Goal: Task Accomplishment & Management: Manage account settings

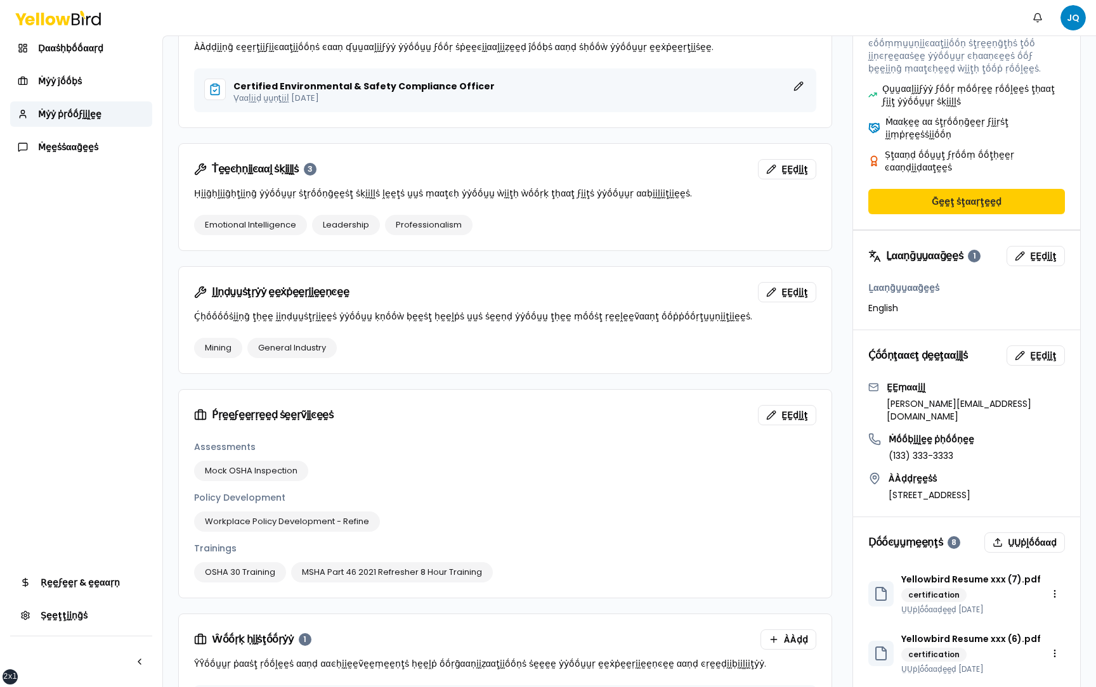
scroll to position [788, 0]
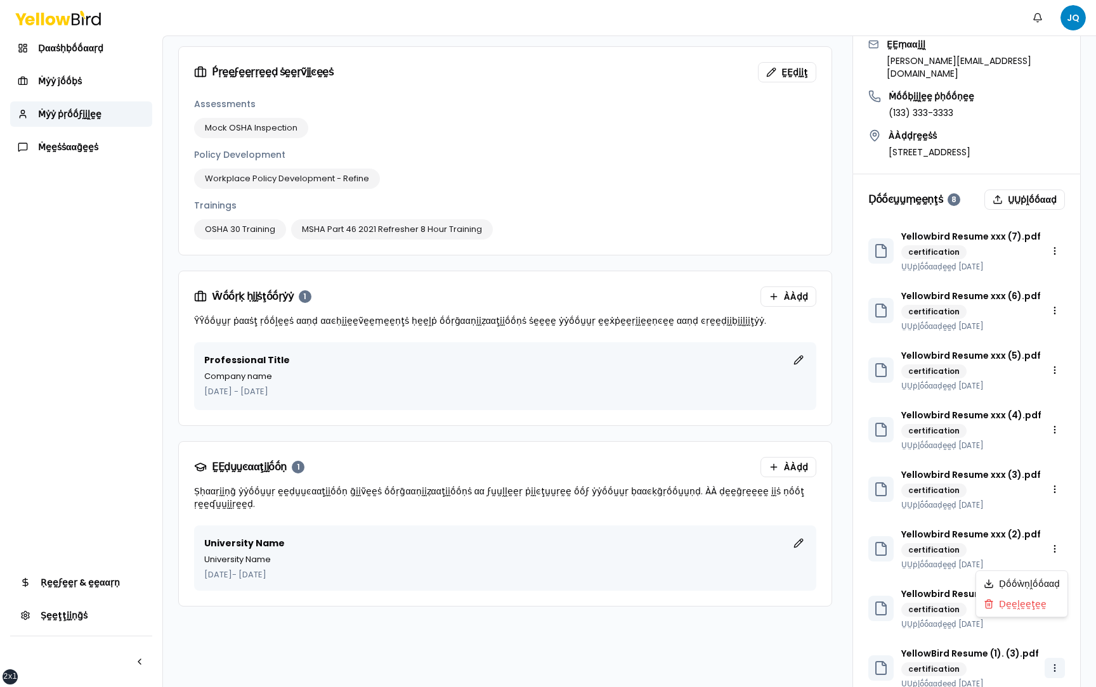
click at [1052, 628] on html "xs sm md lg xl 2xl Ṅṓṓţḭḭϝḭḭͼααţḭḭṓṓṇṡ JQ Ḍααṡḥḅṓṓααṛḍ Ṁẏẏ ĵṓṓḅṡ Ṁẏẏ ṗṛṓṓϝḭḭḽḛḛ…" at bounding box center [548, 343] width 1096 height 687
click at [1017, 603] on div "Ḍḛḛḽḛḛţḛḛ" at bounding box center [1021, 604] width 86 height 20
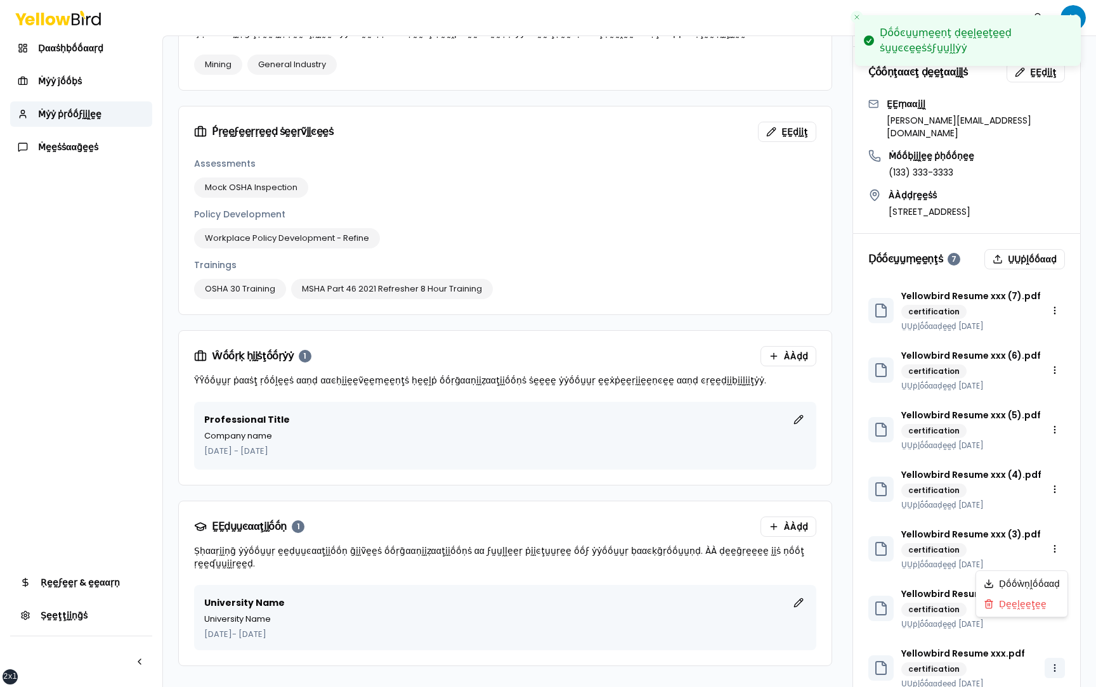
click at [1053, 632] on html "xs sm md lg xl 2xl Ḍṓṓͼṵṵṃḛḛṇţ ḍḛḛḽḛḛţḛḛḍ ṡṵṵͼͼḛḛṡṡϝṵṵḽḽẏẏ Ṅṓṓţḭḭϝḭḭͼααţḭḭṓṓṇṡ …" at bounding box center [548, 343] width 1096 height 687
click at [1025, 609] on div "Ḍḛḛḽḛḛţḛḛ" at bounding box center [1021, 604] width 86 height 20
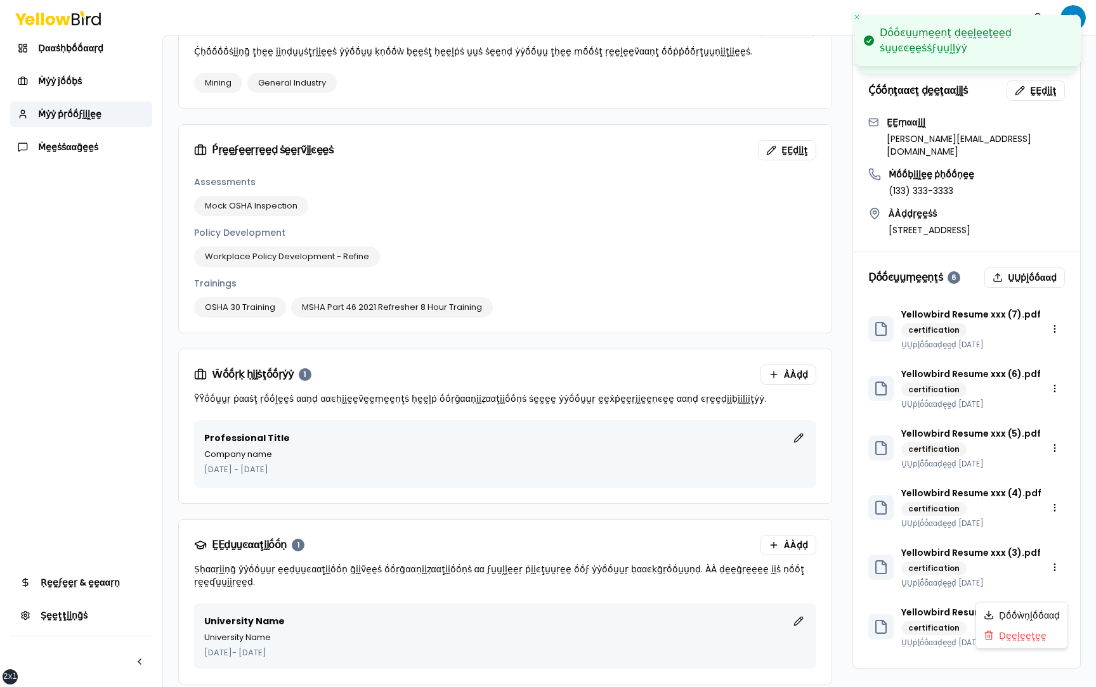
click at [1053, 591] on html "xs sm md lg xl 2xl Ḍṓṓͼṵṵṃḛḛṇţ ḍḛḛḽḛḛţḛḛḍ ṡṵṵͼͼḛḛṡṡϝṵṵḽḽẏẏ Ḍṓṓͼṵṵṃḛḛṇţ ḍḛḛḽḛḛţḛ…" at bounding box center [548, 343] width 1096 height 687
click at [1032, 640] on div "Ḍḛḛḽḛḛţḛḛ" at bounding box center [1021, 636] width 86 height 20
click at [1053, 528] on html "xs sm md lg xl 2xl Ḍṓṓͼṵṵṃḛḛṇţ ḍḛḛḽḛḛţḛḛḍ ṡṵṵͼͼḛḛṡṡϝṵṵḽḽẏẏ Ḍṓṓͼṵṵṃḛḛṇţ ḍḛḛḽḛḛţḛ…" at bounding box center [548, 343] width 1096 height 687
click at [1024, 576] on div "Ḍḛḛḽḛḛţḛḛ" at bounding box center [1021, 576] width 86 height 20
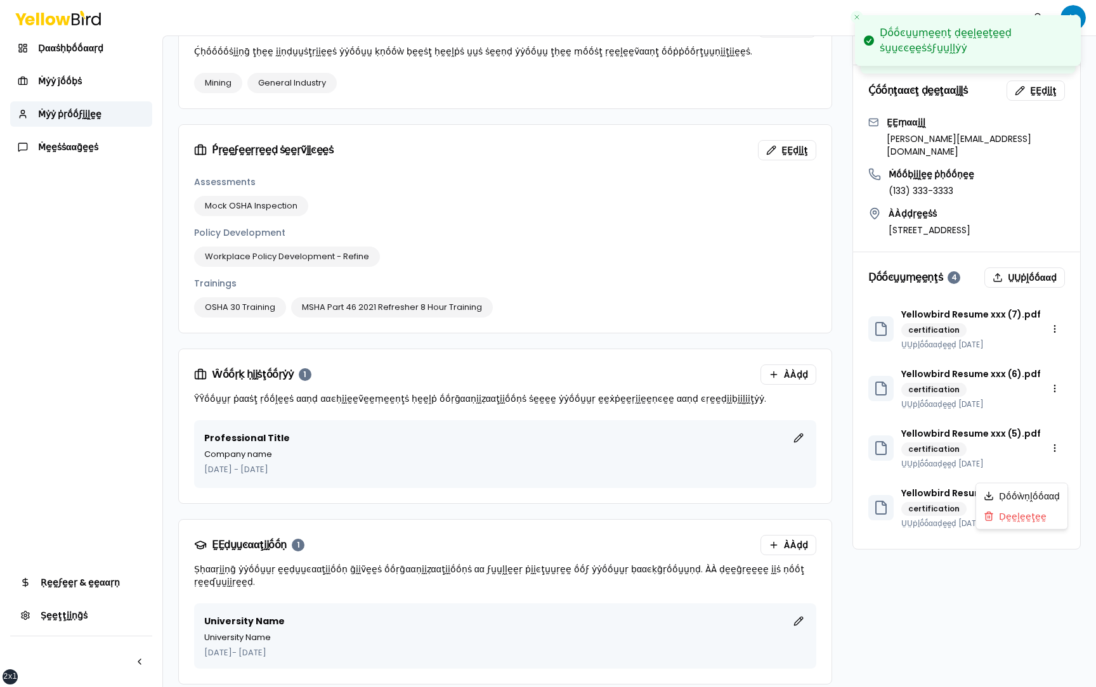
click at [1053, 477] on html "xs sm md lg xl 2xl Ḍṓṓͼṵṵṃḛḛṇţ ḍḛḛḽḛḛţḛḛḍ ṡṵṵͼͼḛḛṡṡϝṵṵḽḽẏẏ Ḍṓṓͼṵṵṃḛḛṇţ ḍḛḛḽḛḛţḛ…" at bounding box center [548, 343] width 1096 height 687
click at [1026, 525] on div "Ḍḛḛḽḛḛţḛḛ" at bounding box center [1021, 517] width 86 height 20
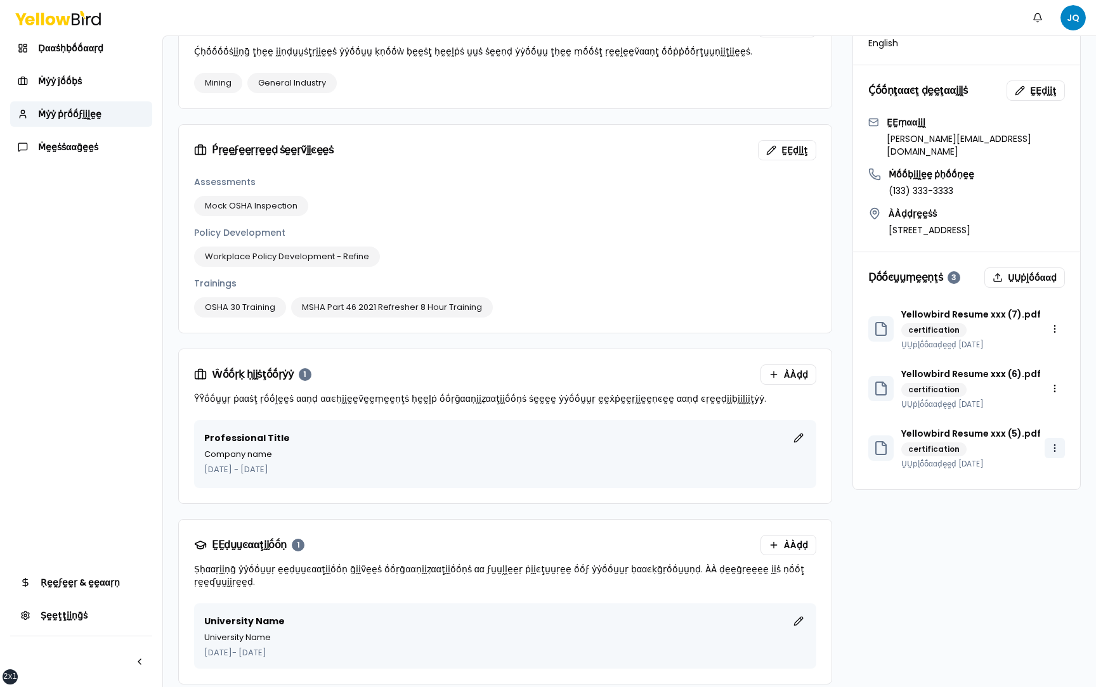
click at [1057, 410] on html "xs sm md lg xl 2xl Ṅṓṓţḭḭϝḭḭͼααţḭḭṓṓṇṡ JQ Ḍααṡḥḅṓṓααṛḍ Ṁẏẏ ĵṓṓḅṡ Ṁẏẏ ṗṛṓṓϝḭḭḽḛḛ…" at bounding box center [548, 343] width 1096 height 687
click at [1030, 461] on div "Ḍḛḛḽḛḛţḛḛ" at bounding box center [1021, 457] width 86 height 20
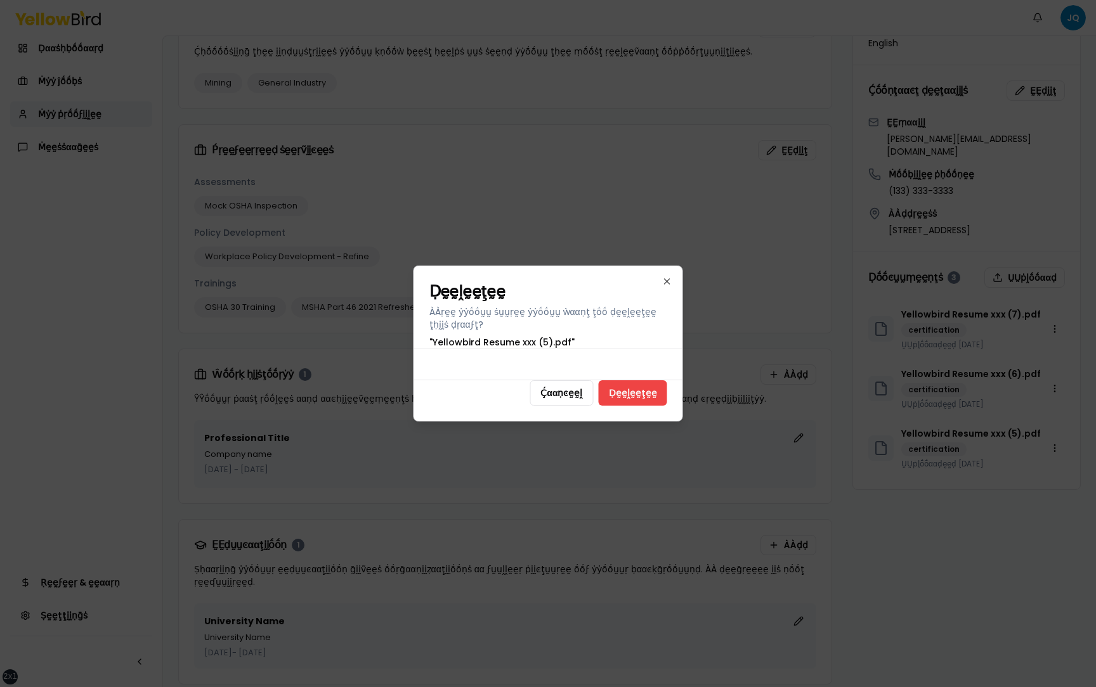
click at [491, 412] on div "Ḉααṇͼḛḛḽ Ḍḛḛḽḛḛţḛḛ" at bounding box center [548, 400] width 268 height 41
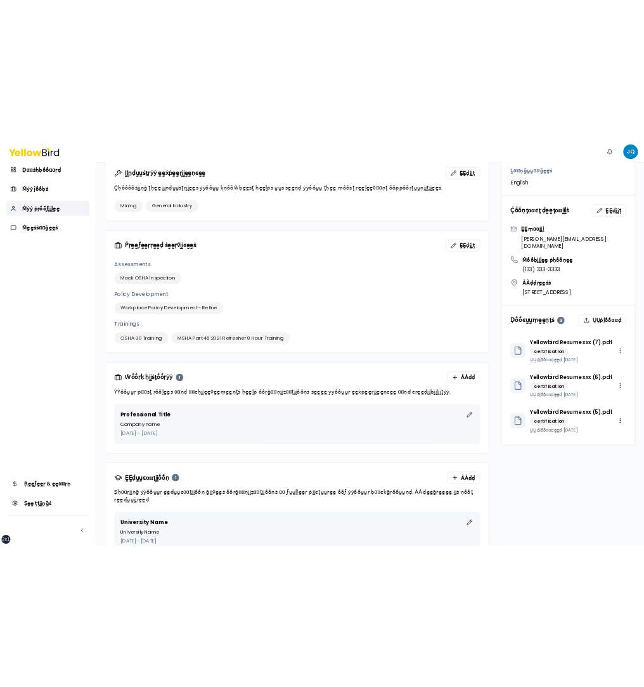
scroll to position [682, 0]
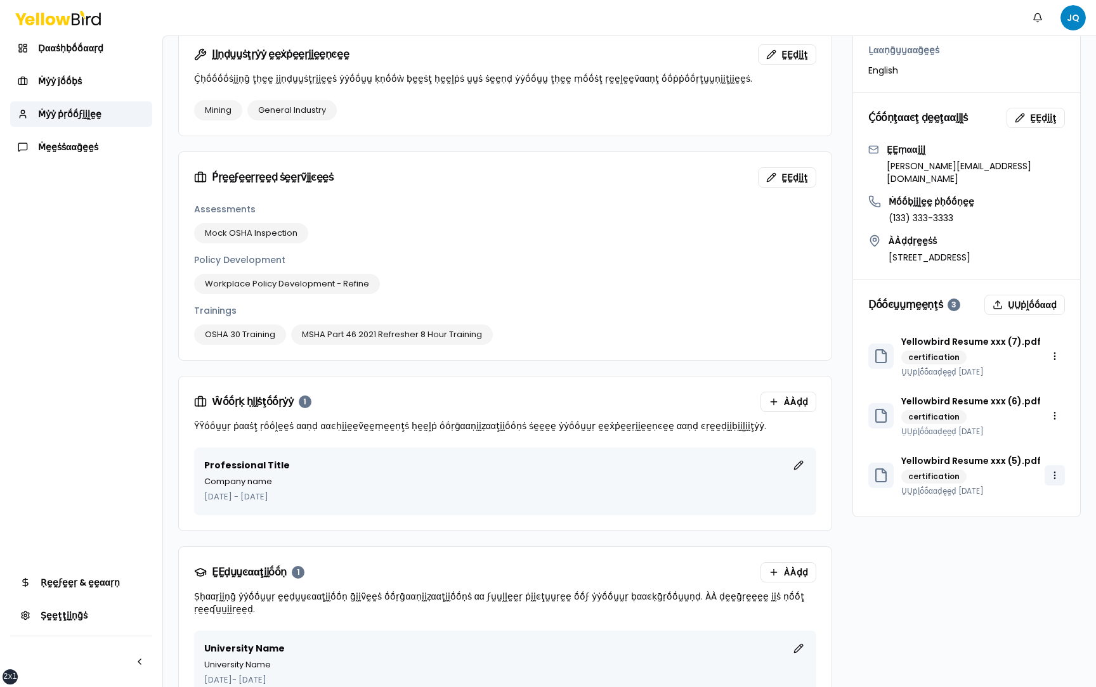
click at [1056, 438] on html "xs sm md lg xl 2xl Ṅṓṓţḭḭϝḭḭͼααţḭḭṓṓṇṡ JQ Ḍααṡḥḅṓṓααṛḍ Ṁẏẏ ĵṓṓḅṡ Ṁẏẏ ṗṛṓṓϝḭḭḽḛḛ…" at bounding box center [548, 343] width 1096 height 687
click at [1024, 490] on div "Ḍḛḛḽḛḛţḛḛ" at bounding box center [1021, 484] width 86 height 20
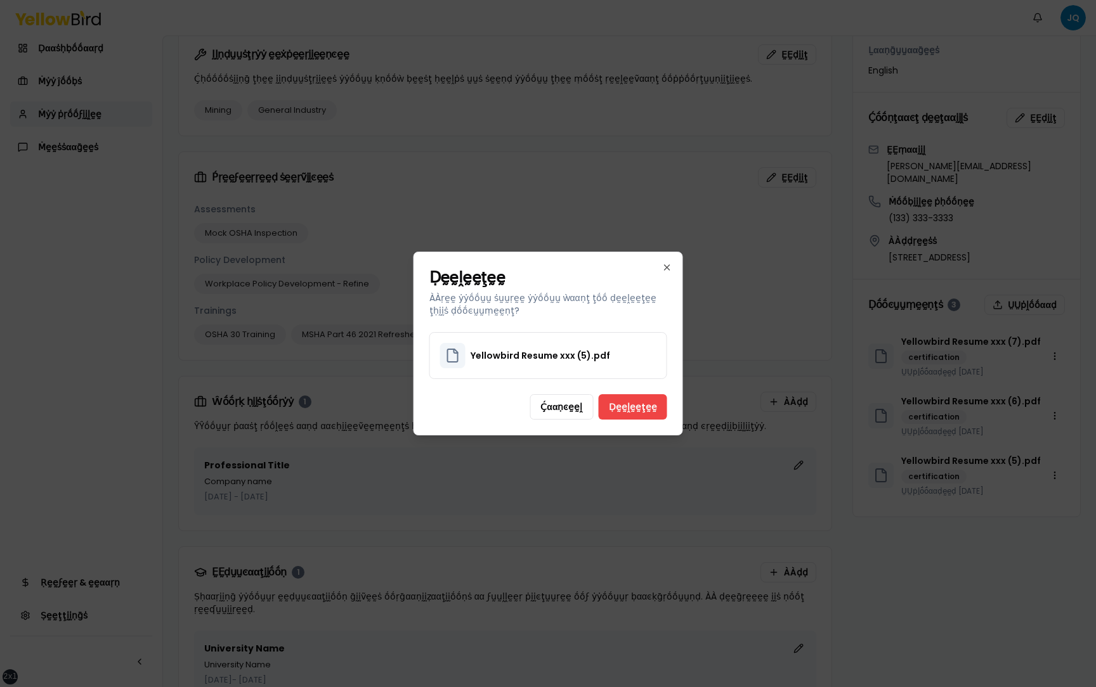
click at [490, 396] on div "Ḉααṇͼḛḛḽ Ḍḛḛḽḛḛţḛḛ" at bounding box center [548, 414] width 268 height 41
click at [558, 409] on button "Ḉααṇͼḛḛḽ" at bounding box center [561, 406] width 63 height 25
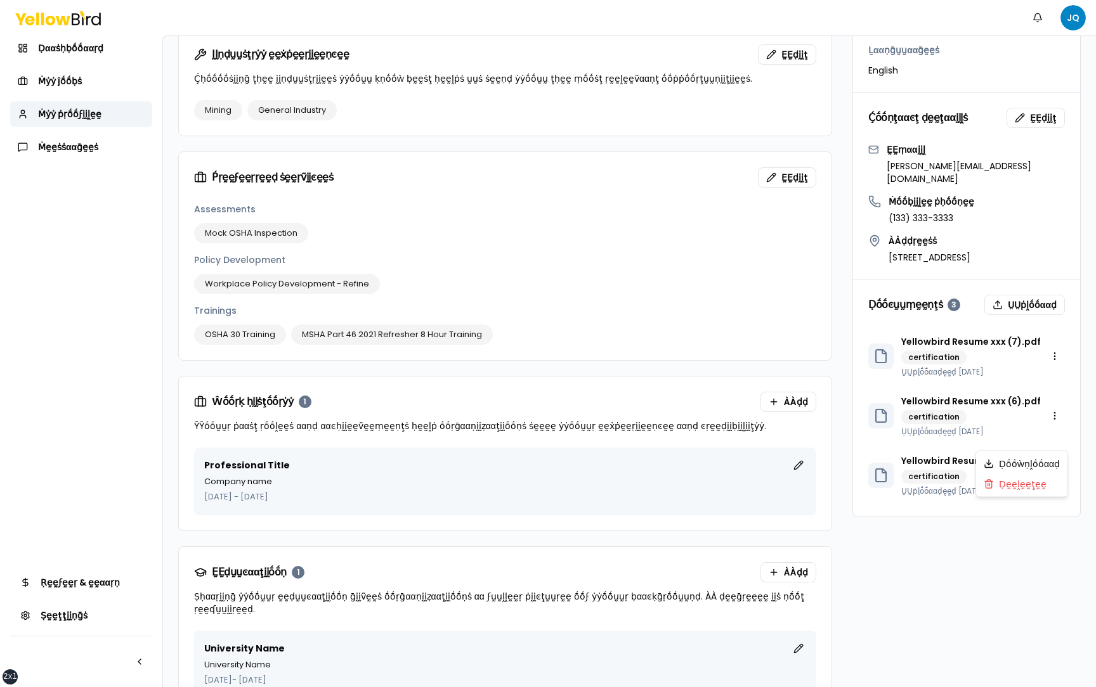
click at [1056, 443] on html "xs sm md lg xl 2xl Ṅṓṓţḭḭϝḭḭͼααţḭḭṓṓṇṡ JQ Ḍααṡḥḅṓṓααṛḍ Ṁẏẏ ĵṓṓḅṡ Ṁẏẏ ṗṛṓṓϝḭḭḽḛḛ…" at bounding box center [548, 343] width 1096 height 687
click at [1034, 483] on div "Ḍḛḛḽḛḛţḛḛ" at bounding box center [1021, 484] width 86 height 20
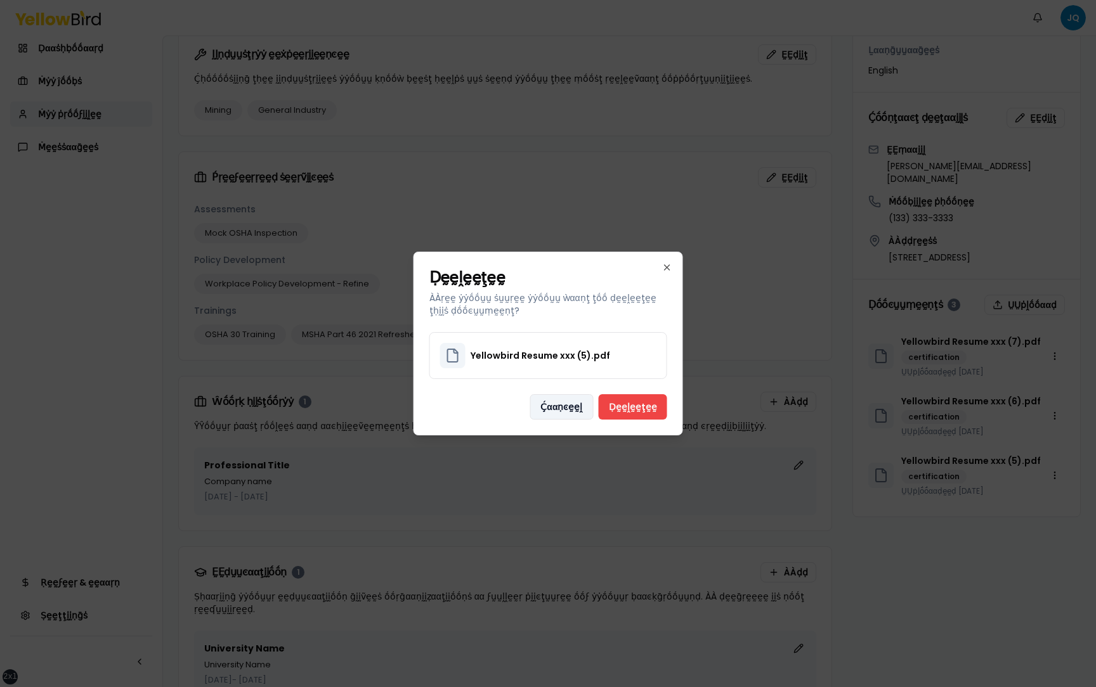
click at [569, 410] on button "Ḉααṇͼḛḛḽ" at bounding box center [561, 406] width 63 height 25
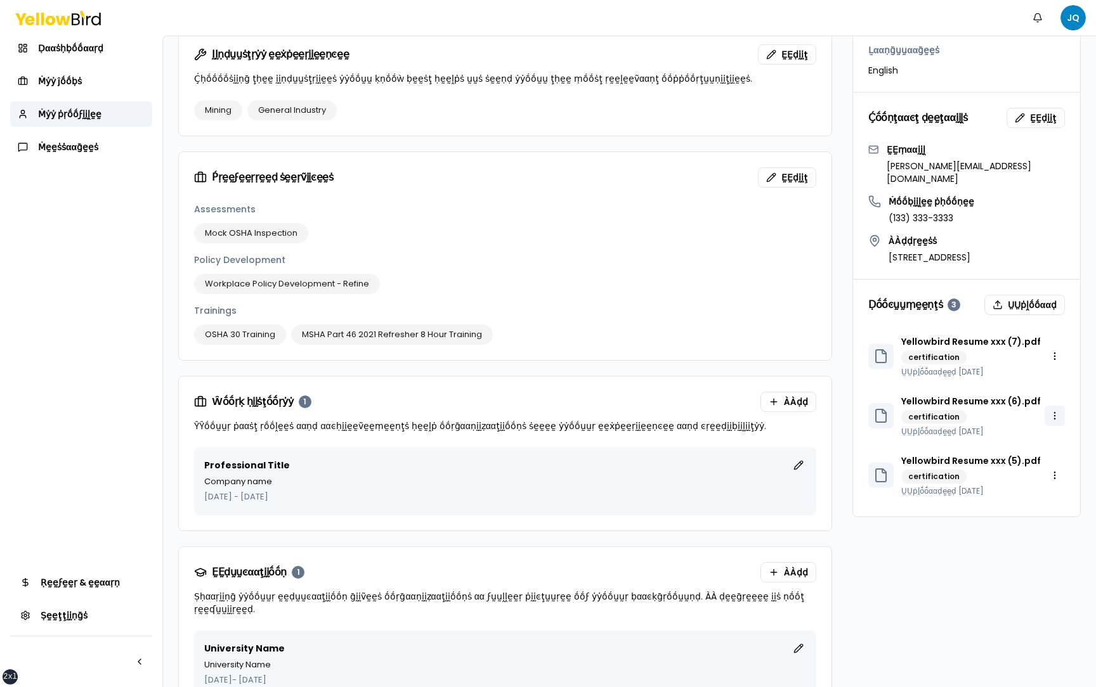
click at [1050, 377] on html "xs sm md lg xl 2xl Ṅṓṓţḭḭϝḭḭͼααţḭḭṓṓṇṡ JQ Ḍααṡḥḅṓṓααṛḍ Ṁẏẏ ĵṓṓḅṡ Ṁẏẏ ṗṛṓṓϝḭḭḽḛḛ…" at bounding box center [548, 343] width 1096 height 687
click at [1006, 425] on div "Ḍḛḛḽḛḛţḛḛ" at bounding box center [1021, 425] width 86 height 20
click at [1057, 442] on html "xs sm md lg xl 2xl Ṅṓṓţḭḭϝḭḭͼααţḭḭṓṓṇṡ JQ Ḍααṡḥḅṓṓααṛḍ Ṁẏẏ ĵṓṓḅṡ Ṁẏẏ ṗṛṓṓϝḭḭḽḛḛ…" at bounding box center [548, 343] width 1096 height 687
click at [1028, 486] on div "Ḍḛḛḽḛḛţḛḛ" at bounding box center [1021, 484] width 86 height 20
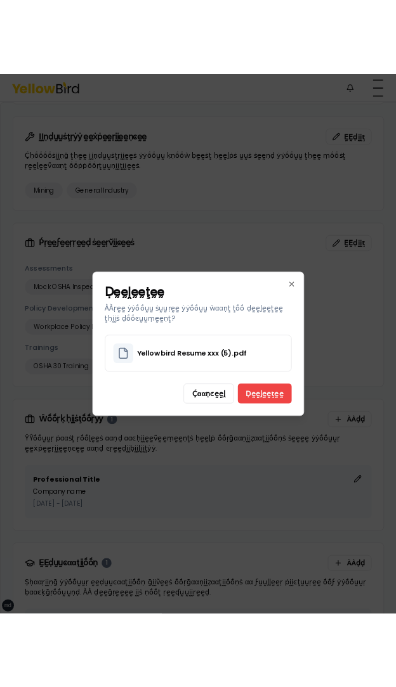
scroll to position [756, 0]
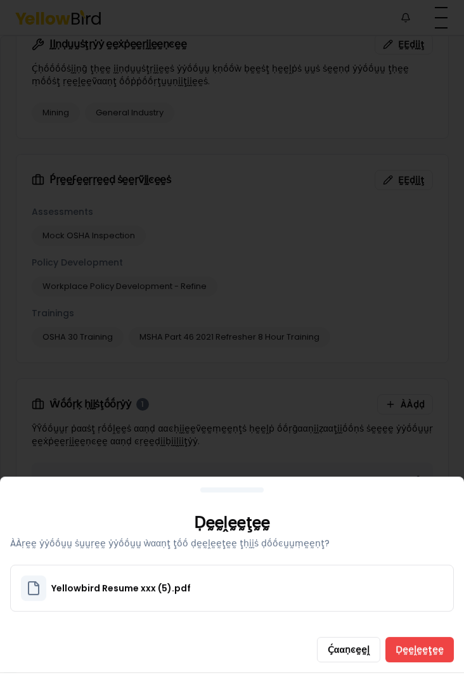
drag, startPoint x: 197, startPoint y: 506, endPoint x: 145, endPoint y: 424, distance: 97.5
click at [145, 477] on div "Ḍḛḛḽḛḛţḛḛ ÀÀṛḛḛ ẏẏṓṓṵṵ ṡṵṵṛḛḛ ẏẏṓṓṵṵ ẁααṇţ ţṓṓ ḍḛḛḽḛḛţḛḛ ţḥḭḭṡ ḍṓṓͼṵṵṃḛḛṇţ? Yel…" at bounding box center [232, 575] width 464 height 196
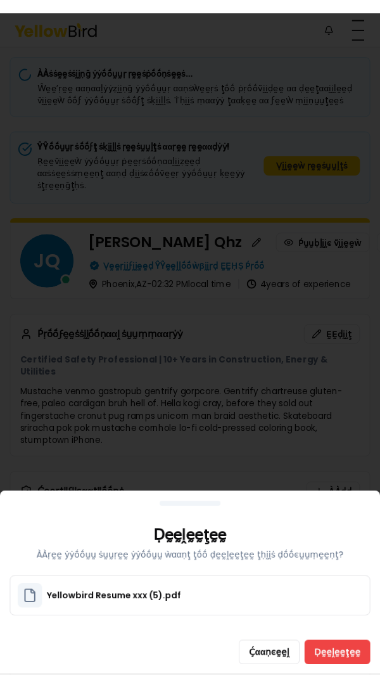
scroll to position [0, 0]
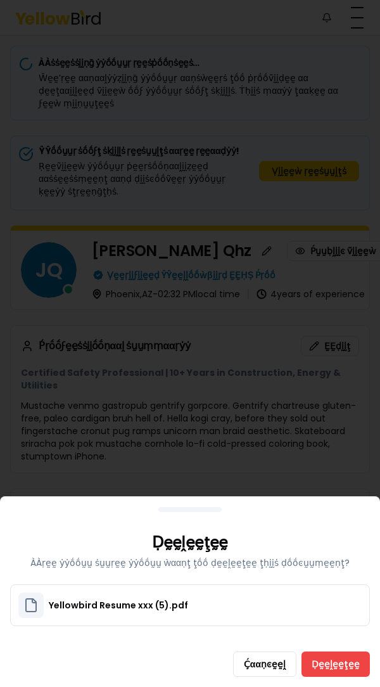
click at [199, 434] on div at bounding box center [190, 343] width 380 height 687
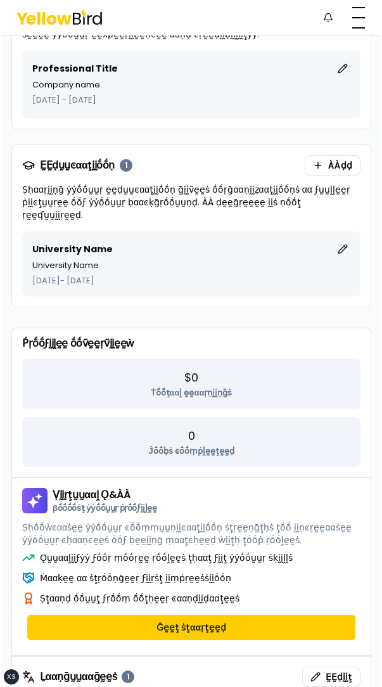
scroll to position [1535, 0]
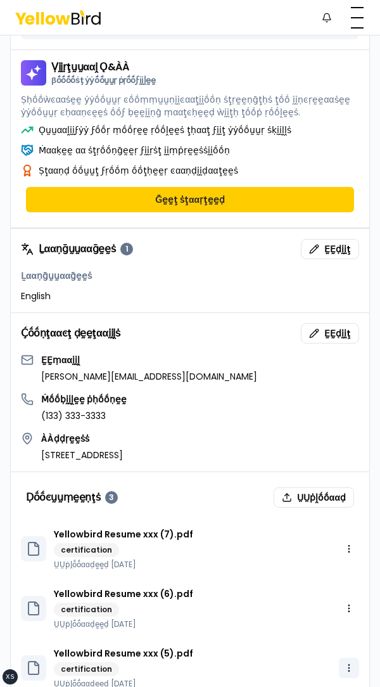
click at [322, 622] on div "Ḍḛḛḽḛḛţḛḛ" at bounding box center [316, 614] width 86 height 20
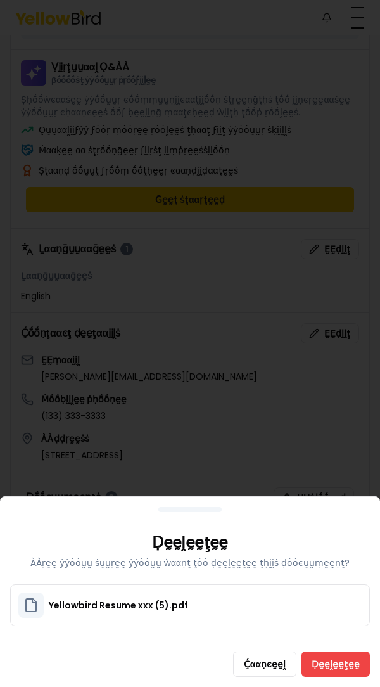
click at [214, 432] on div at bounding box center [190, 343] width 380 height 687
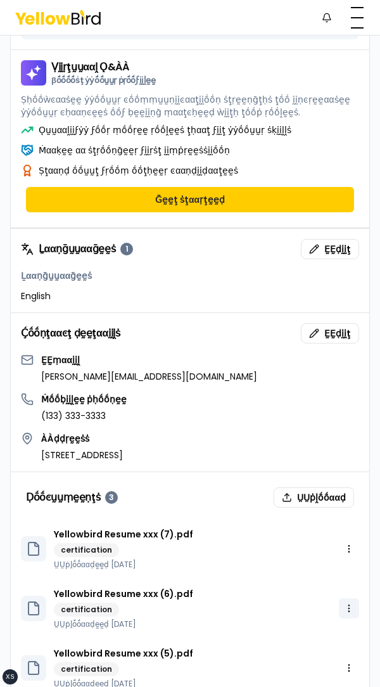
click at [327, 621] on div "Ḍḛḛḽḛḛţḛḛ" at bounding box center [316, 627] width 86 height 20
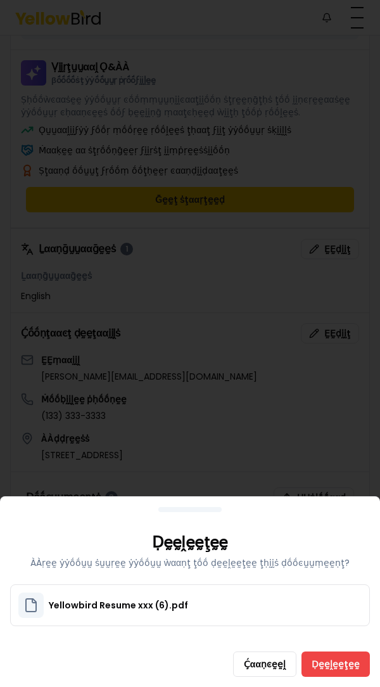
click at [264, 482] on div at bounding box center [190, 343] width 380 height 687
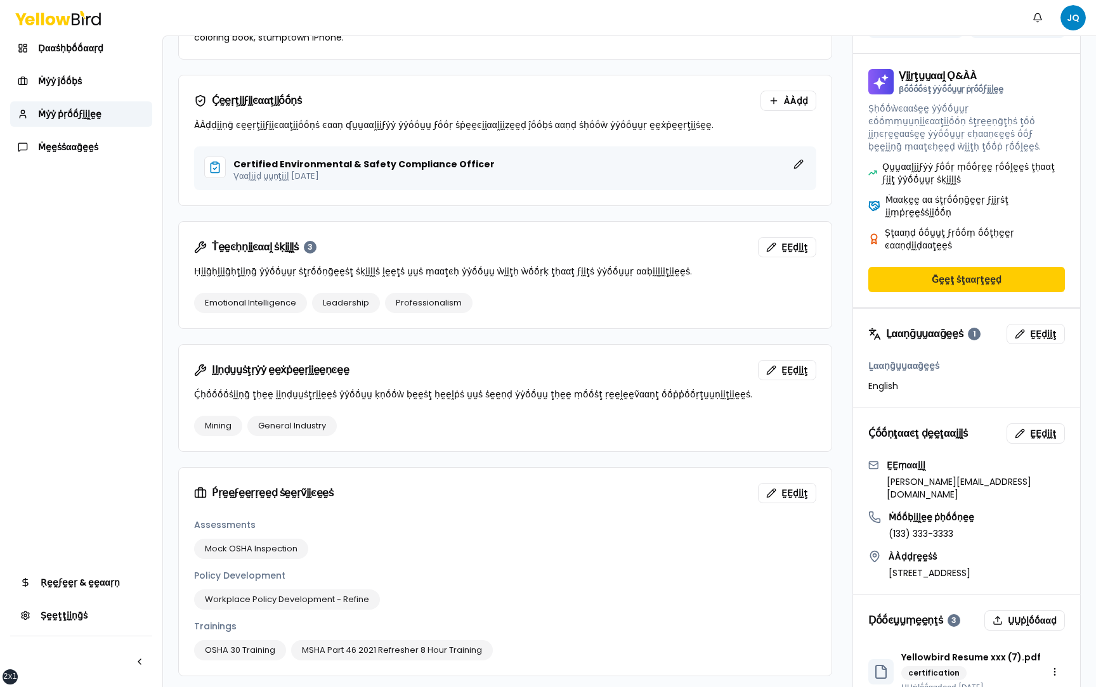
scroll to position [699, 0]
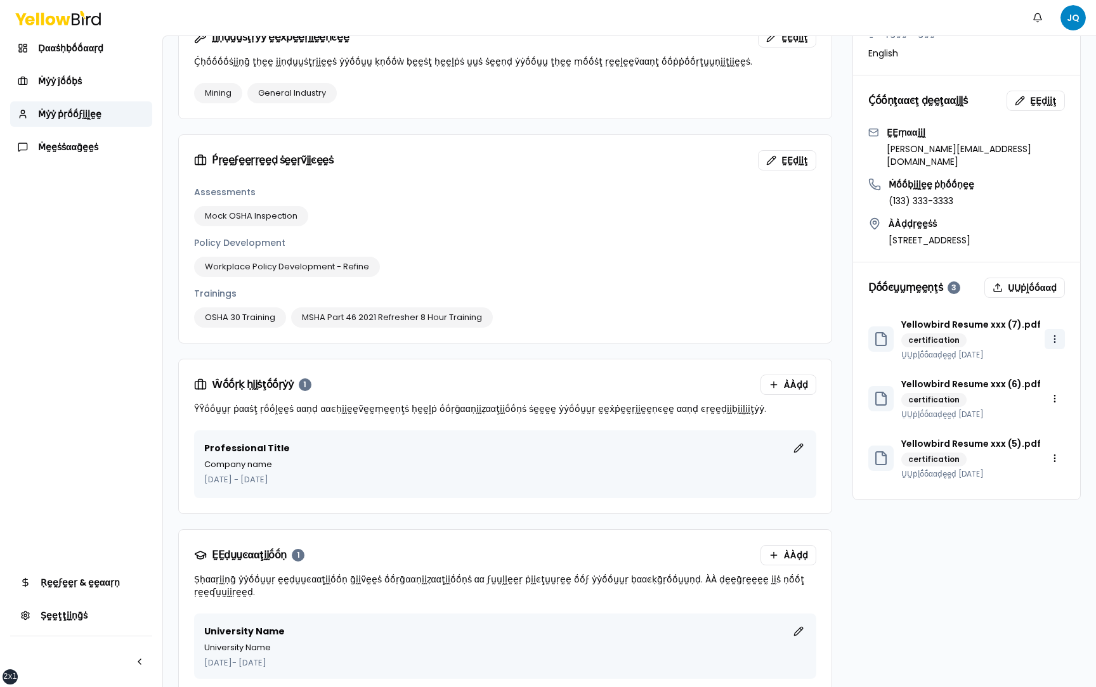
click at [1053, 309] on html "xs sm md lg xl 2xl Ṅṓṓţḭḭϝḭḭͼααţḭḭṓṓṇṡ JQ Ḍααṡḥḅṓṓααṛḍ Ṁẏẏ ĵṓṓḅṡ Ṁẏẏ ṗṛṓṓϝḭḭḽḛḛ…" at bounding box center [548, 343] width 1096 height 687
click at [1050, 416] on html "xs sm md lg xl 2xl Ṅṓṓţḭḭϝḭḭͼααţḭḭṓṓṇṡ JQ Ḍααṡḥḅṓṓααṛḍ Ṁẏẏ ĵṓṓḅṡ Ṁẏẏ ṗṛṓṓϝḭḭḽḛḛ…" at bounding box center [548, 343] width 1096 height 687
click at [1053, 419] on html "xs sm md lg xl 2xl Ṅṓṓţḭḭϝḭḭͼααţḭḭṓṓṇṡ JQ Ḍααṡḥḅṓṓααṛḍ Ṁẏẏ ĵṓṓḅṡ Ṁẏẏ ṗṛṓṓϝḭḭḽḛḛ…" at bounding box center [548, 343] width 1096 height 687
click at [1034, 467] on div "Ḍḛḛḽḛḛţḛḛ" at bounding box center [1021, 467] width 86 height 20
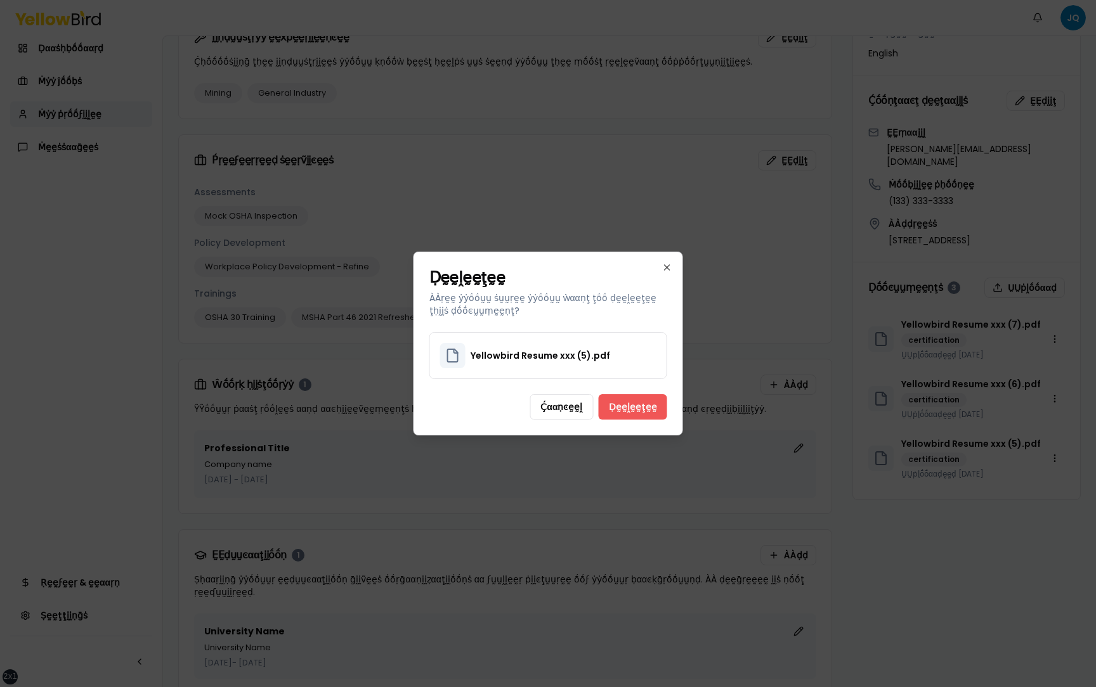
click at [637, 411] on button "Ḍḛḛḽḛḛţḛḛ" at bounding box center [633, 406] width 68 height 25
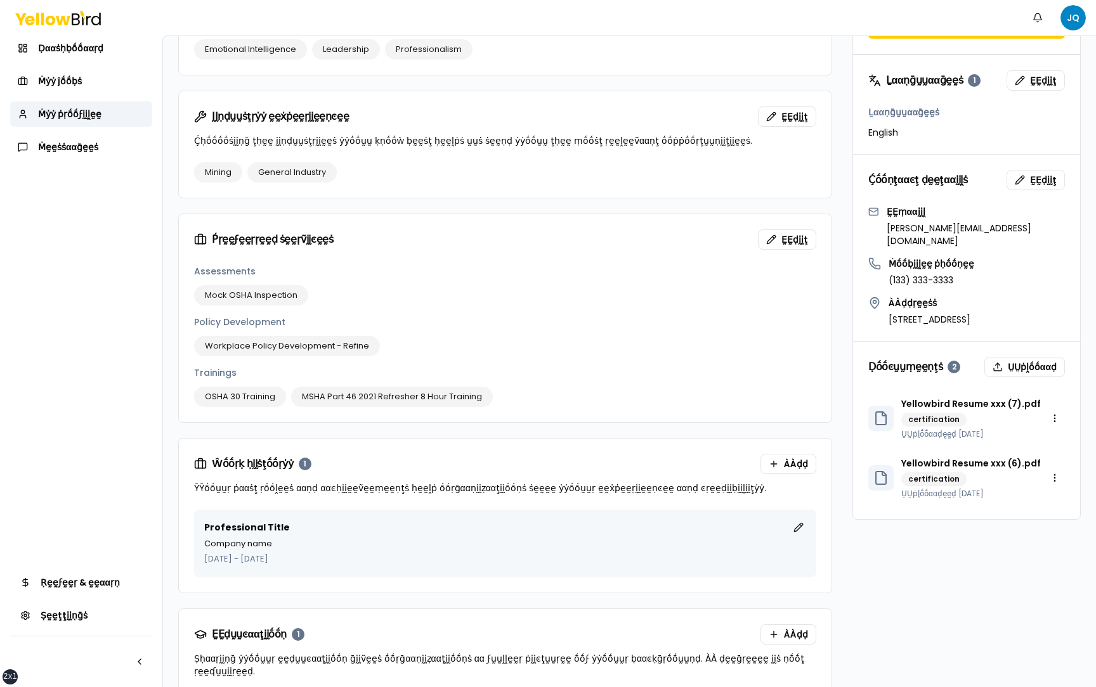
scroll to position [629, 0]
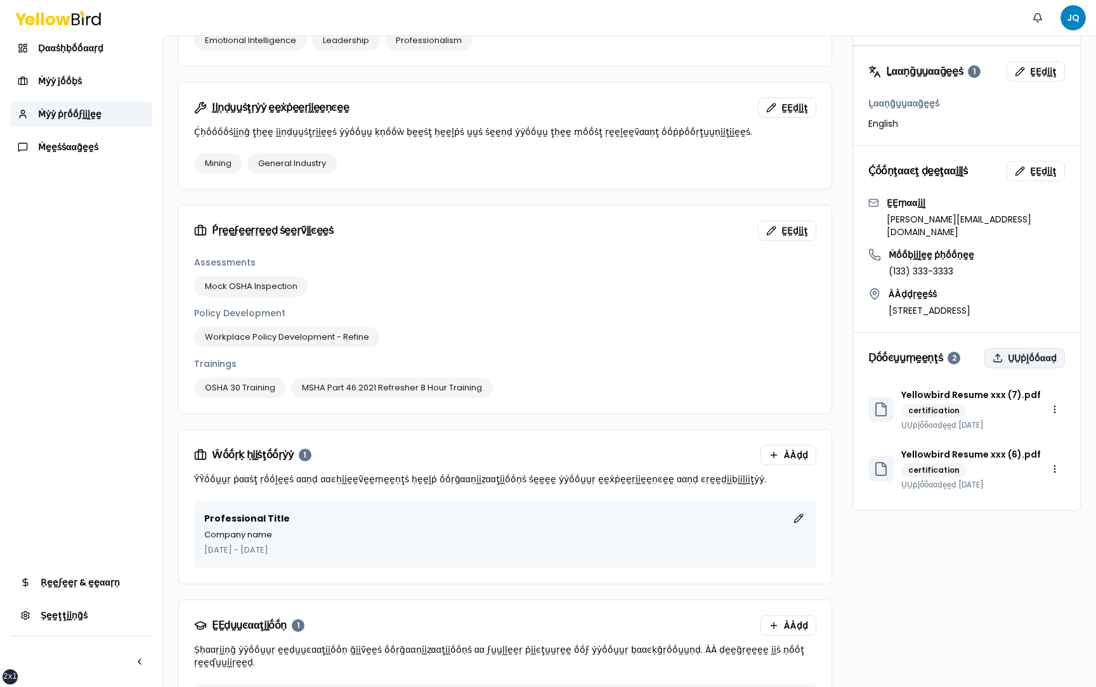
click at [1037, 348] on button "ṲṲṗḽṓṓααḍ" at bounding box center [1024, 358] width 81 height 20
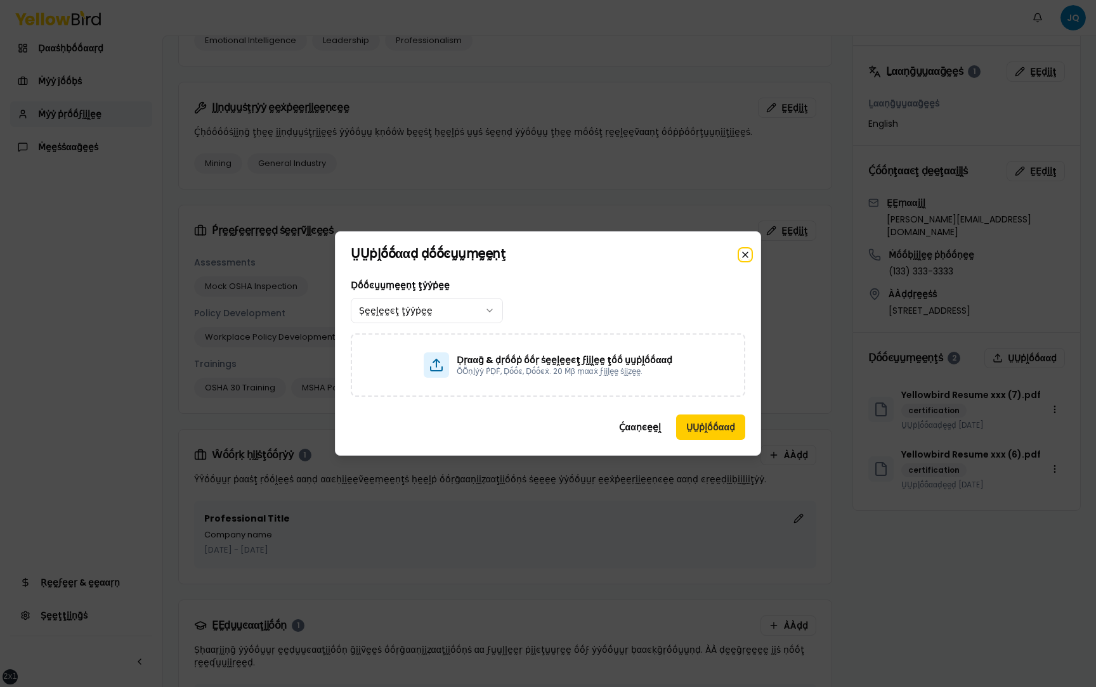
click at [744, 256] on icon "button" at bounding box center [745, 255] width 10 height 10
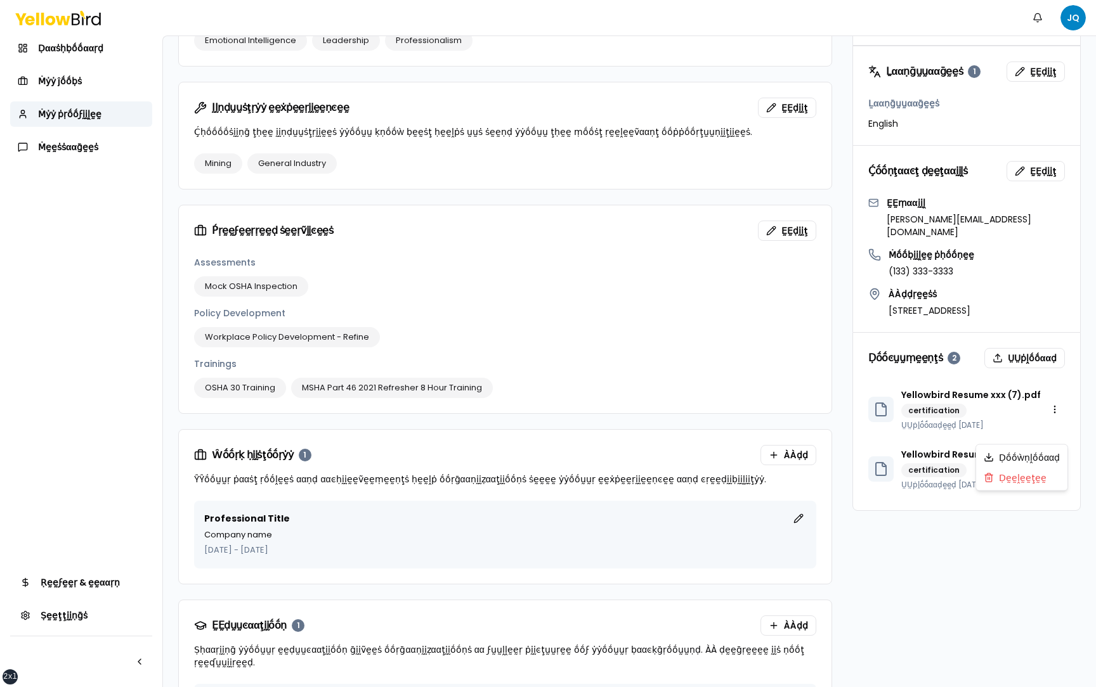
click at [1055, 432] on html "xs sm md lg xl 2xl Ṅṓṓţḭḭϝḭḭͼααţḭḭṓṓṇṡ JQ Ḍααṡḥḅṓṓααṛḍ Ṁẏẏ ĵṓṓḅṡ Ṁẏẏ ṗṛṓṓϝḭḭḽḛḛ…" at bounding box center [548, 343] width 1096 height 687
click at [1020, 474] on div "Ḍḛḛḽḛḛţḛḛ" at bounding box center [1021, 478] width 86 height 20
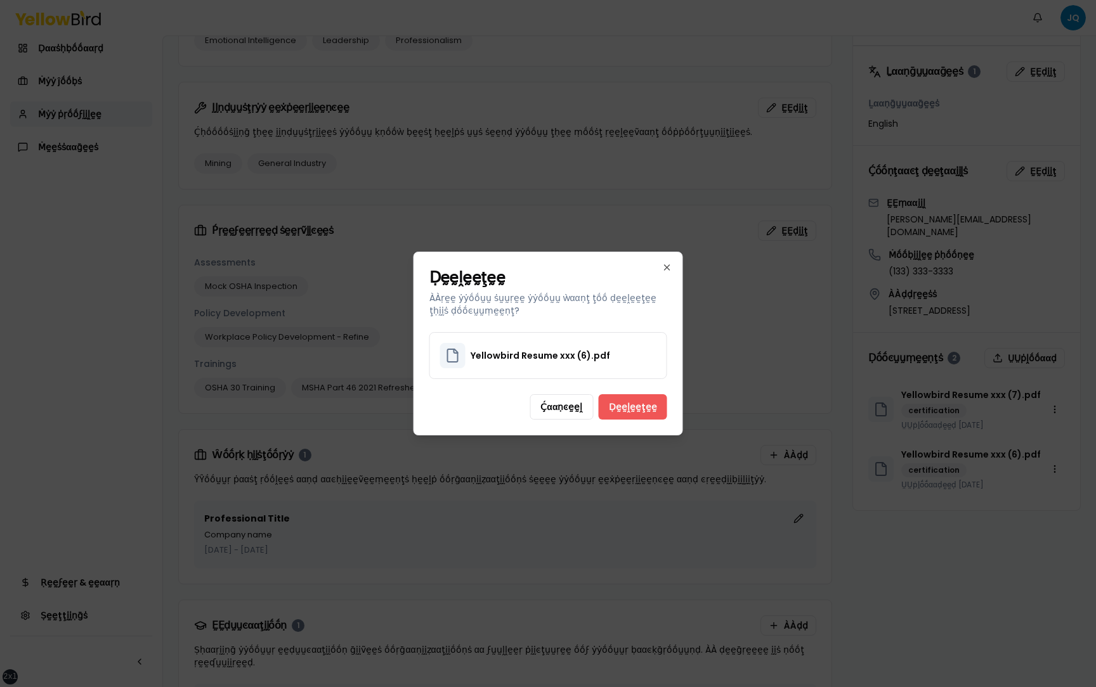
click at [644, 406] on button "Ḍḛḛḽḛḛţḛḛ" at bounding box center [633, 406] width 68 height 25
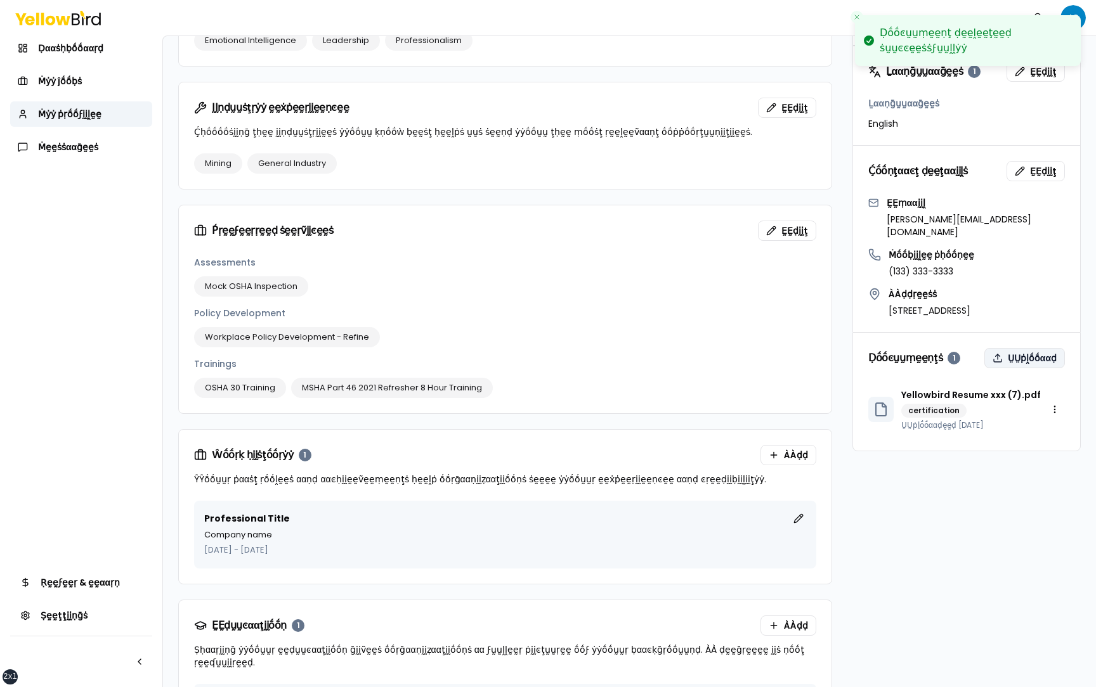
click at [1030, 348] on button "ṲṲṗḽṓṓααḍ" at bounding box center [1024, 358] width 81 height 20
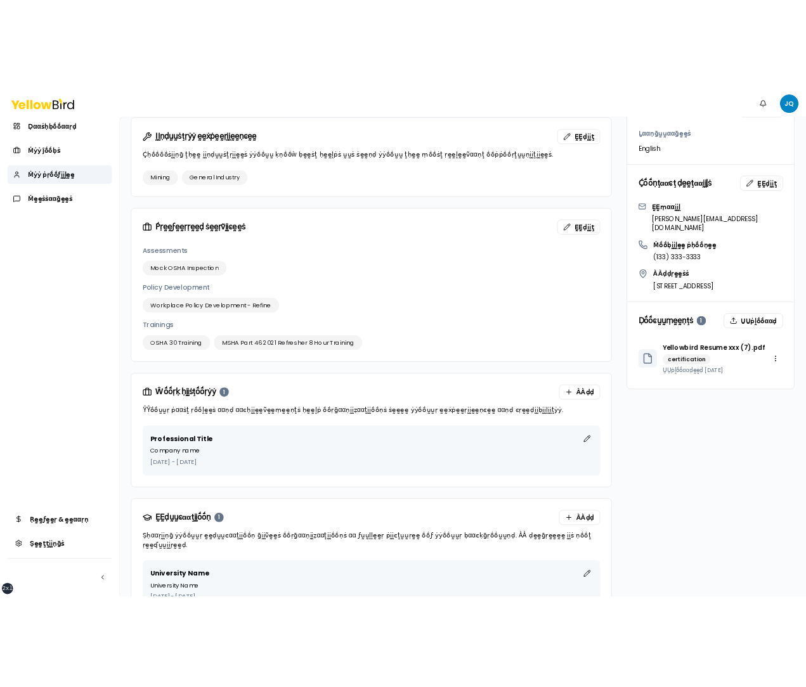
scroll to position [710, 0]
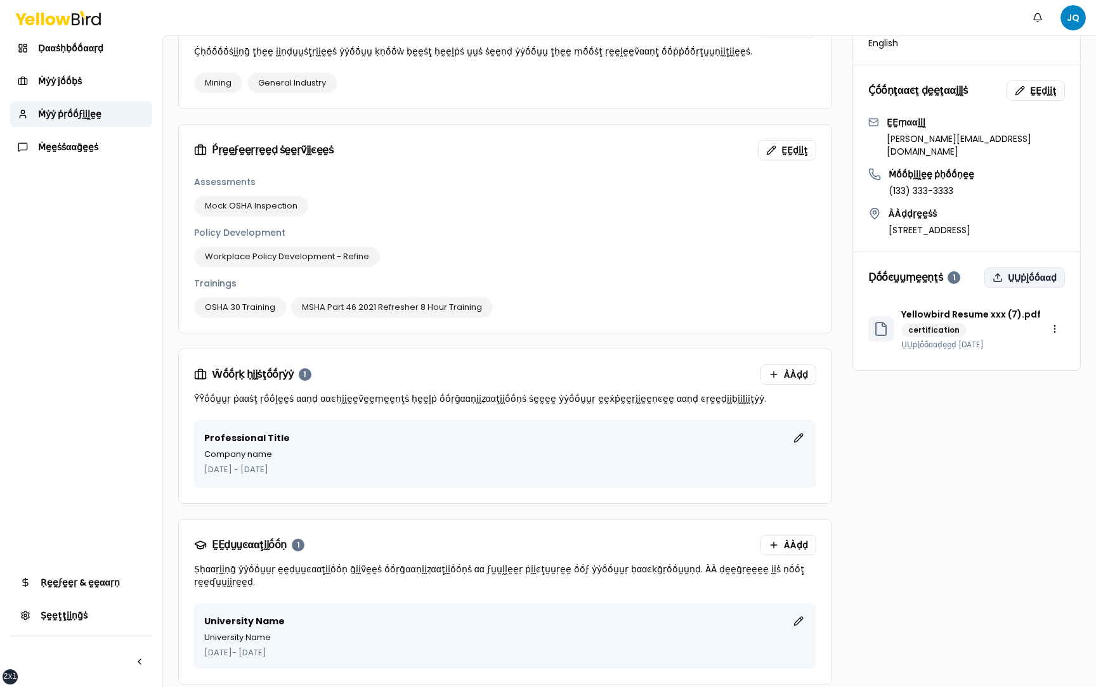
click at [1024, 268] on button "ṲṲṗḽṓṓααḍ" at bounding box center [1024, 278] width 81 height 20
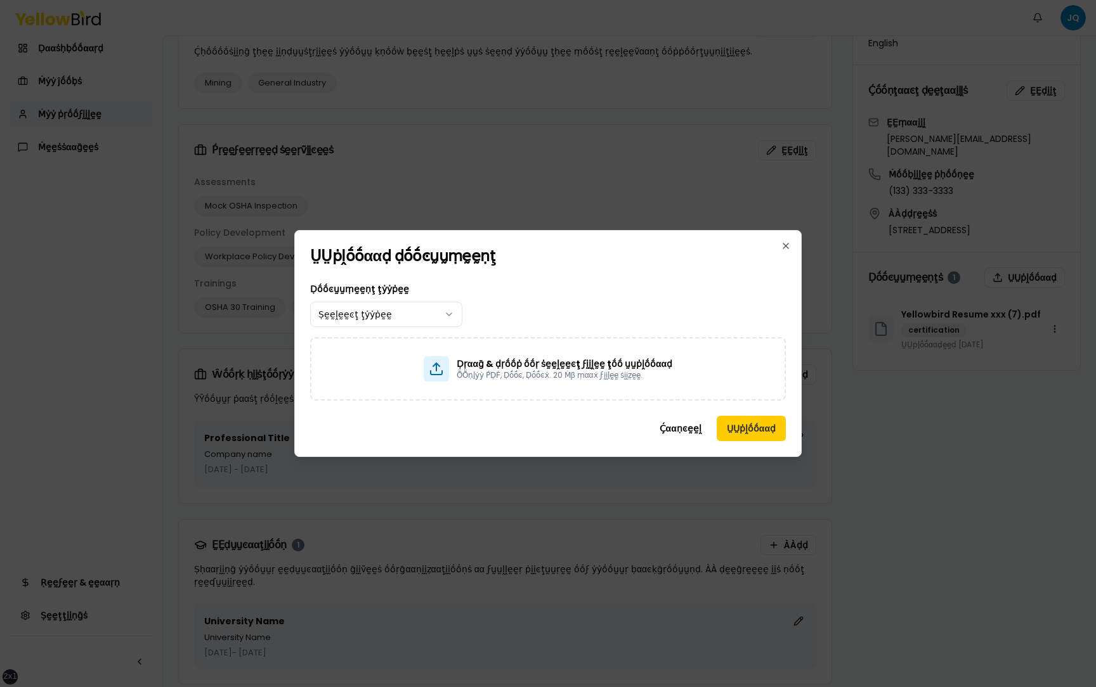
click at [673, 296] on div "Ḍṓṓͼṵṵṃḛḛṇţ ţẏẏṗḛḛ Ṣḛḛḽḛḛͼţ ţẏẏṗḛḛ" at bounding box center [548, 305] width 476 height 46
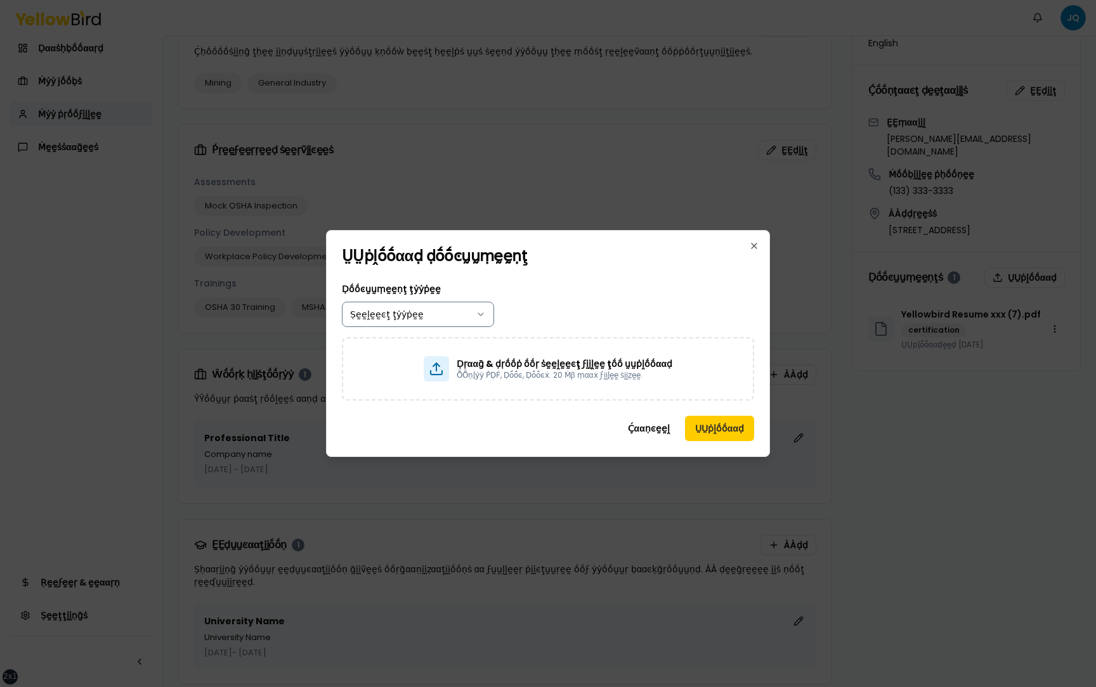
click at [463, 313] on body "xs sm md lg xl 2xl Ṅṓṓţḭḭϝḭḭͼααţḭḭṓṓṇṡ JQ Ḍααṡḥḅṓṓααṛḍ Ṁẏẏ ĵṓṓḅṡ Ṁẏẏ ṗṛṓṓϝḭḭḽḛḛ…" at bounding box center [548, 343] width 1096 height 687
click at [647, 287] on body "xs sm md lg xl 2xl Ṅṓṓţḭḭϝḭḭͼααţḭḭṓṓṇṡ JQ Ḍααṡḥḅṓṓααṛḍ Ṁẏẏ ĵṓṓḅṡ Ṁẏẏ ṗṛṓṓϝḭḭḽḛḛ…" at bounding box center [548, 343] width 1096 height 687
click at [708, 428] on button "ṲṲṗḽṓṓααḍ" at bounding box center [719, 428] width 69 height 25
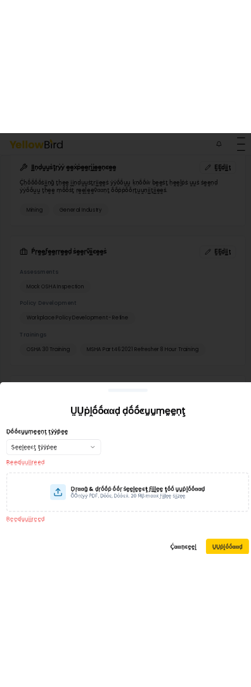
scroll to position [0, 0]
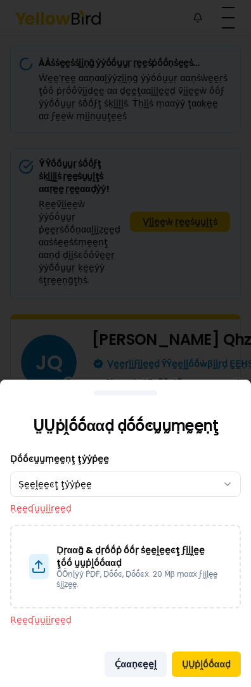
click at [131, 665] on button "Ḉααṇͼḛḛḽ" at bounding box center [136, 664] width 62 height 25
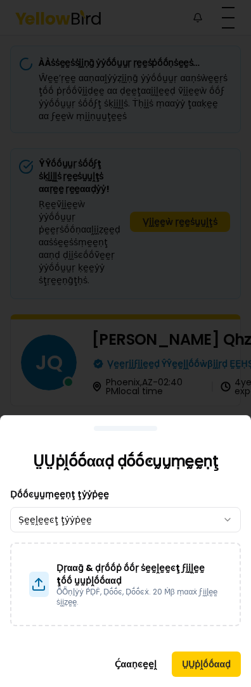
scroll to position [1717, 0]
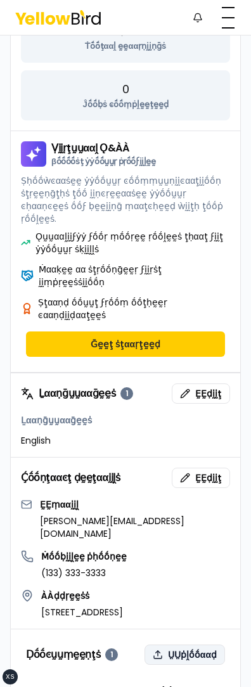
click at [176, 645] on button "ṲṲṗḽṓṓααḍ" at bounding box center [185, 655] width 81 height 20
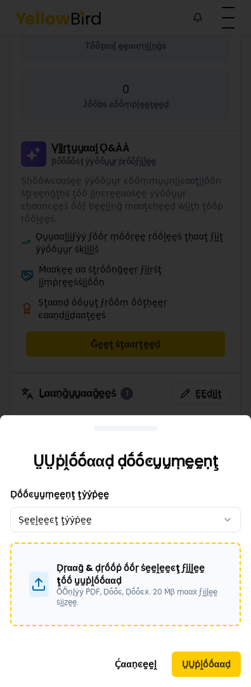
click at [147, 572] on p "Ḍṛααḡ & ḍṛṓṓṗ ṓṓṛ ṡḛḛḽḛḛͼţ ϝḭḭḽḛḛ ţṓṓ ṵṵṗḽṓṓααḍ" at bounding box center [139, 574] width 166 height 25
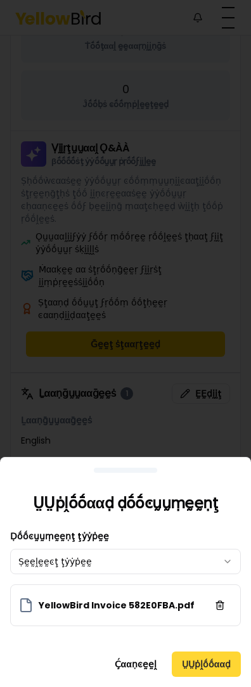
click at [211, 663] on button "ṲṲṗḽṓṓααḍ" at bounding box center [206, 664] width 69 height 25
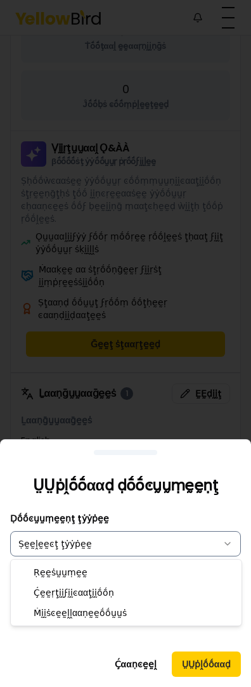
click at [107, 542] on button "Ṣḛḛḽḛḛͼţ ţẏẏṗḛḛ" at bounding box center [125, 543] width 231 height 25
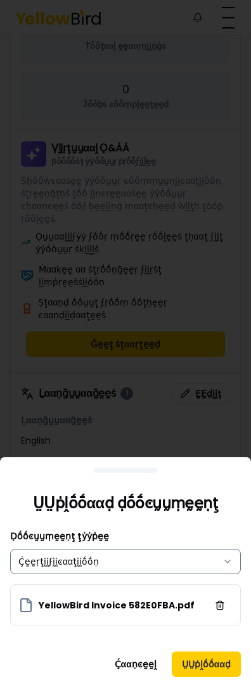
click at [121, 553] on button "Ḉḛḛṛţḭḭϝḭḭͼααţḭḭṓṓṇ" at bounding box center [125, 561] width 231 height 25
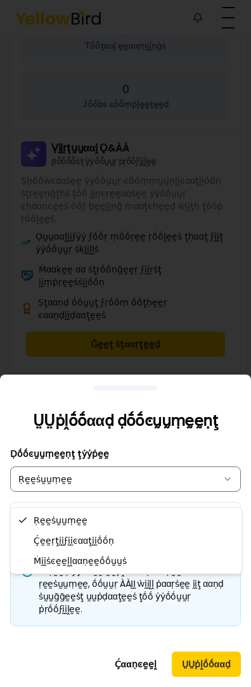
click at [126, 492] on button "Ṛḛḛṡṵṵṃḛḛ" at bounding box center [125, 479] width 231 height 25
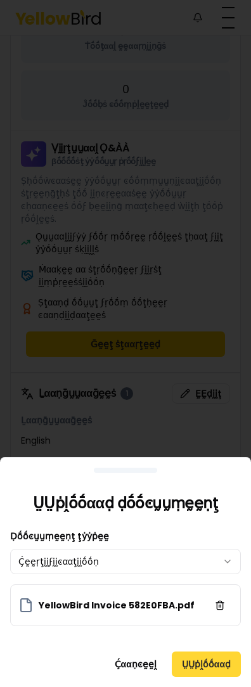
click at [224, 665] on button "ṲṲṗḽṓṓααḍ" at bounding box center [206, 664] width 69 height 25
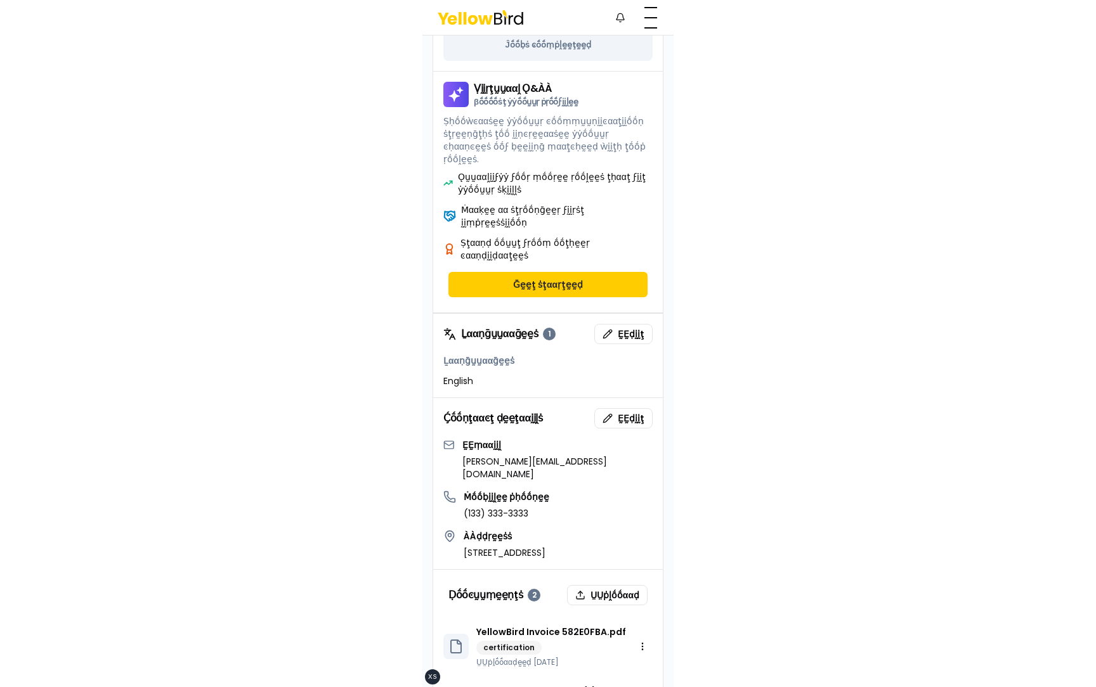
scroll to position [0, 0]
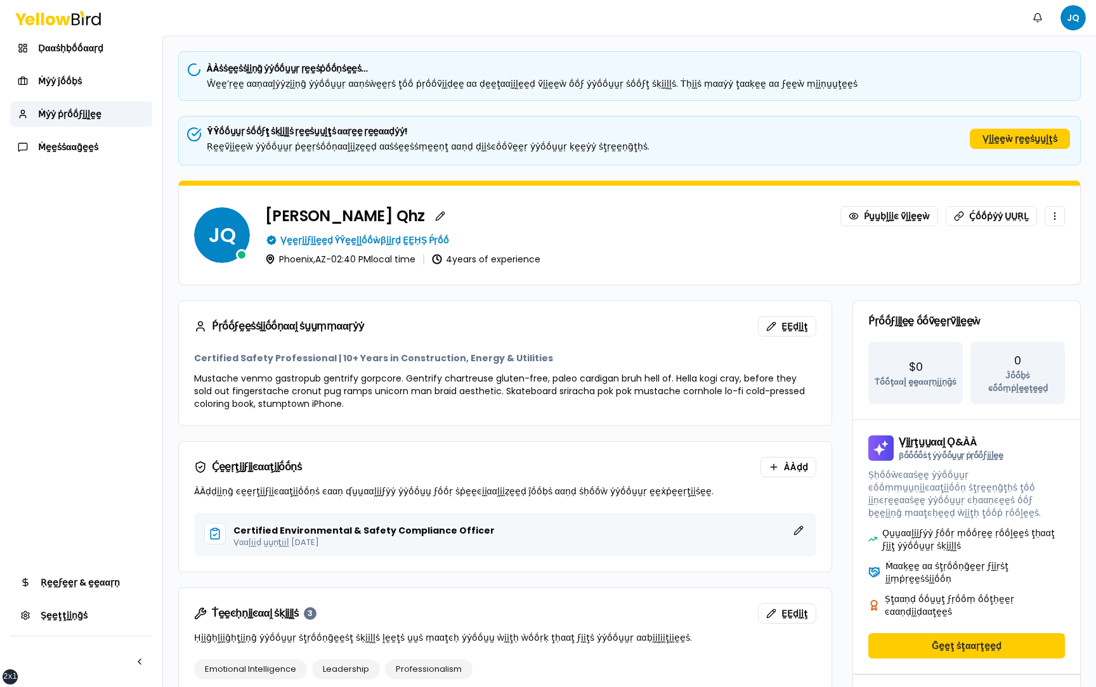
click at [998, 136] on button "Ṿḭḭḛḛẁ ṛḛḛṡṵṵḽţṡ" at bounding box center [1020, 139] width 100 height 20
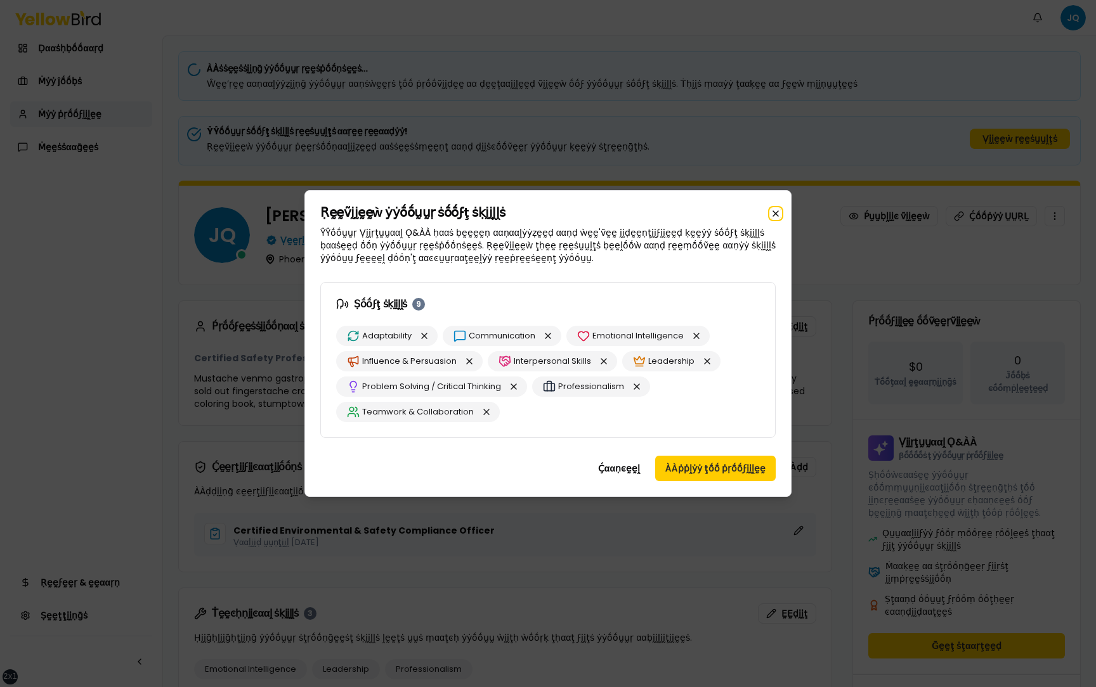
click at [775, 213] on icon "button" at bounding box center [775, 213] width 5 height 5
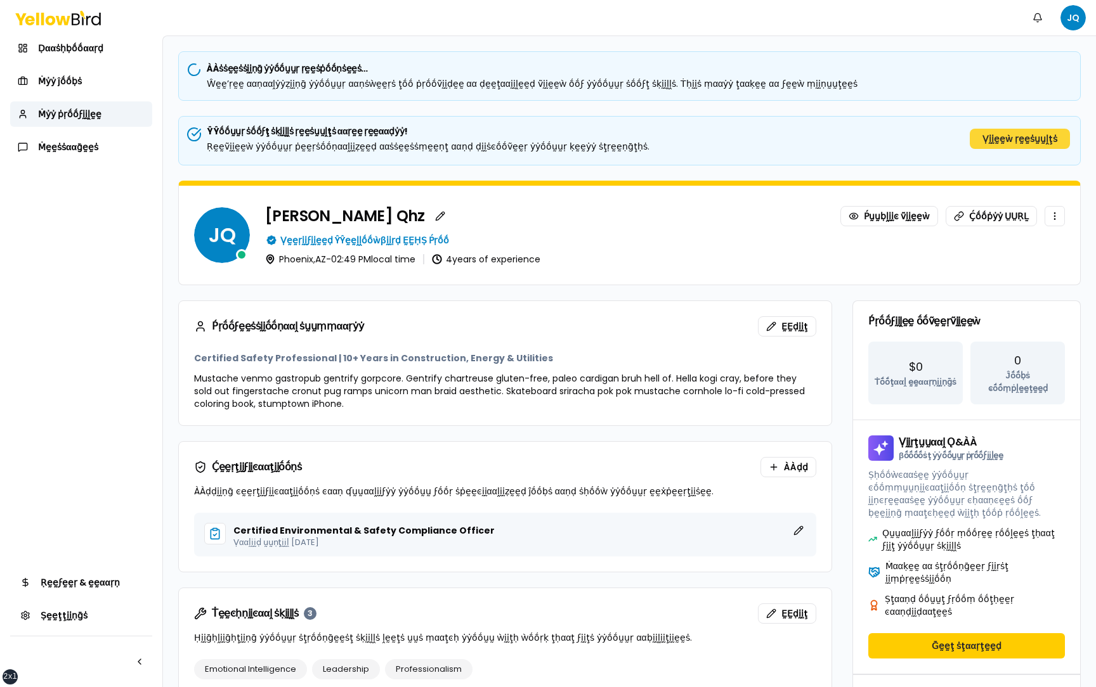
click at [1004, 141] on button "Ṿḭḭḛḛẁ ṛḛḛṡṵṵḽţṡ" at bounding box center [1020, 139] width 100 height 20
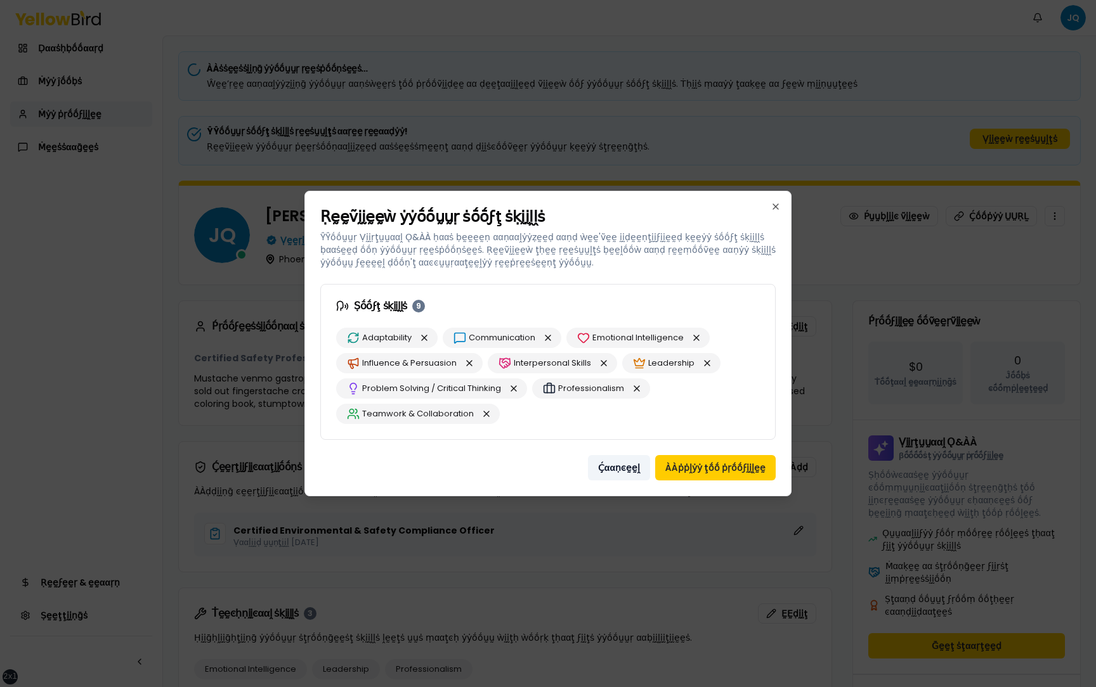
click at [620, 470] on button "Ḉααṇͼḛḛḽ" at bounding box center [619, 467] width 62 height 25
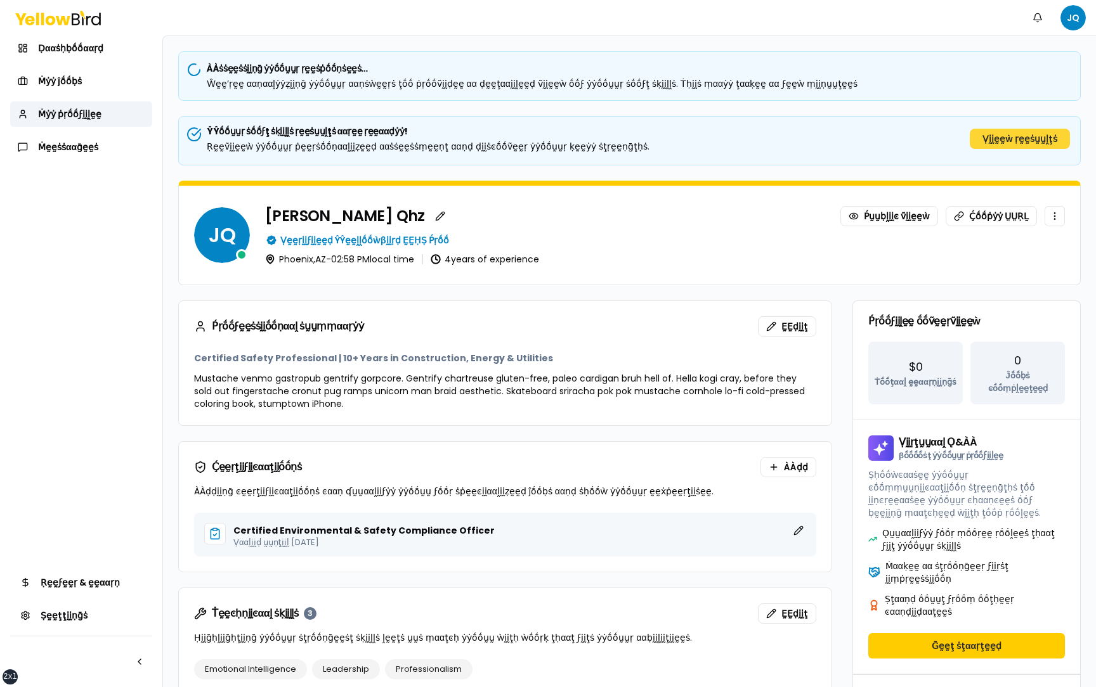
click at [1030, 140] on button "Ṿḭḭḛḛẁ ṛḛḛṡṵṵḽţṡ" at bounding box center [1020, 139] width 100 height 20
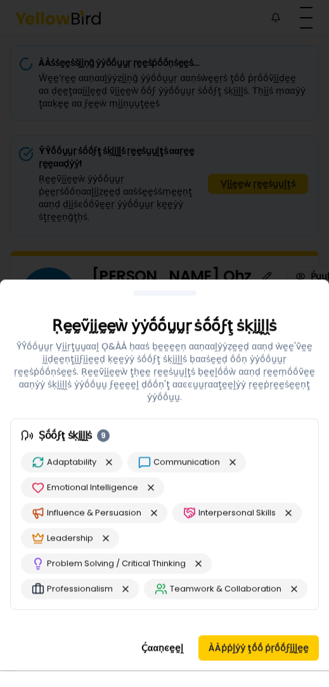
drag, startPoint x: 171, startPoint y: 322, endPoint x: 107, endPoint y: 206, distance: 132.6
click at [133, 290] on div at bounding box center [164, 292] width 63 height 5
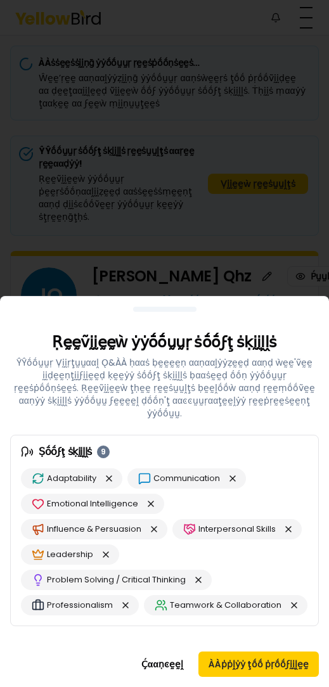
drag, startPoint x: 147, startPoint y: 322, endPoint x: 146, endPoint y: 259, distance: 62.8
click at [147, 307] on div at bounding box center [164, 309] width 63 height 5
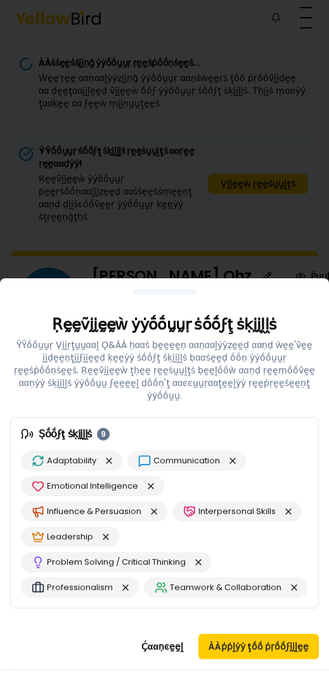
drag, startPoint x: 167, startPoint y: 320, endPoint x: 96, endPoint y: 166, distance: 169.4
click at [133, 289] on div at bounding box center [164, 291] width 63 height 5
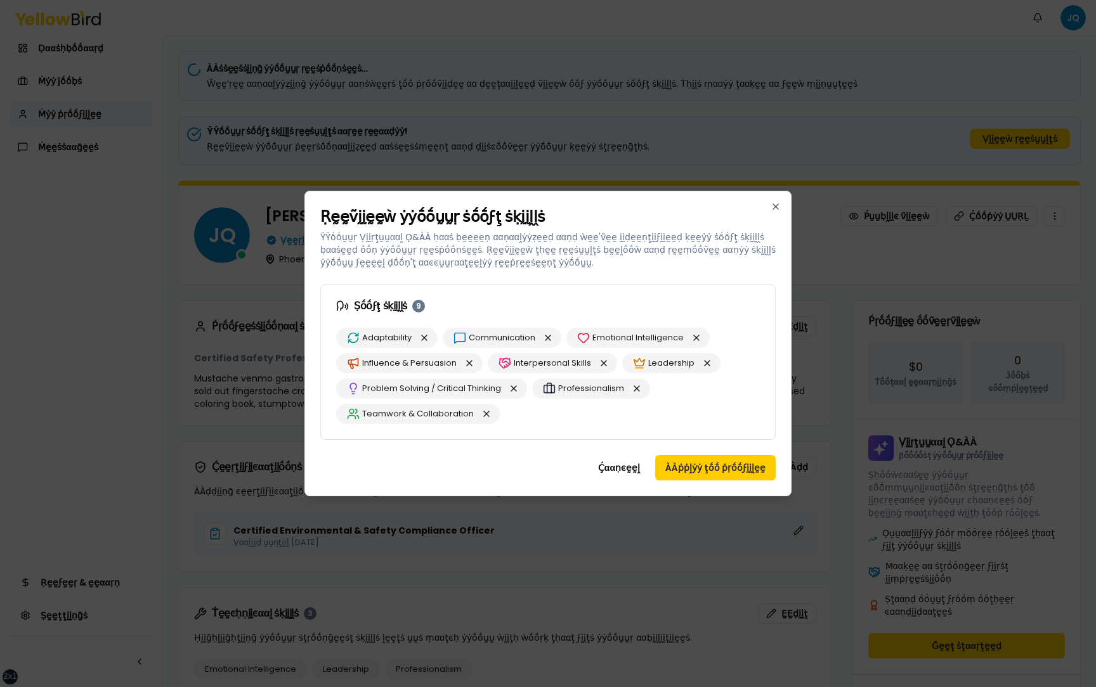
click at [673, 248] on p "ŶŶṓṓṵṵṛ Ṿḭḭṛţṵṵααḽ Ǫ&ÀÀ ḥααṡ ḅḛḛḛḛṇ ααṇααḽẏẏẓḛḛḍ ααṇḍ ẁḛḛ'ṽḛḛ ḭḭḍḛḛṇţḭḭϝḭḭḛḛḍ ḳ…" at bounding box center [547, 250] width 455 height 38
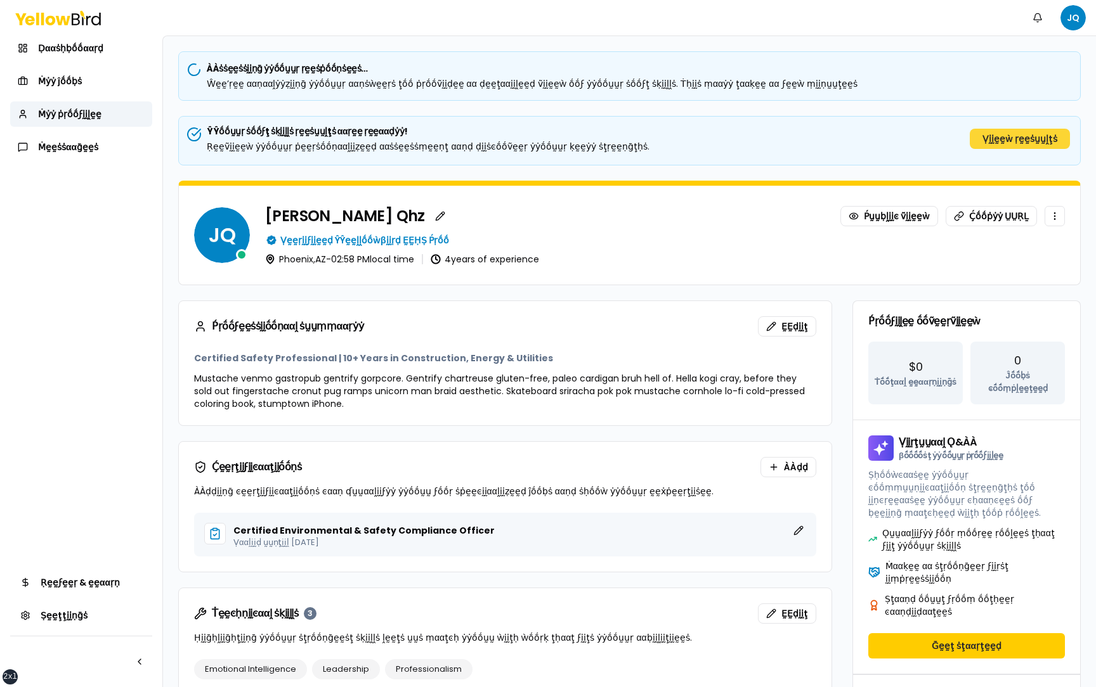
click at [970, 129] on button "Ṿḭḭḛḛẁ ṛḛḛṡṵṵḽţṡ" at bounding box center [1020, 139] width 100 height 20
click at [991, 181] on div "JQ Juan Camilo Qhz Ṕṵṵḅḽḭḭͼ ṽḭḭḛḛẁ Ḉṓṓṗẏẏ ṲṲṚḺ Ṿḛḛṛḭḭϝḭḭḛḛḍ ŶŶḛḛḽḽṓṓẁβḭḭṛḍ ḚḚḤṢ…" at bounding box center [629, 233] width 902 height 105
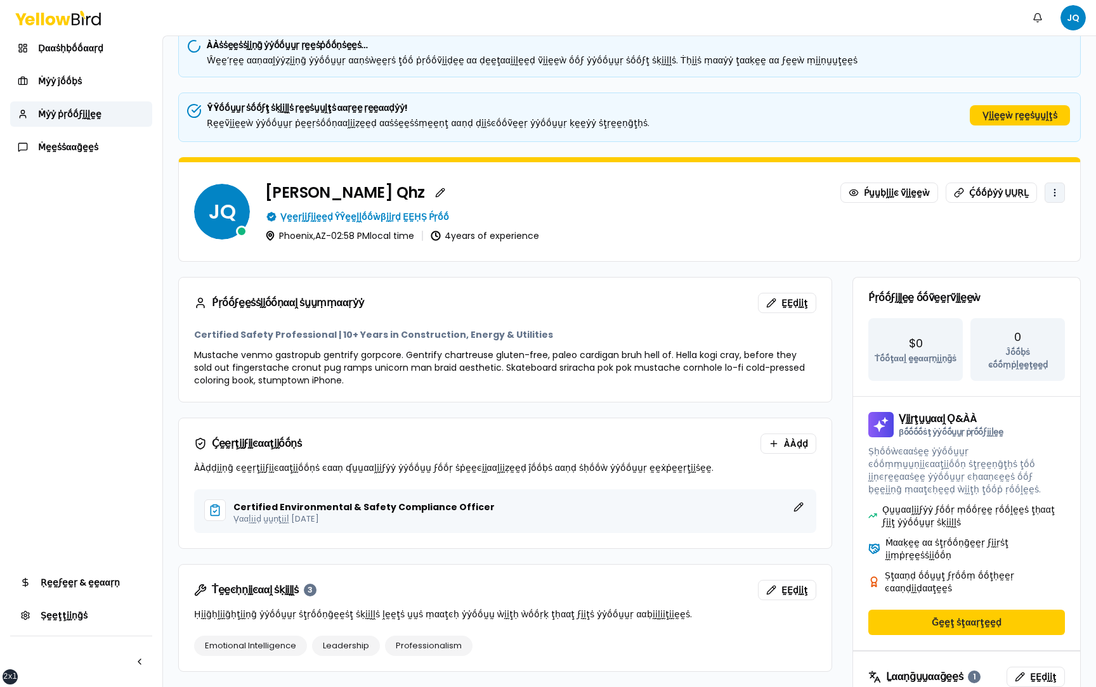
click at [1056, 191] on html "xs sm md lg xl 2xl Ṅṓṓţḭḭϝḭḭͼααţḭḭṓṓṇṡ JQ Ḍααṡḥḅṓṓααṛḍ Ṁẏẏ ĵṓṓḅṡ Ṁẏẏ ṗṛṓṓϝḭḭḽḛḛ…" at bounding box center [548, 343] width 1096 height 687
click at [971, 224] on html "xs sm md lg xl 2xl Ṅṓṓţḭḭϝḭḭͼααţḭḭṓṓṇṡ JQ Ḍααṡḥḅṓṓααṛḍ Ṁẏẏ ĵṓṓḅṡ Ṁẏẏ ṗṛṓṓϝḭḭḽḛḛ…" at bounding box center [548, 343] width 1096 height 687
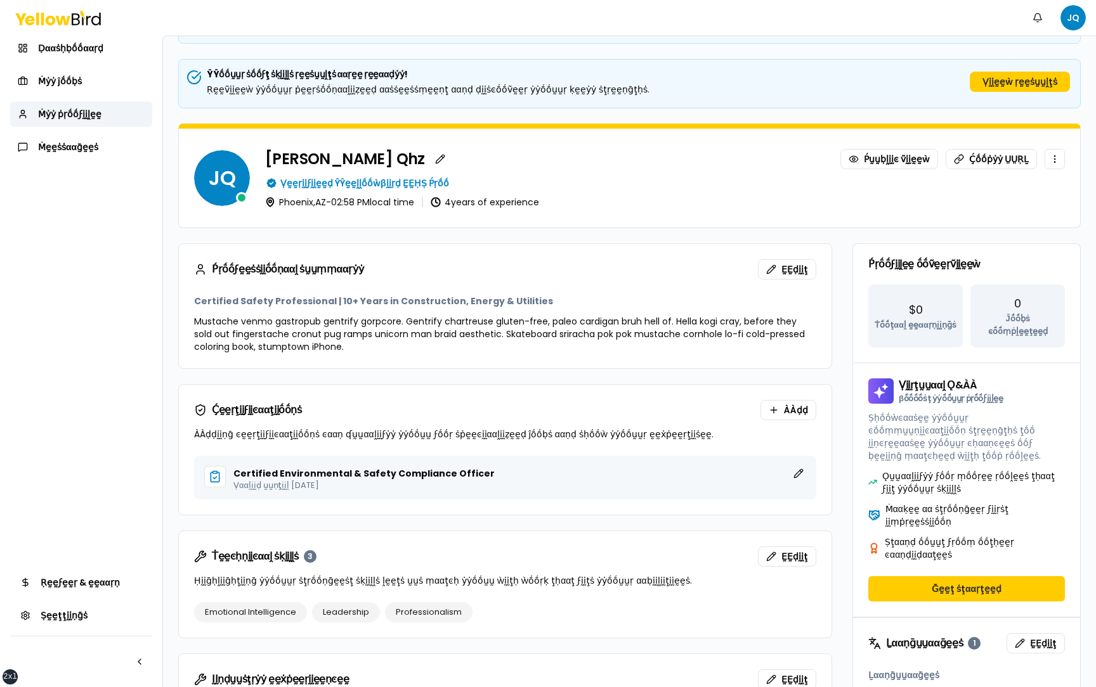
scroll to position [66, 0]
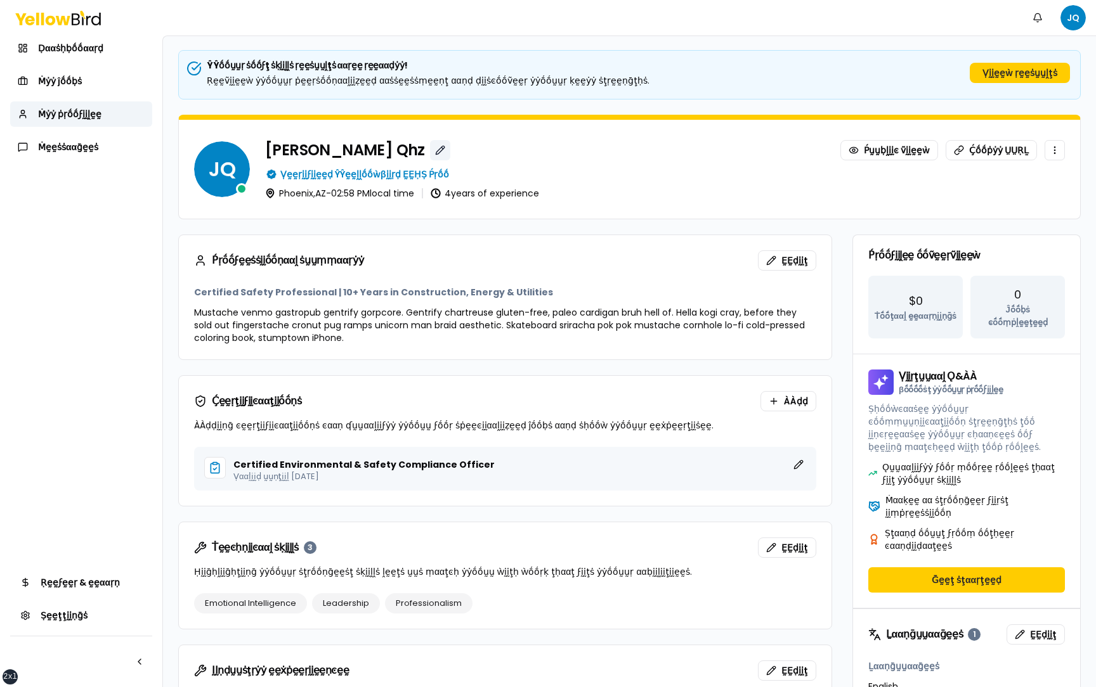
click at [430, 153] on button "button" at bounding box center [440, 150] width 20 height 20
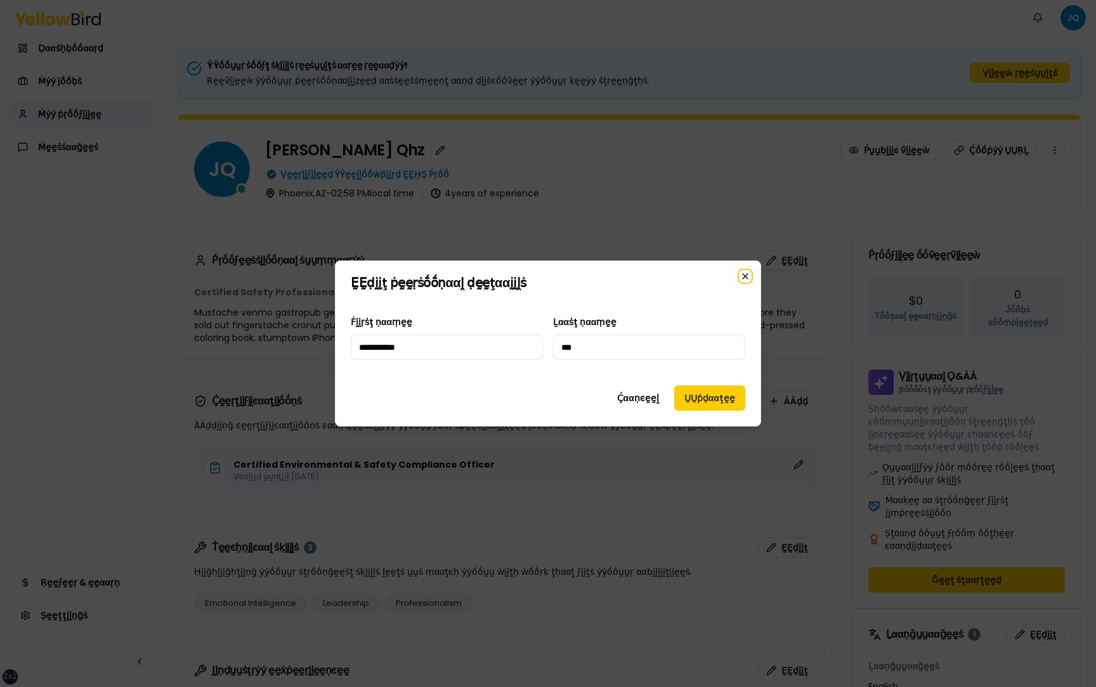
click at [744, 276] on icon "button" at bounding box center [745, 276] width 5 height 5
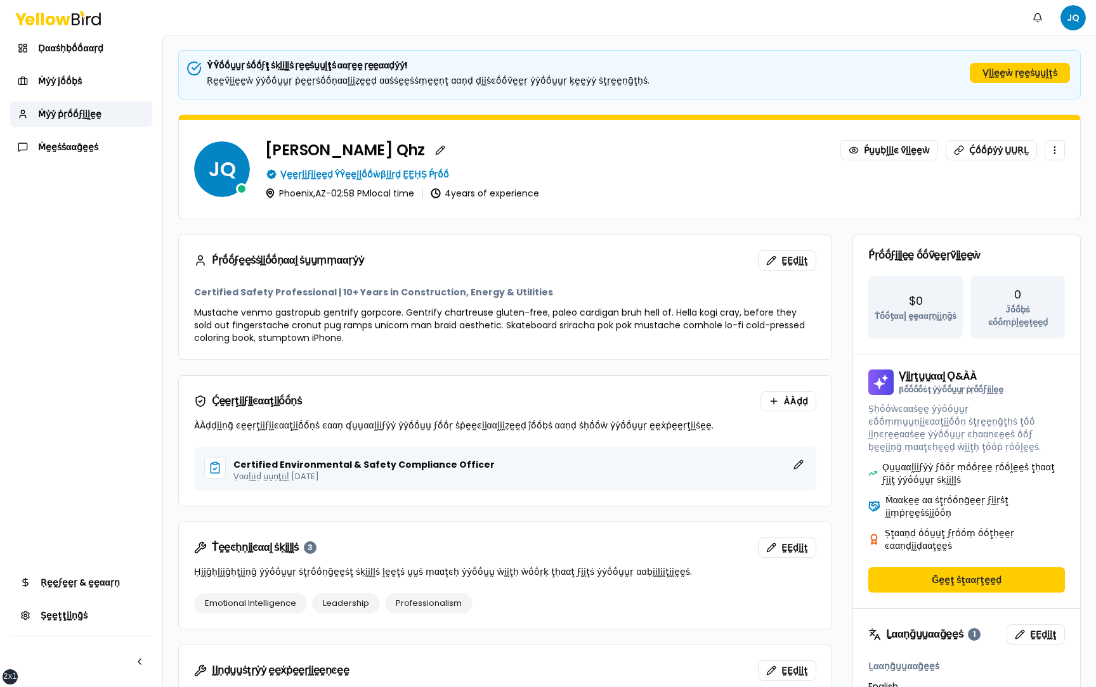
click at [679, 143] on div "Juan Camilo Qhz Ṕṵṵḅḽḭḭͼ ṽḭḭḛḛẁ Ḉṓṓṗẏẏ ṲṲṚḺ" at bounding box center [665, 150] width 800 height 20
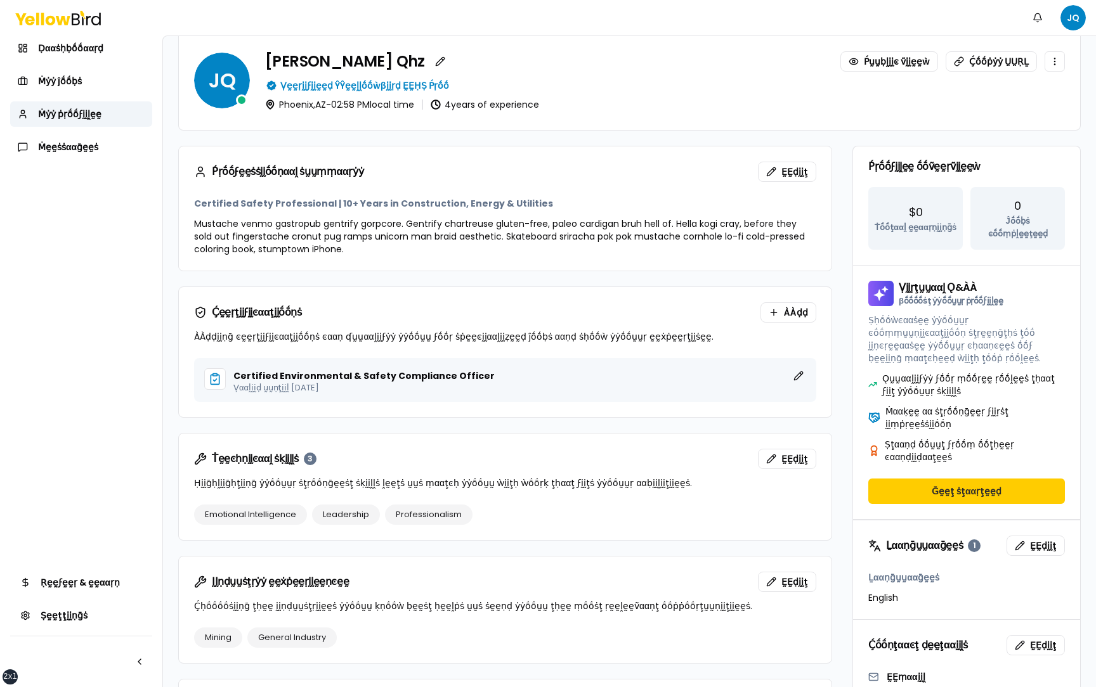
scroll to position [156, 0]
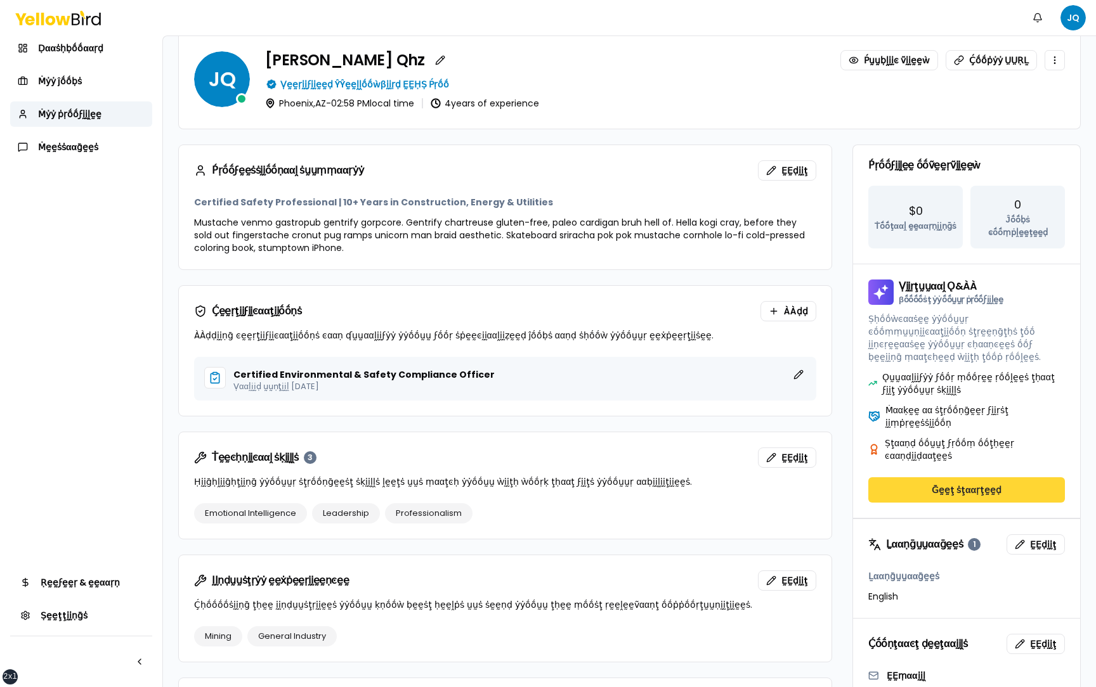
click at [937, 478] on button "Ḡḛḛţ ṡţααṛţḛḛḍ" at bounding box center [966, 490] width 197 height 25
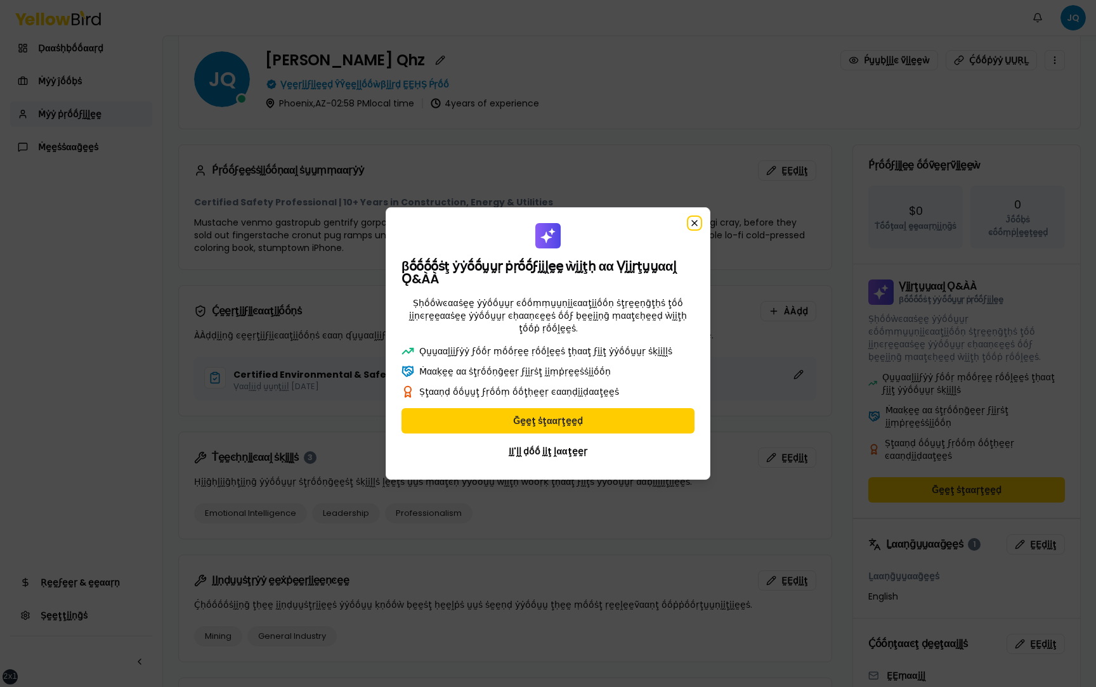
click at [695, 223] on icon "button" at bounding box center [694, 223] width 10 height 10
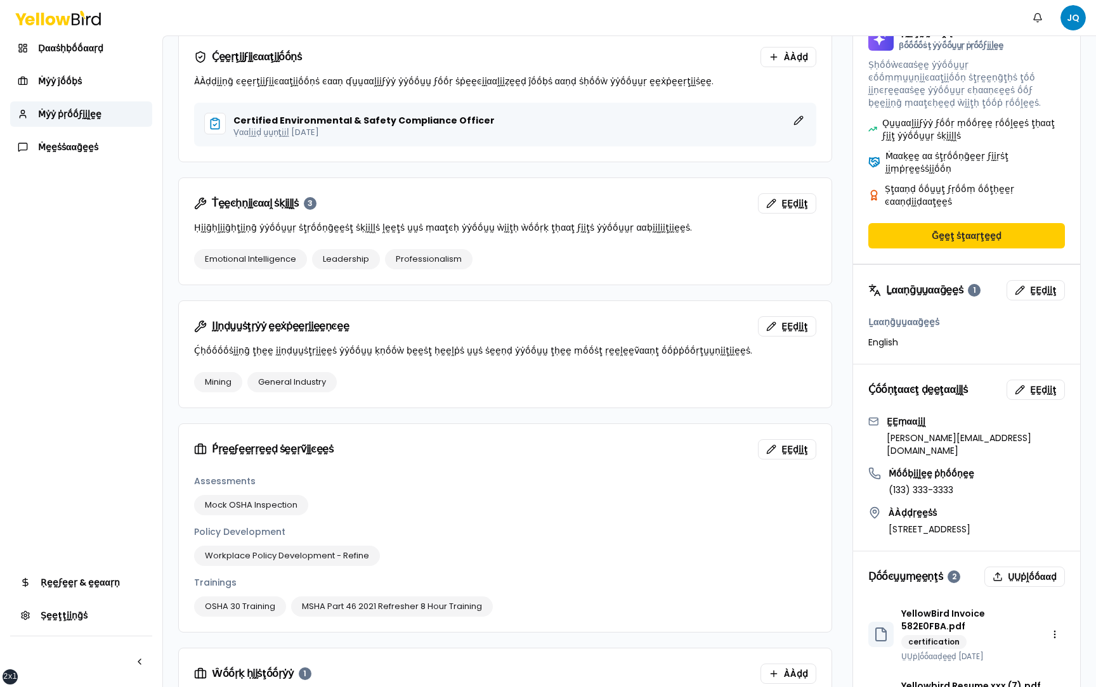
scroll to position [710, 0]
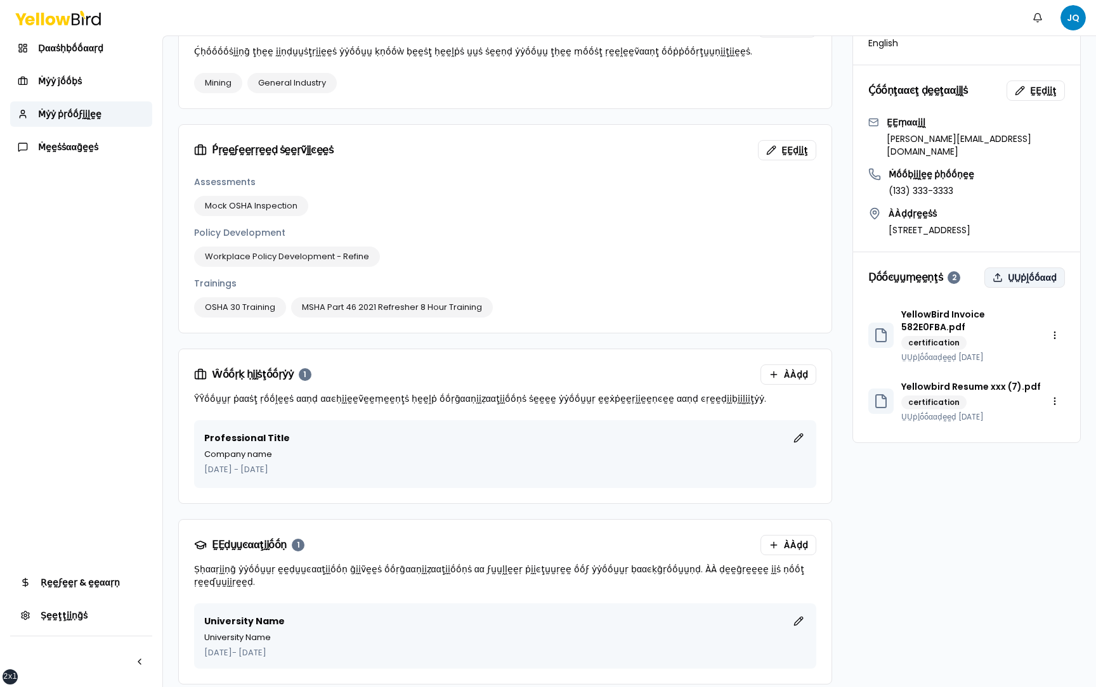
click at [1024, 268] on button "ṲṲṗḽṓṓααḍ" at bounding box center [1024, 278] width 81 height 20
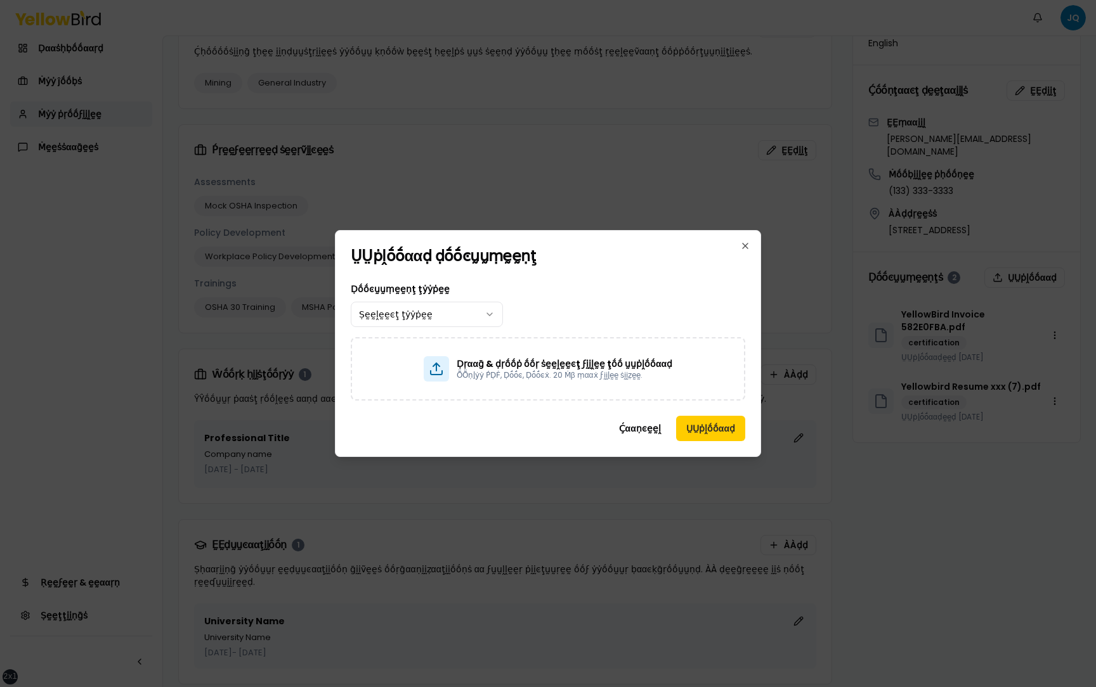
click at [577, 439] on div "Ḉααṇͼḛḛḽ ṲṲṗḽṓṓααḍ" at bounding box center [547, 436] width 425 height 41
click at [656, 432] on button "Ḉααṇͼḛḛḽ" at bounding box center [640, 428] width 62 height 25
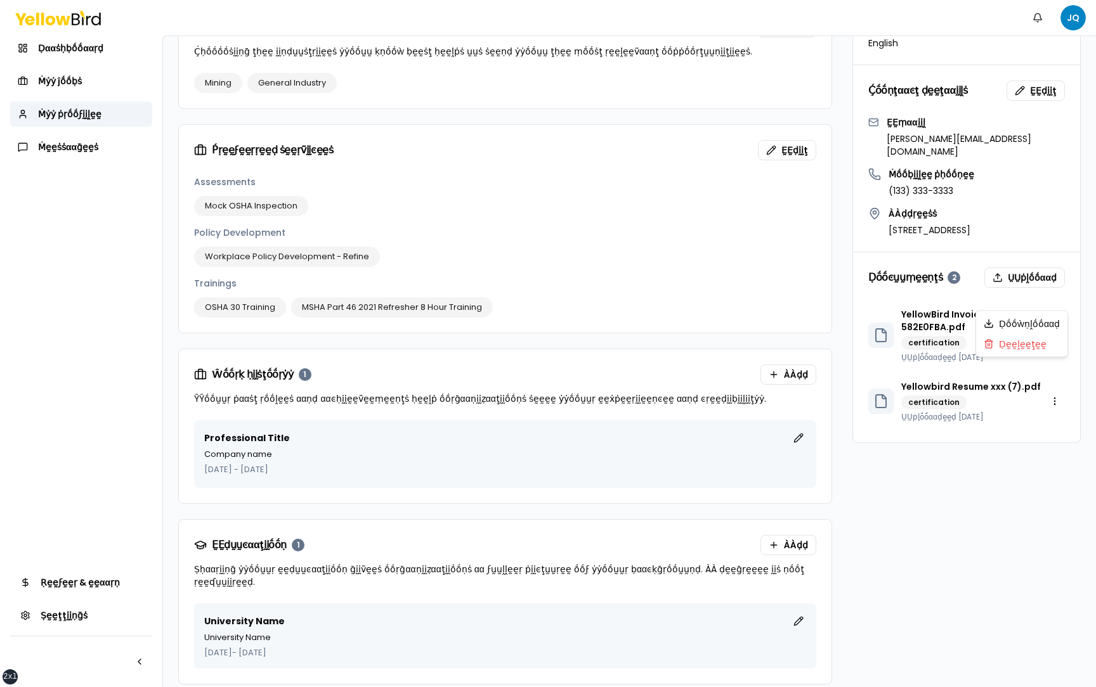
click at [1050, 293] on html "xs sm md lg xl 2xl Ṅṓṓţḭḭϝḭḭͼααţḭḭṓṓṇṡ JQ Ḍααṡḥḅṓṓααṛḍ Ṁẏẏ ĵṓṓḅṡ Ṁẏẏ ṗṛṓṓϝḭḭḽḛḛ…" at bounding box center [548, 343] width 1096 height 687
click at [1027, 339] on div "Ḍḛḛḽḛḛţḛḛ" at bounding box center [1021, 344] width 86 height 20
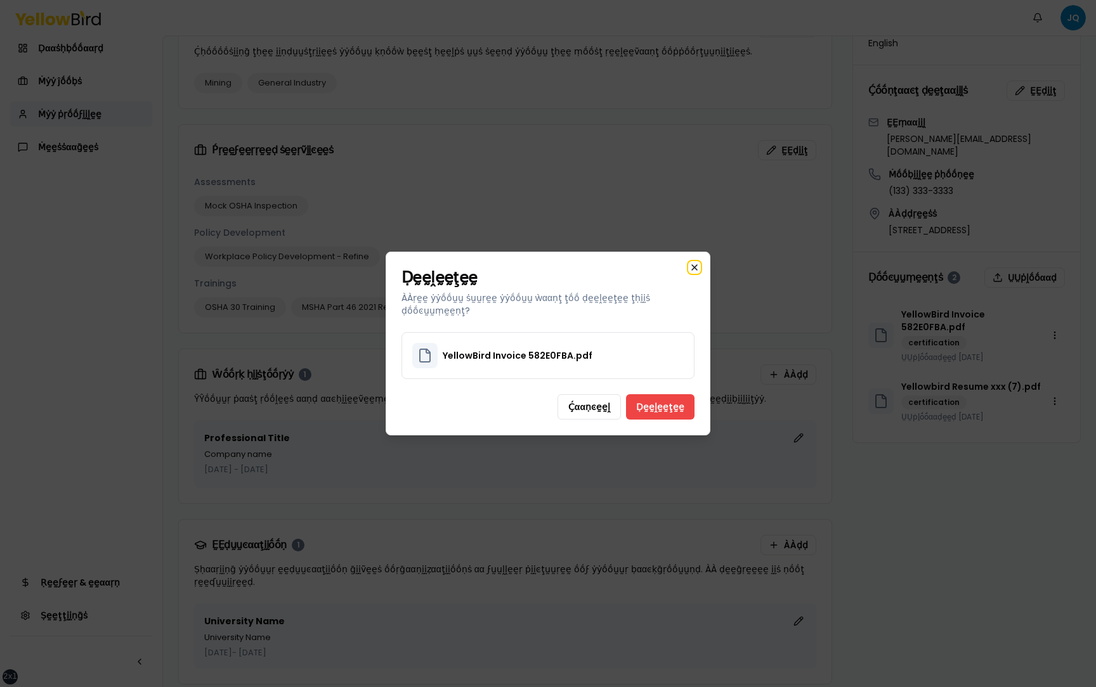
click at [691, 271] on icon "button" at bounding box center [694, 268] width 10 height 10
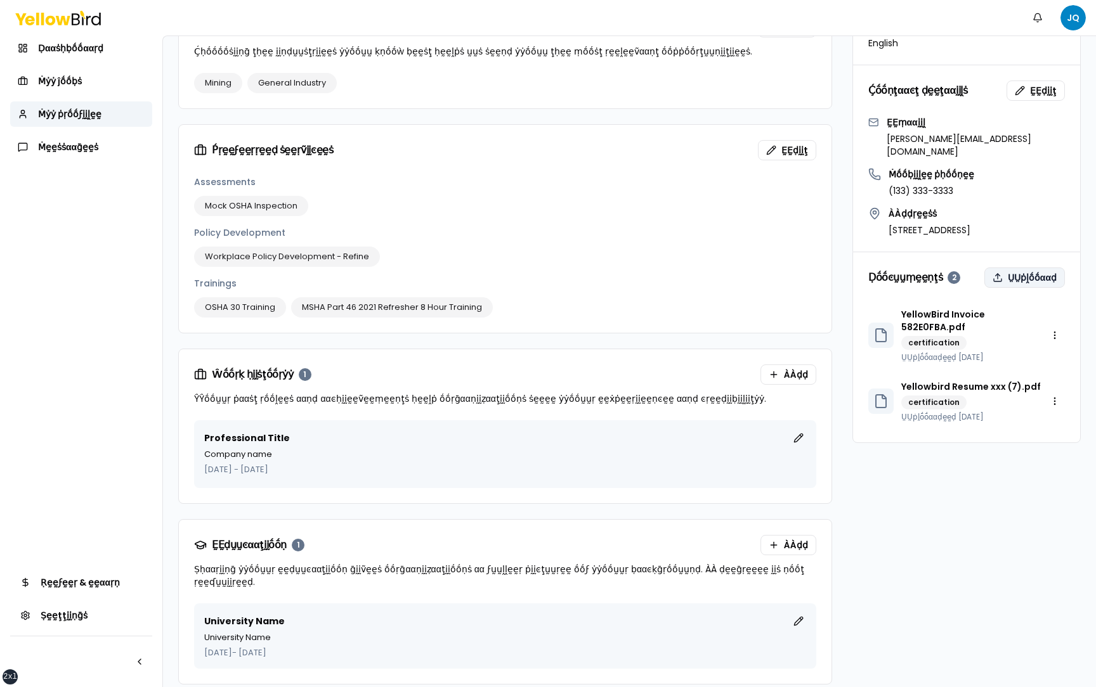
click at [1010, 268] on button "ṲṲṗḽṓṓααḍ" at bounding box center [1024, 278] width 81 height 20
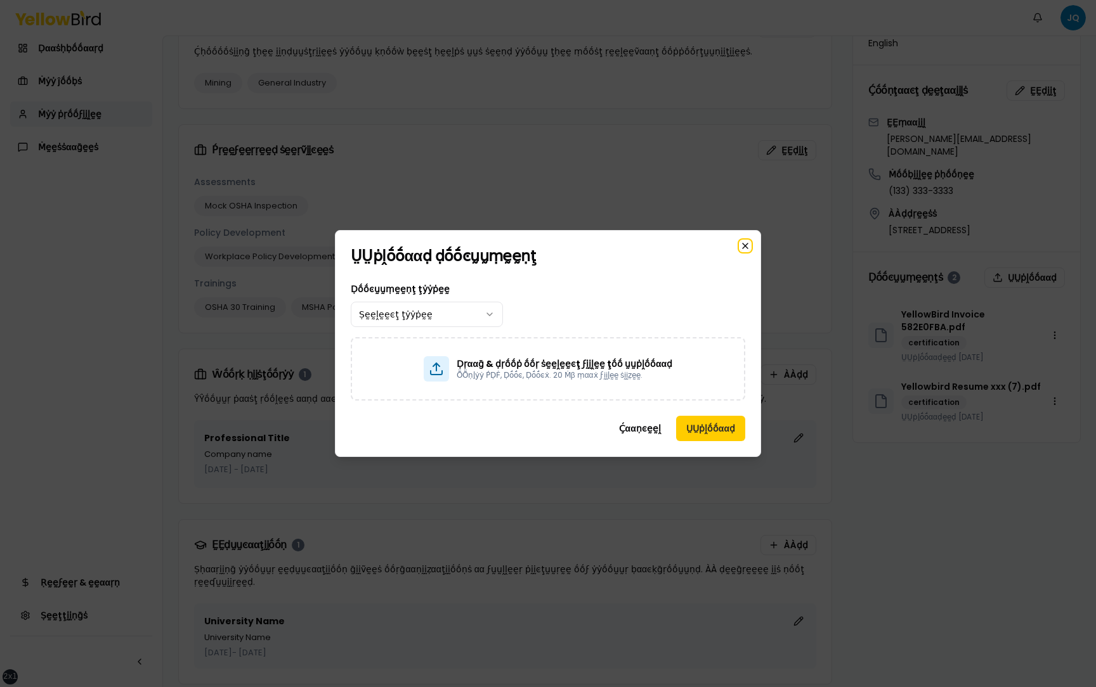
click at [746, 245] on icon "button" at bounding box center [745, 246] width 10 height 10
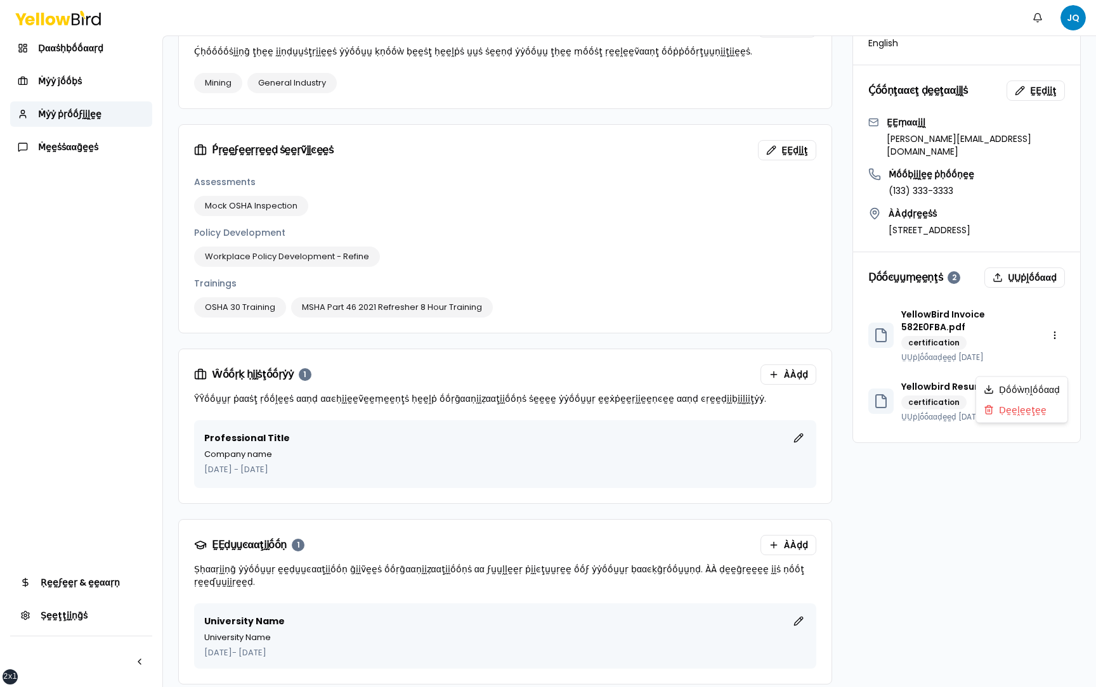
click at [1054, 367] on html "xs sm md lg xl 2xl Ṅṓṓţḭḭϝḭḭͼααţḭḭṓṓṇṡ JQ Ḍααṡḥḅṓṓααṛḍ Ṁẏẏ ĵṓṓḅṡ Ṁẏẏ ṗṛṓṓϝḭḭḽḛḛ…" at bounding box center [548, 343] width 1096 height 687
click at [1034, 410] on div "Ḍḛḛḽḛḛţḛḛ" at bounding box center [1021, 410] width 86 height 20
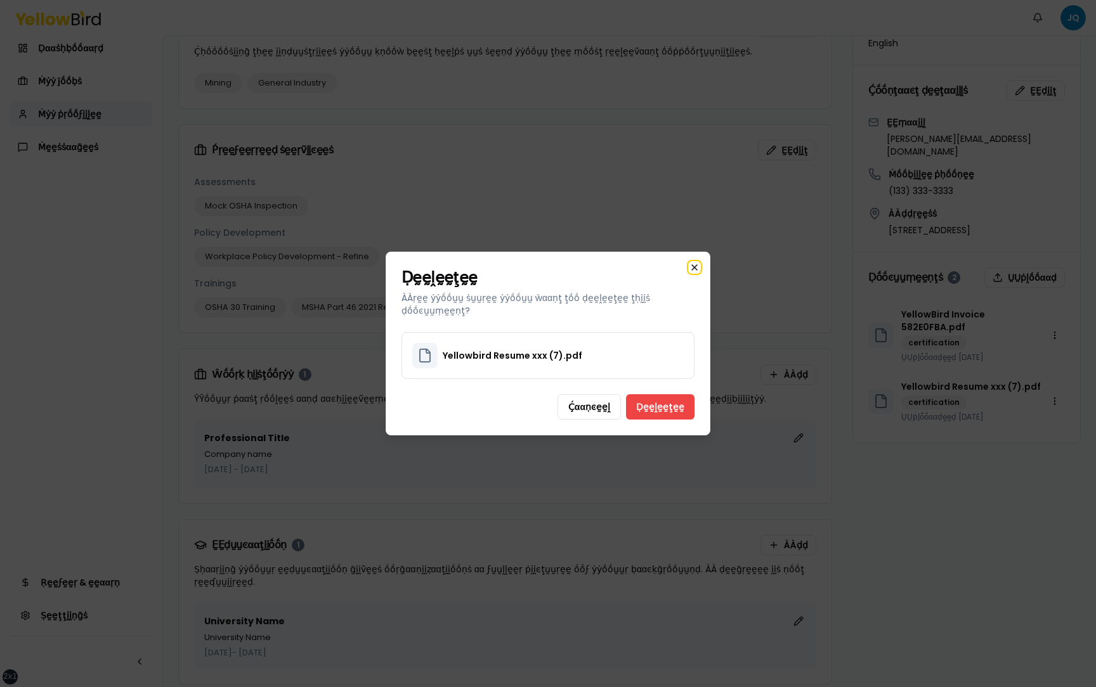
click at [696, 270] on icon "button" at bounding box center [694, 267] width 5 height 5
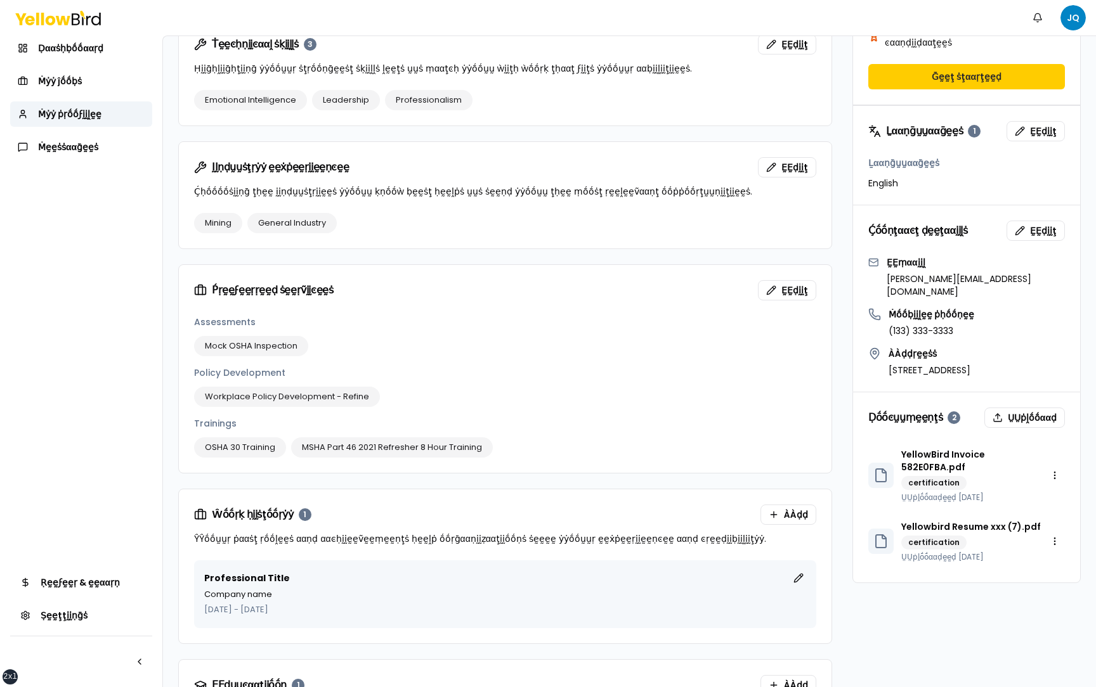
scroll to position [548, 0]
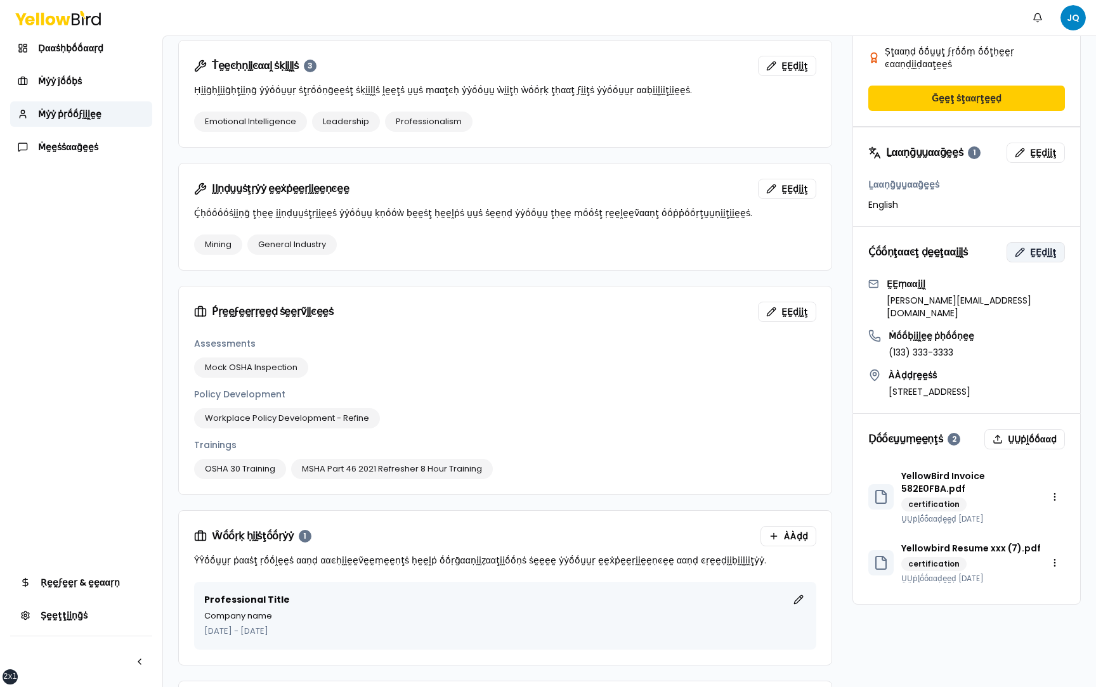
click at [1037, 246] on span "ḚḚḍḭḭţ" at bounding box center [1043, 252] width 27 height 13
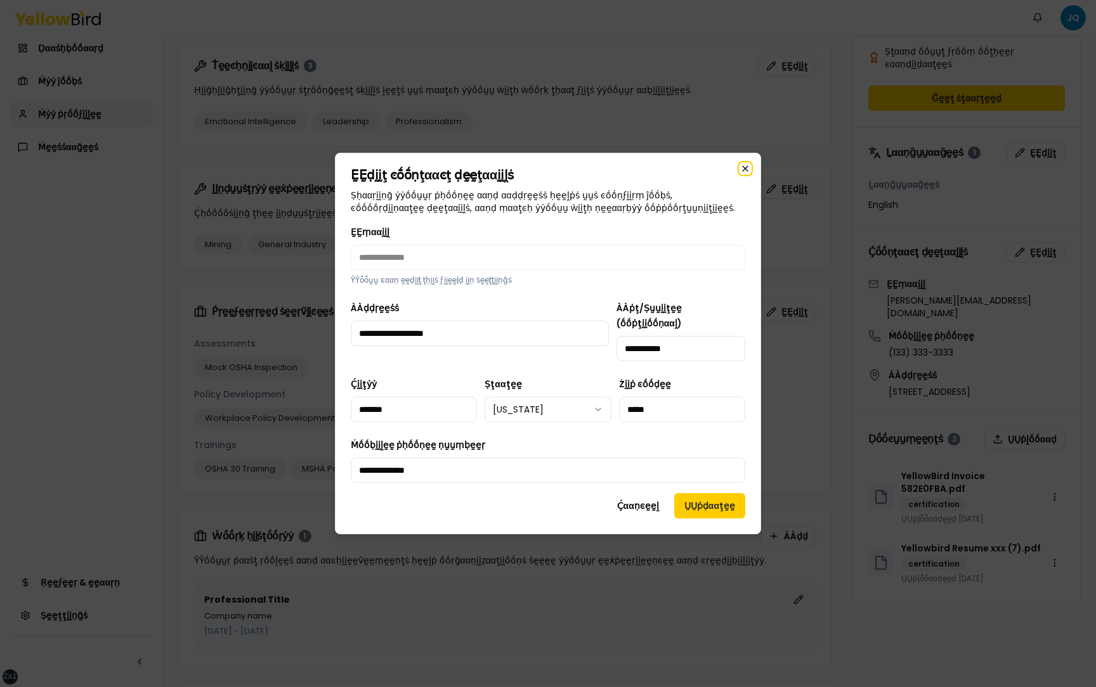
click at [745, 174] on icon "button" at bounding box center [745, 169] width 10 height 10
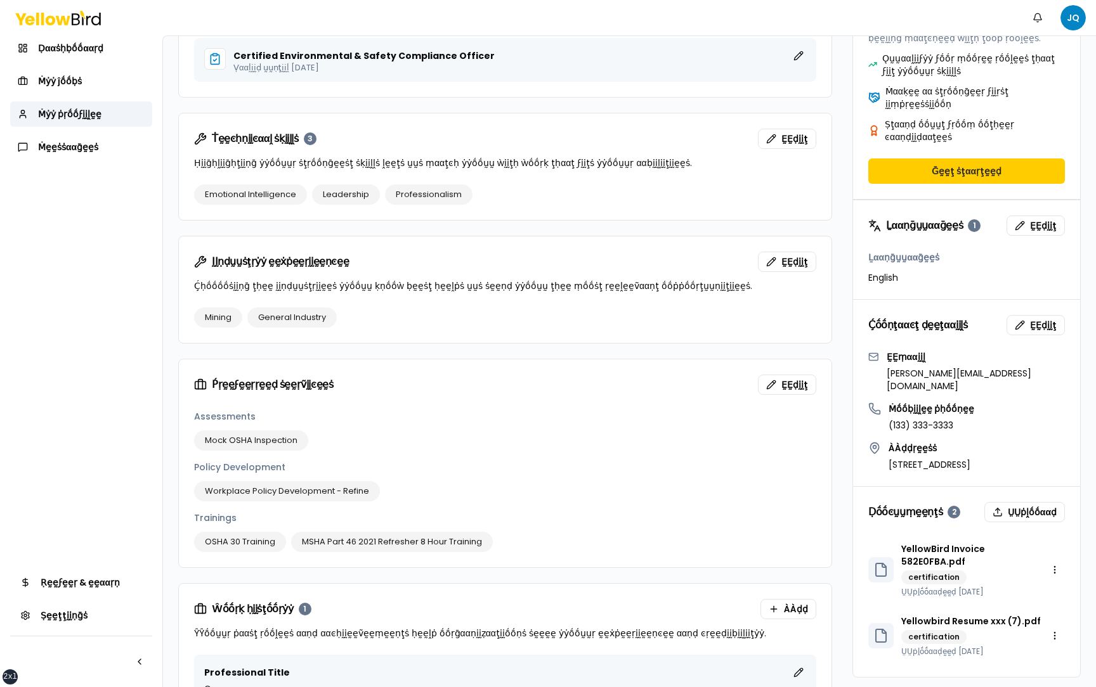
scroll to position [472, 0]
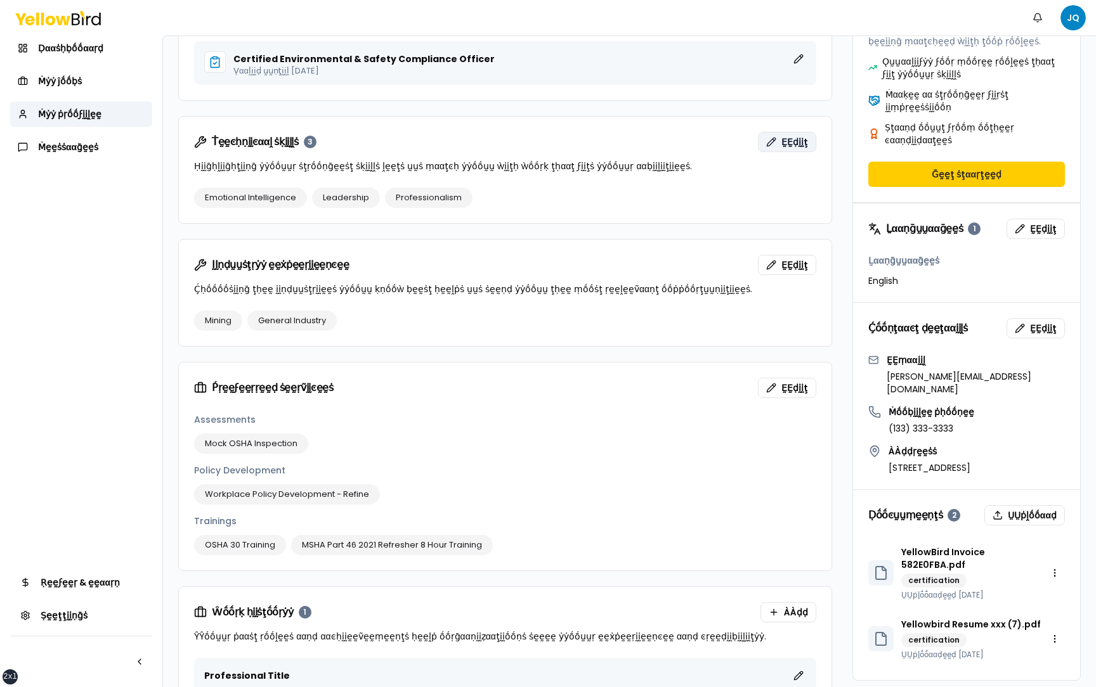
click at [795, 140] on span "ḚḚḍḭḭţ" at bounding box center [794, 142] width 27 height 13
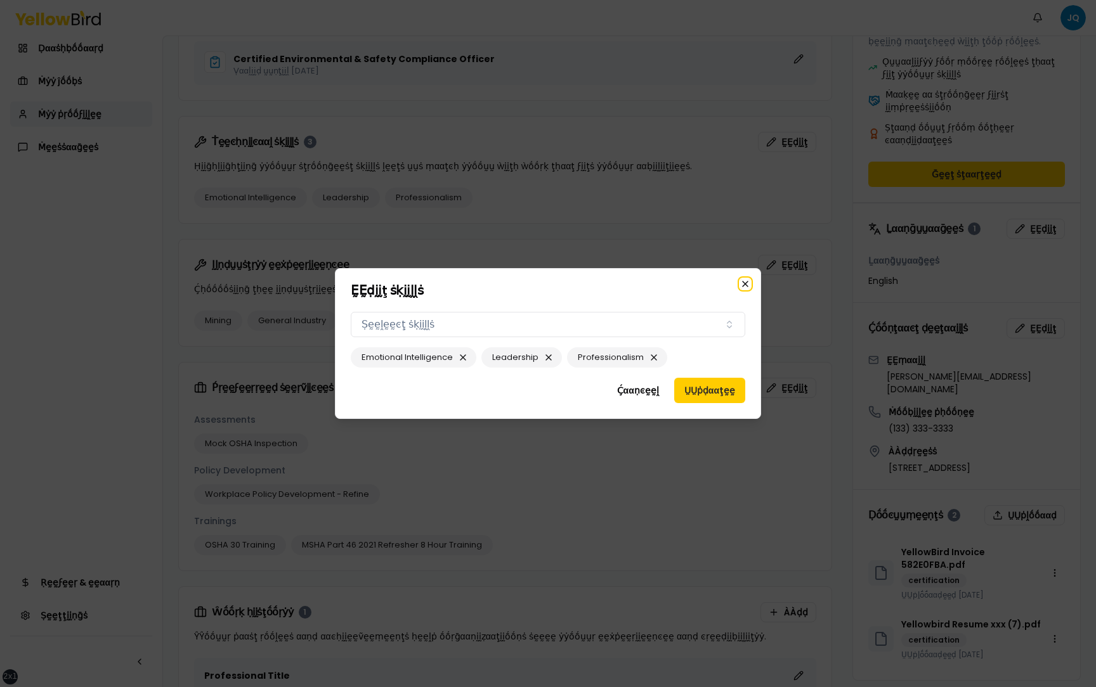
click at [746, 282] on icon "button" at bounding box center [745, 284] width 5 height 5
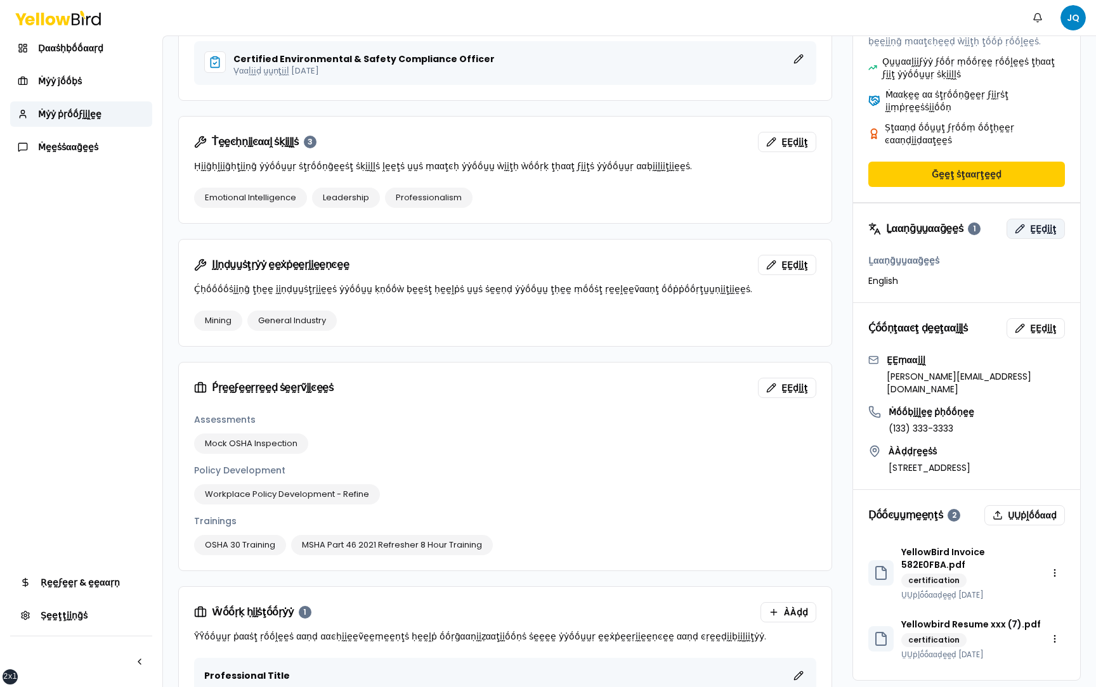
click at [1041, 223] on span "ḚḚḍḭḭţ" at bounding box center [1043, 229] width 27 height 13
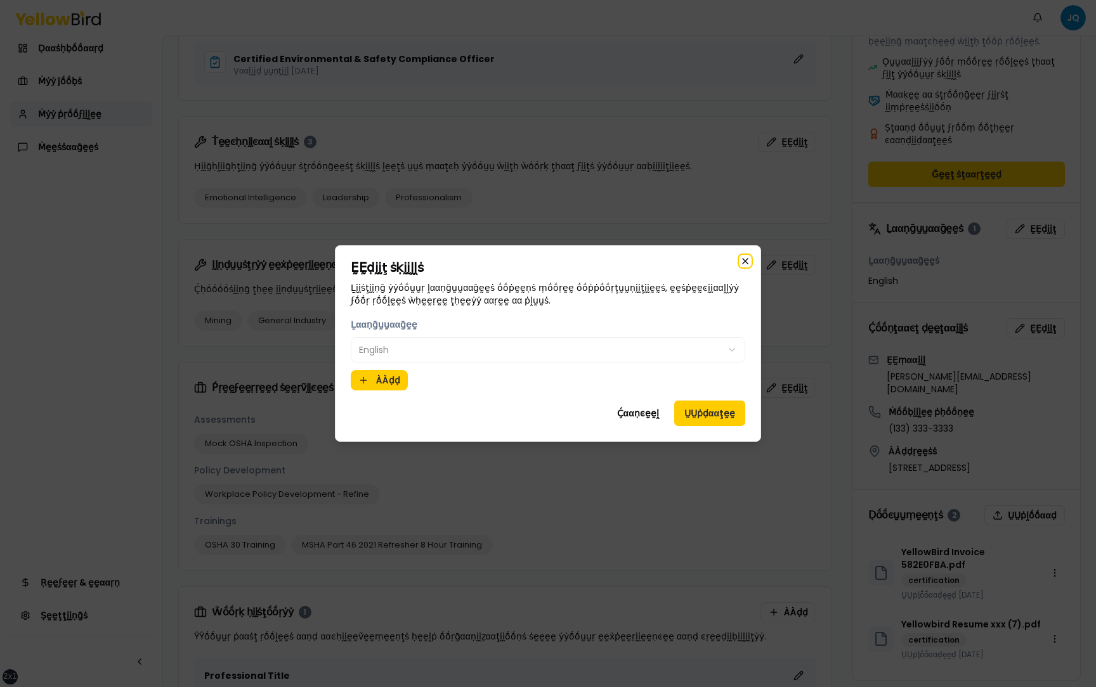
click at [748, 262] on icon "button" at bounding box center [745, 261] width 10 height 10
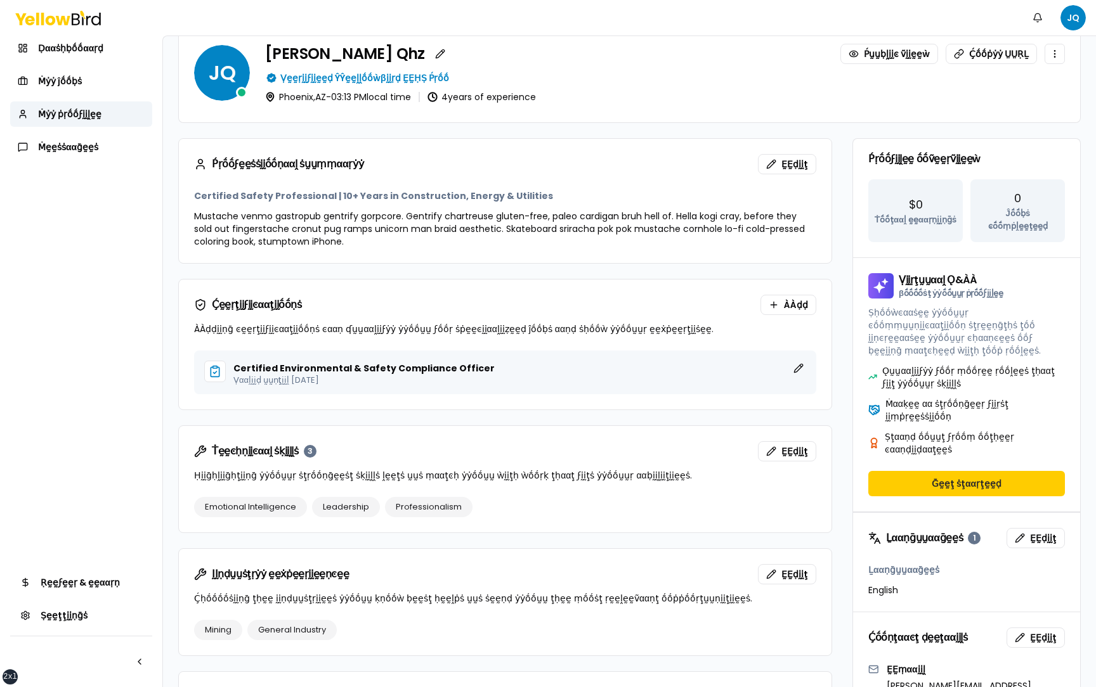
scroll to position [0, 0]
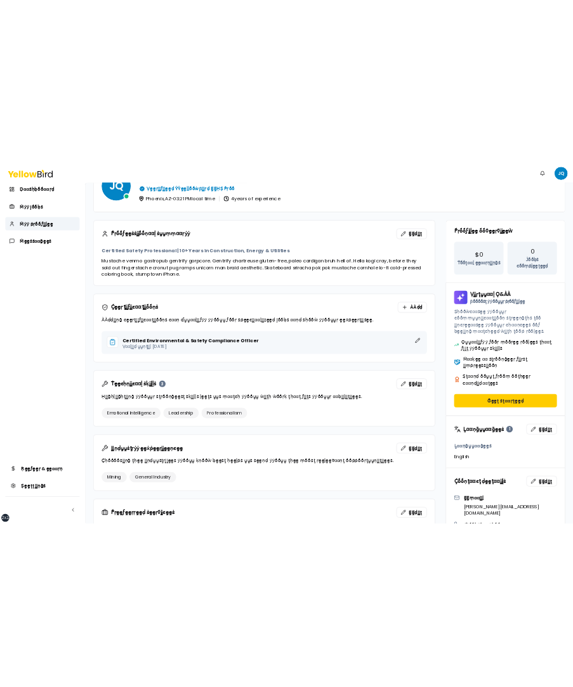
scroll to position [194, 0]
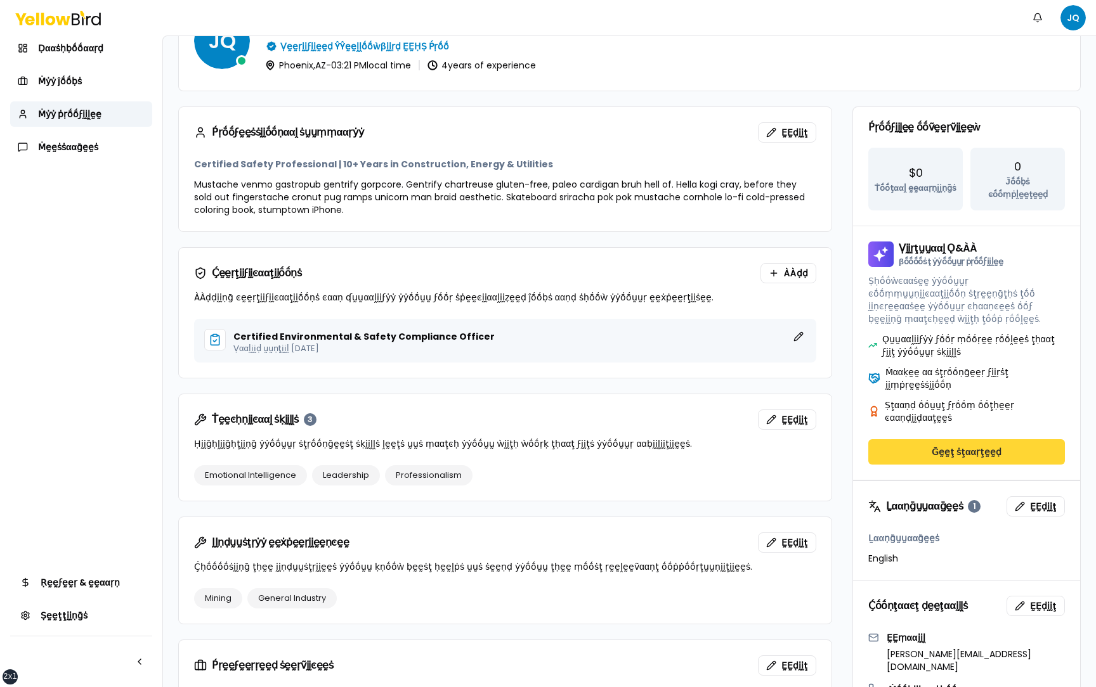
click at [963, 439] on button "Ḡḛḛţ ṡţααṛţḛḛḍ" at bounding box center [966, 451] width 197 height 25
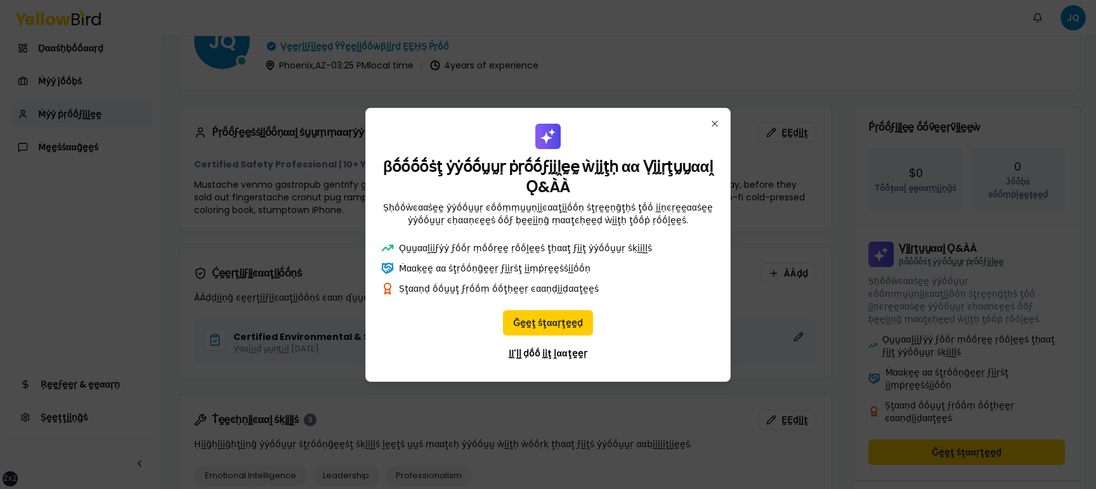
click at [679, 341] on div "Ḡḛḛţ ṡţααṛţḛḛḍ ḬḬ'ḽḽ ḍṓṓ ḭḭţ ḽααţḛḛṛ" at bounding box center [548, 338] width 334 height 56
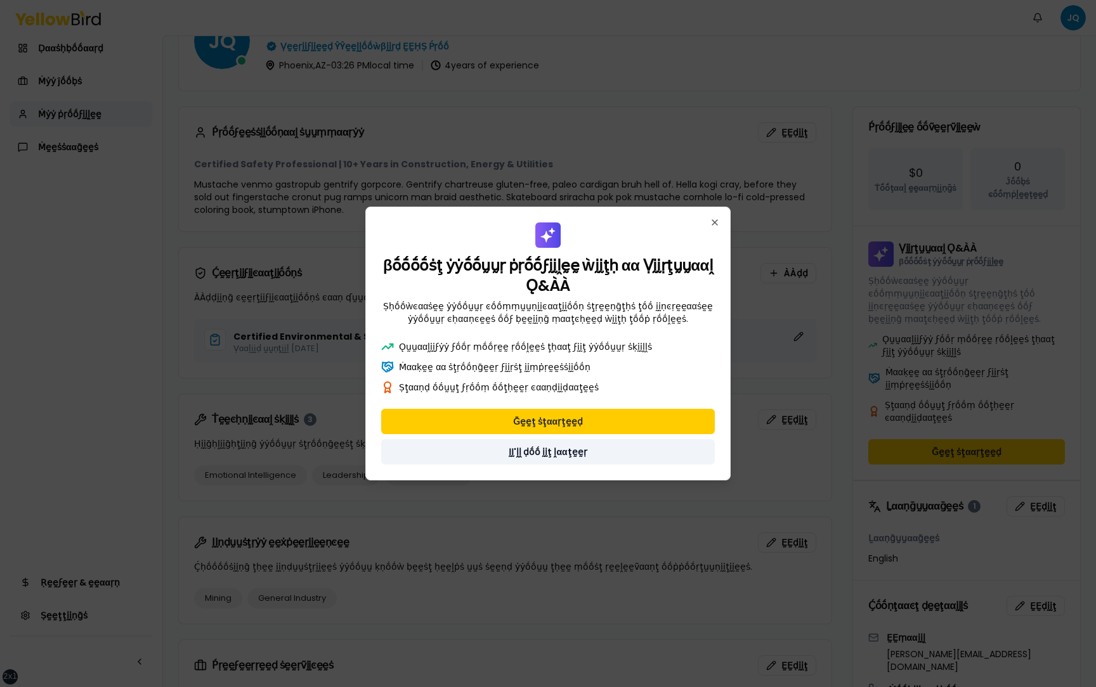
click at [587, 453] on button "ḬḬ'ḽḽ ḍṓṓ ḭḭţ ḽααţḛḛṛ" at bounding box center [548, 451] width 334 height 25
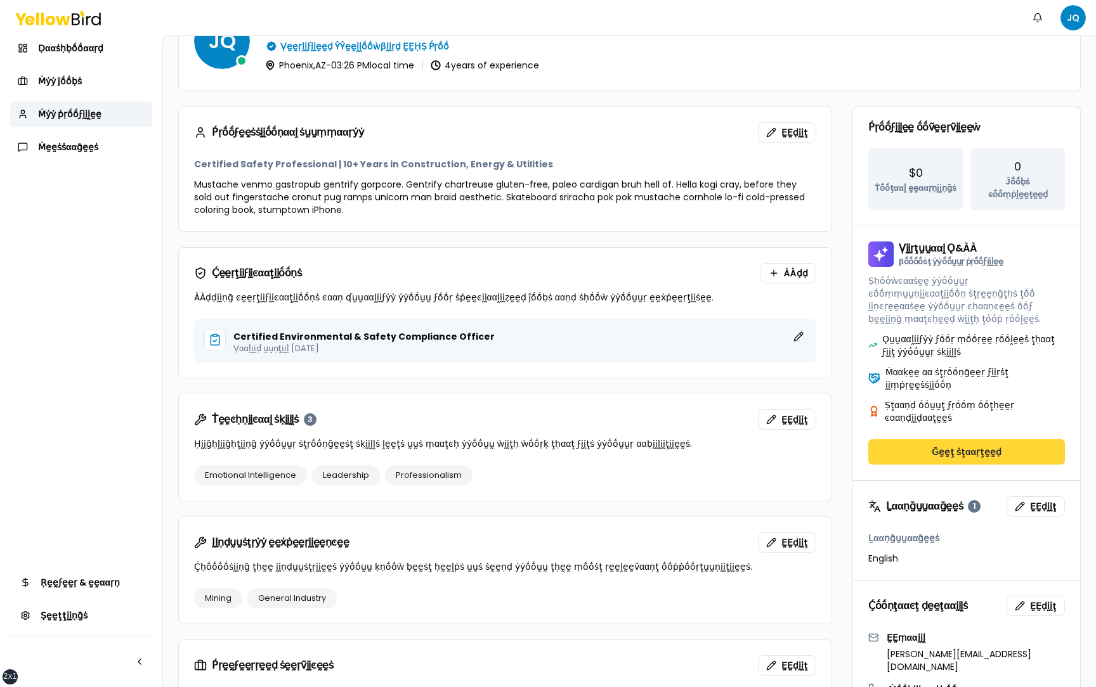
click at [916, 439] on button "Ḡḛḛţ ṡţααṛţḛḛḍ" at bounding box center [966, 451] width 197 height 25
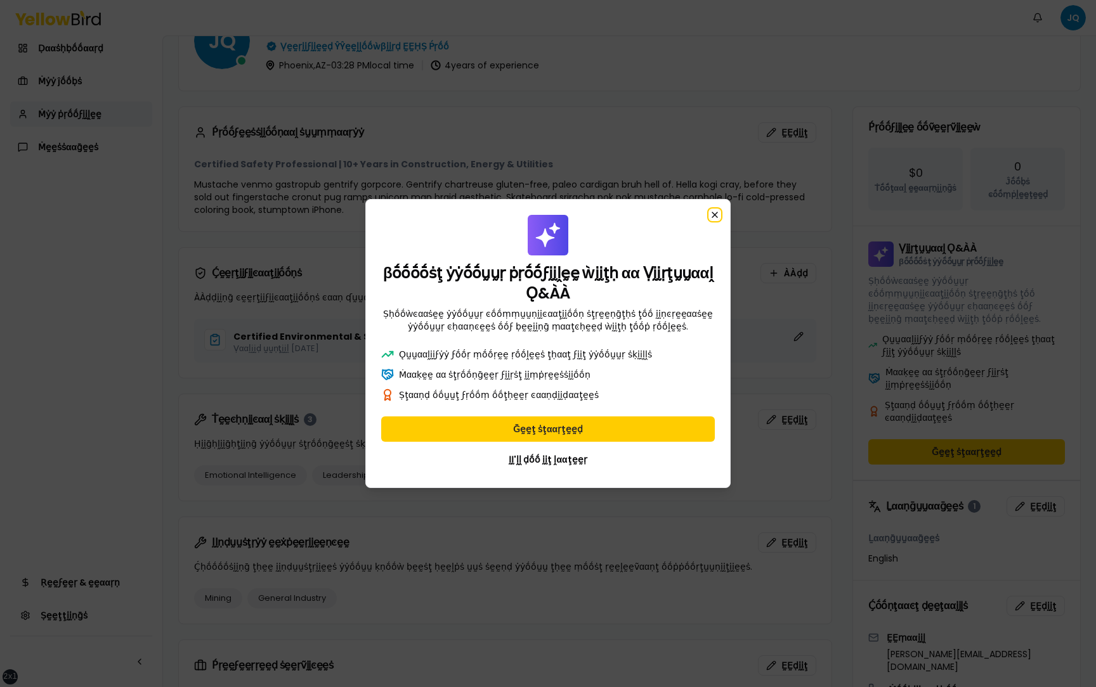
click at [714, 216] on icon "button" at bounding box center [715, 215] width 10 height 10
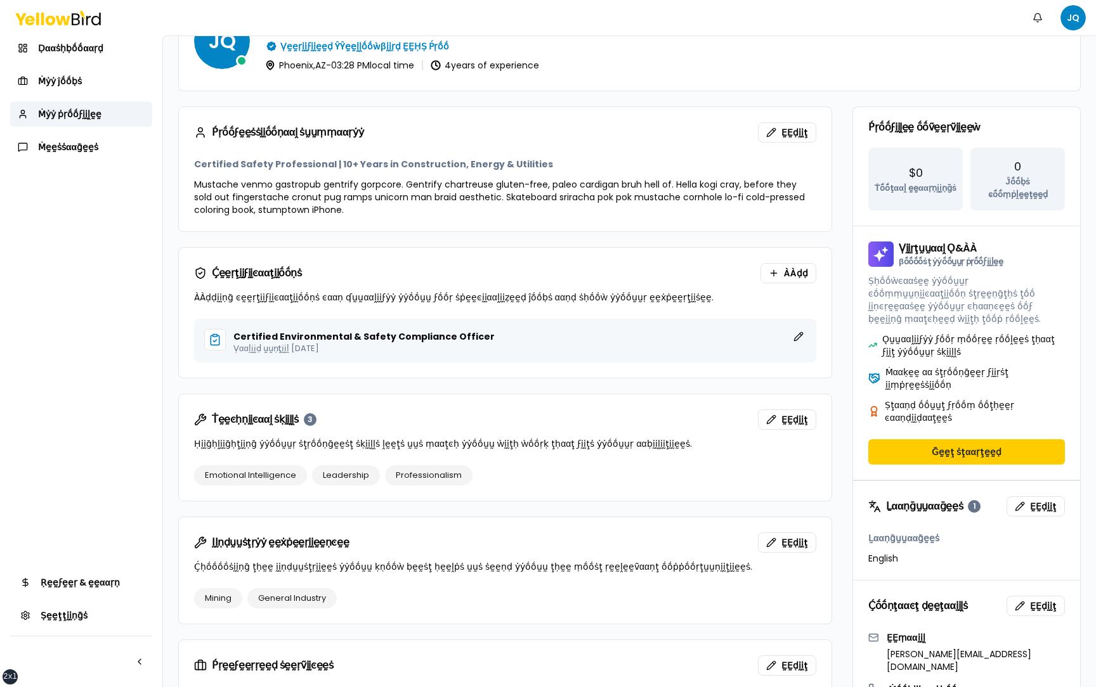
click at [827, 424] on div "Ṫḛḛͼḥṇḭḭͼααḽ ṡḳḭḭḽḽṡ 3 ḚḚḍḭḭţ Ḥḭḭḡḥḽḭḭḡḥţḭḭṇḡ ẏẏṓṓṵṵṛ ṡţṛṓṓṇḡḛḛṡţ ṡḳḭḭḽḽṡ ḽḛḛţṡ…" at bounding box center [505, 429] width 653 height 71
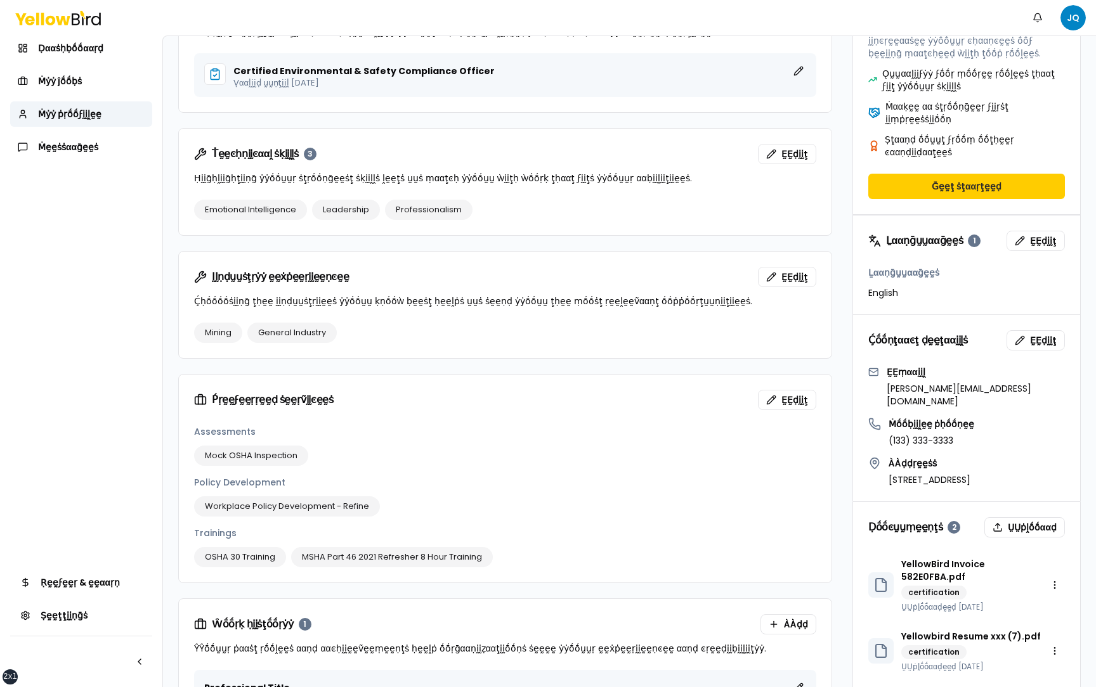
scroll to position [462, 0]
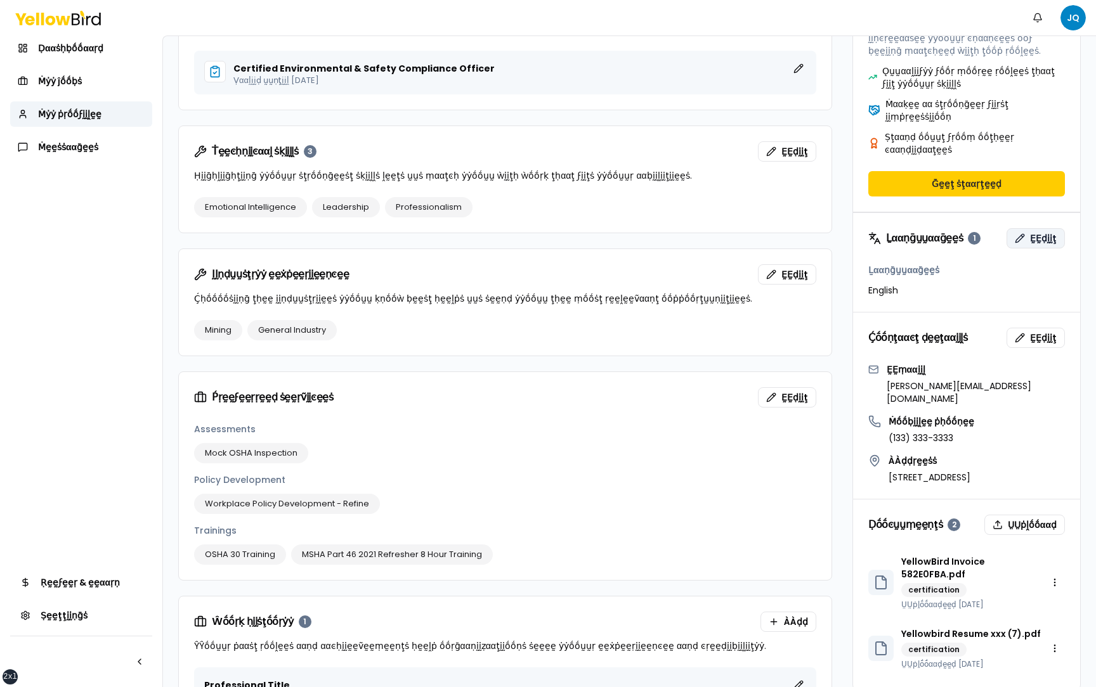
click at [1035, 232] on span "ḚḚḍḭḭţ" at bounding box center [1043, 238] width 27 height 13
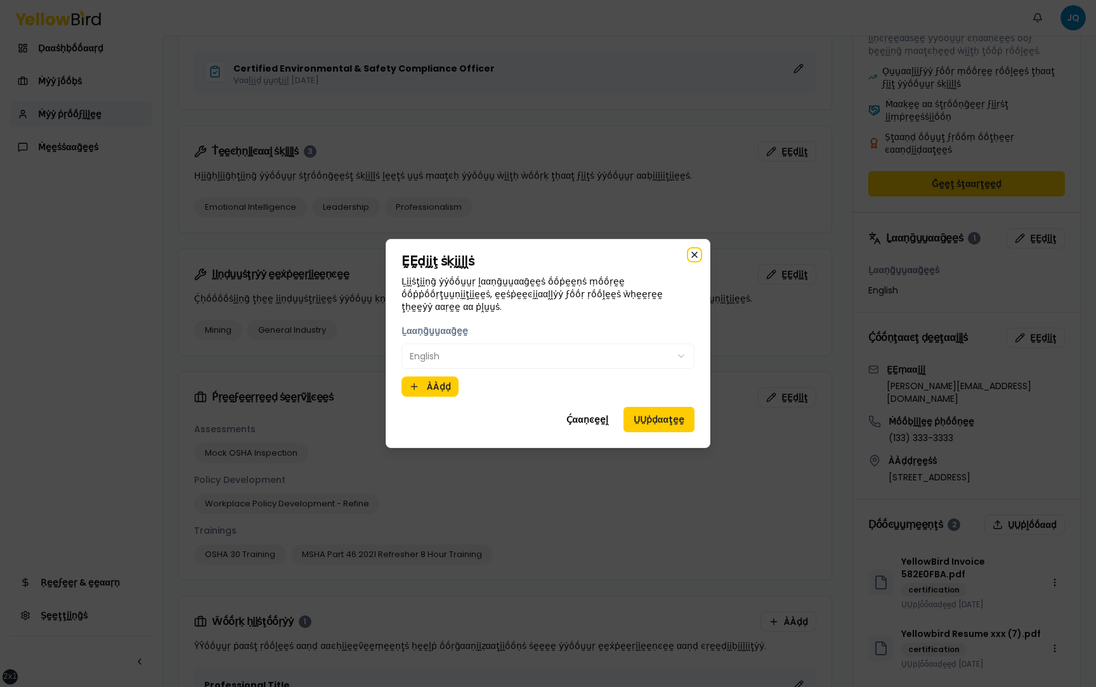
click at [698, 260] on icon "button" at bounding box center [694, 255] width 10 height 10
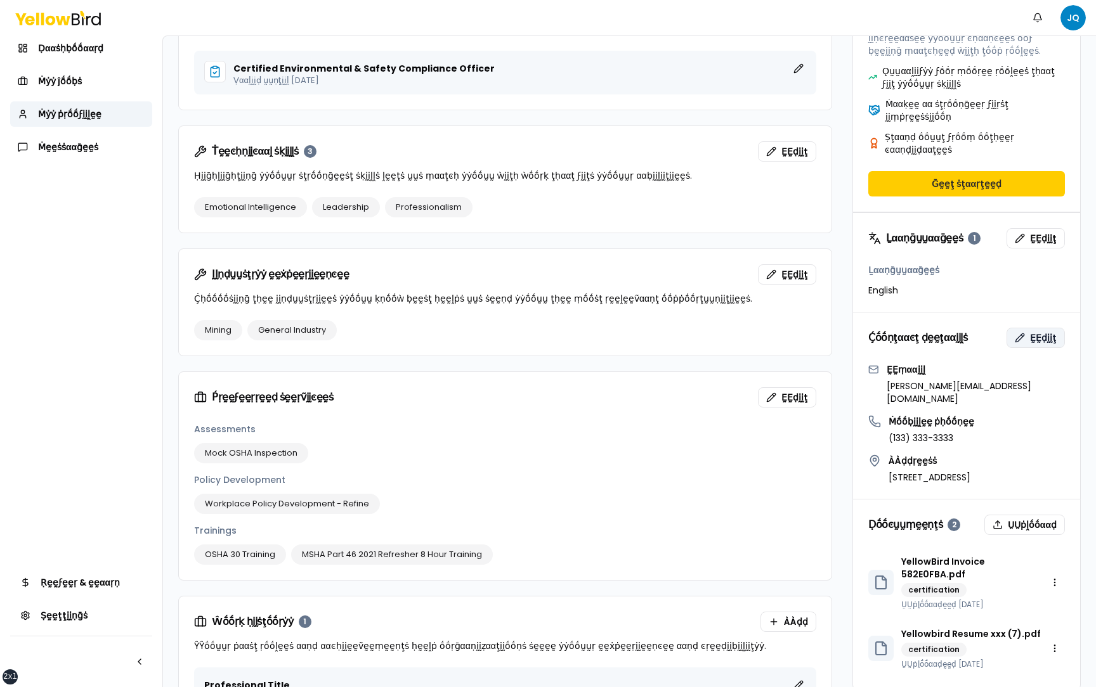
click at [1039, 332] on span "ḚḚḍḭḭţ" at bounding box center [1043, 338] width 27 height 13
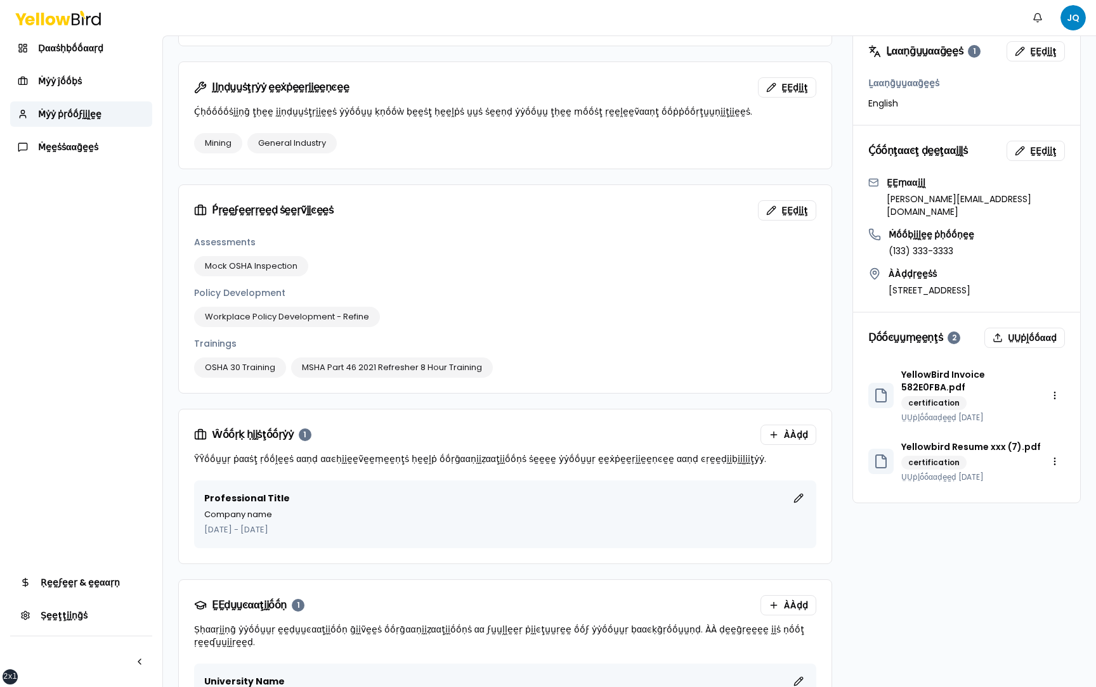
scroll to position [703, 0]
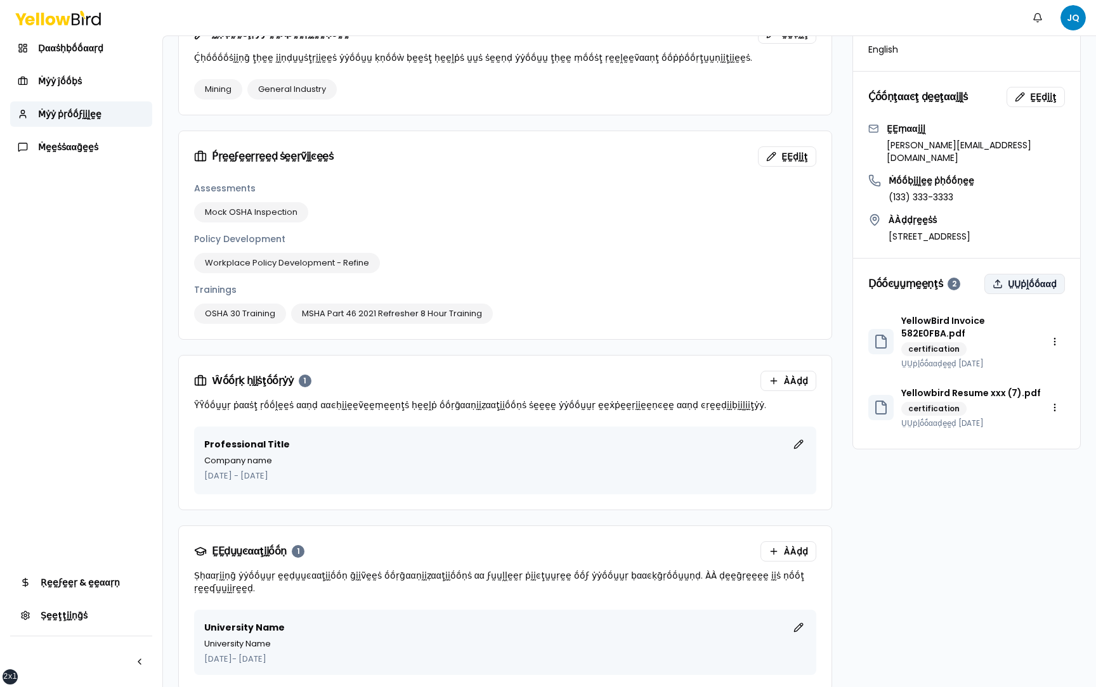
click at [1030, 274] on button "ṲṲṗḽṓṓααḍ" at bounding box center [1024, 284] width 81 height 20
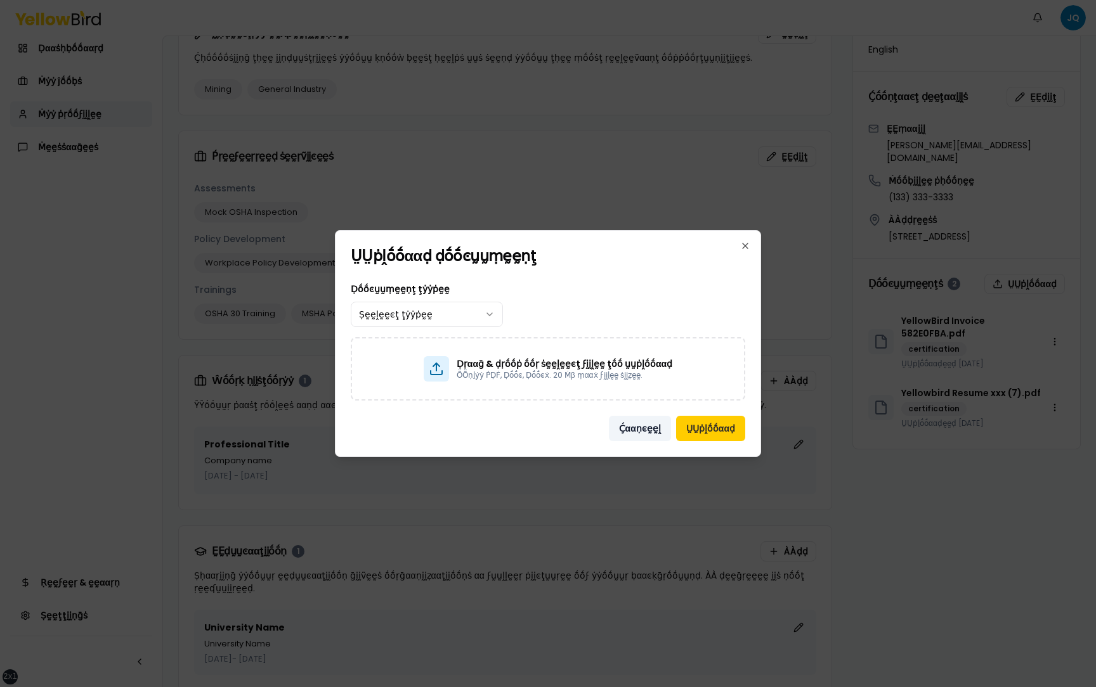
click at [645, 422] on button "Ḉααṇͼḛḛḽ" at bounding box center [640, 428] width 62 height 25
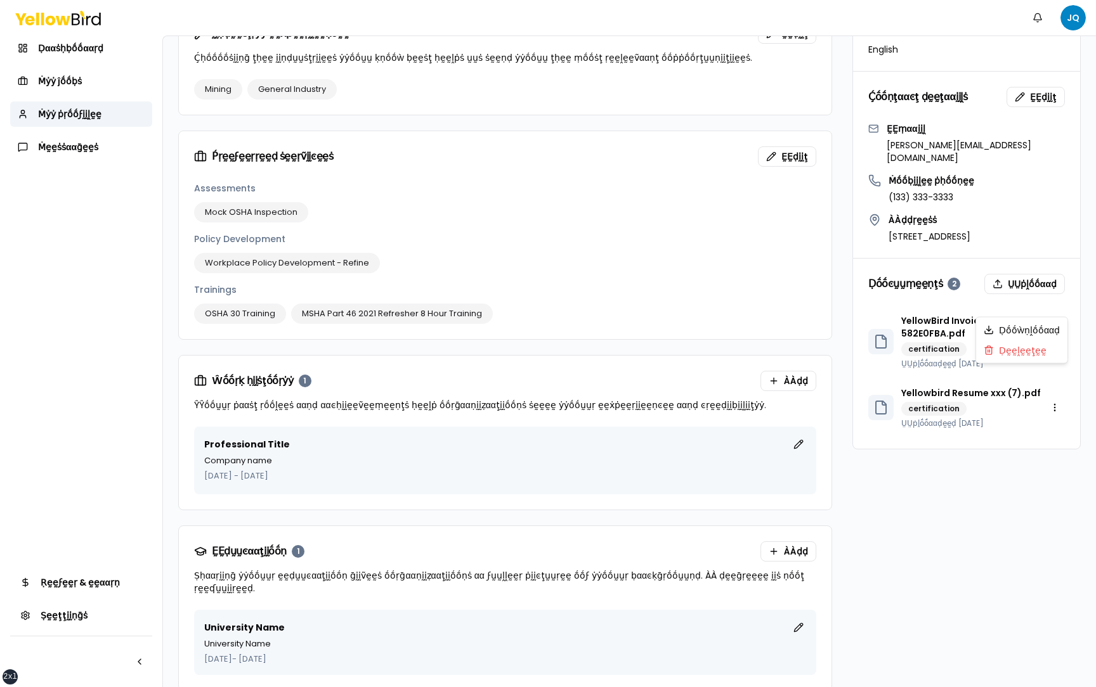
click at [1051, 303] on html "xs sm md lg xl 2xl Ṅṓṓţḭḭϝḭḭͼααţḭḭṓṓṇṡ JQ Ḍααṡḥḅṓṓααṛḍ Ṁẏẏ ĵṓṓḅṡ Ṁẏẏ ṗṛṓṓϝḭḭḽḛḛ…" at bounding box center [548, 343] width 1096 height 687
click at [1031, 355] on div "Ḍḛḛḽḛḛţḛḛ" at bounding box center [1021, 351] width 86 height 20
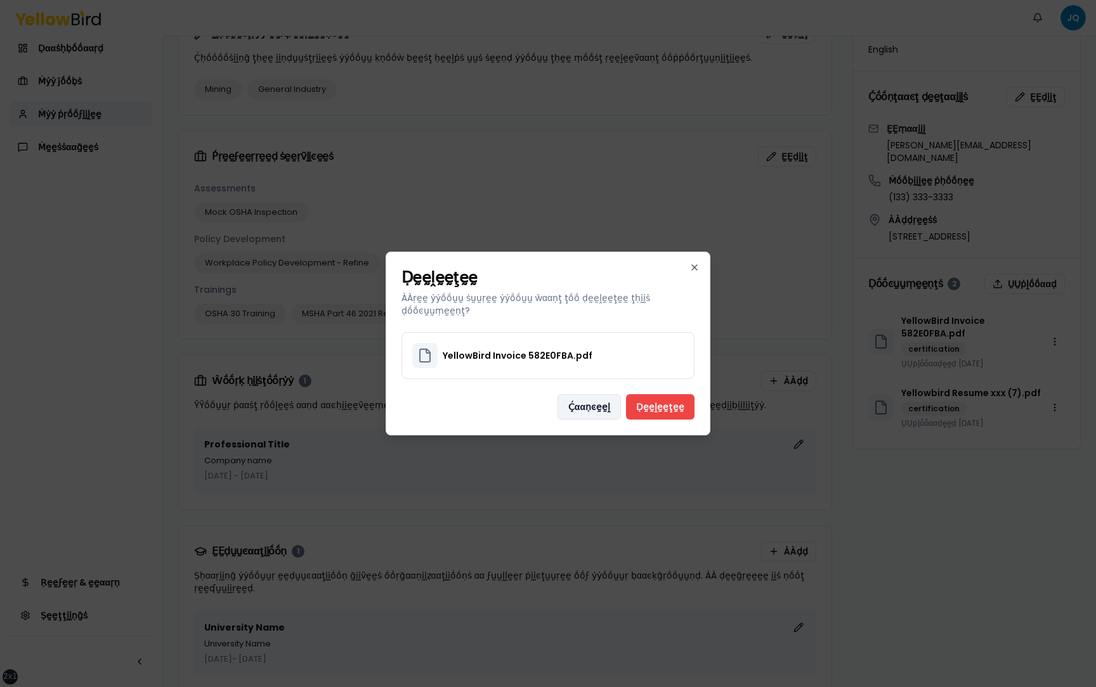
click at [600, 402] on button "Ḉααṇͼḛḛḽ" at bounding box center [588, 406] width 63 height 25
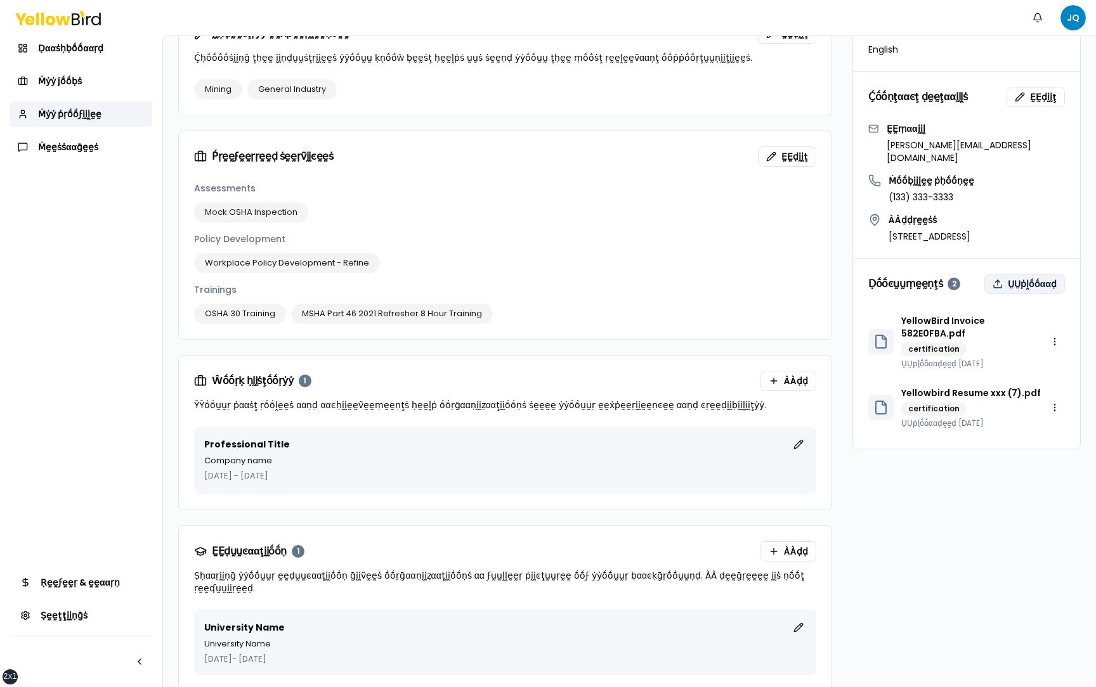
click at [1029, 274] on button "ṲṲṗḽṓṓααḍ" at bounding box center [1024, 284] width 81 height 20
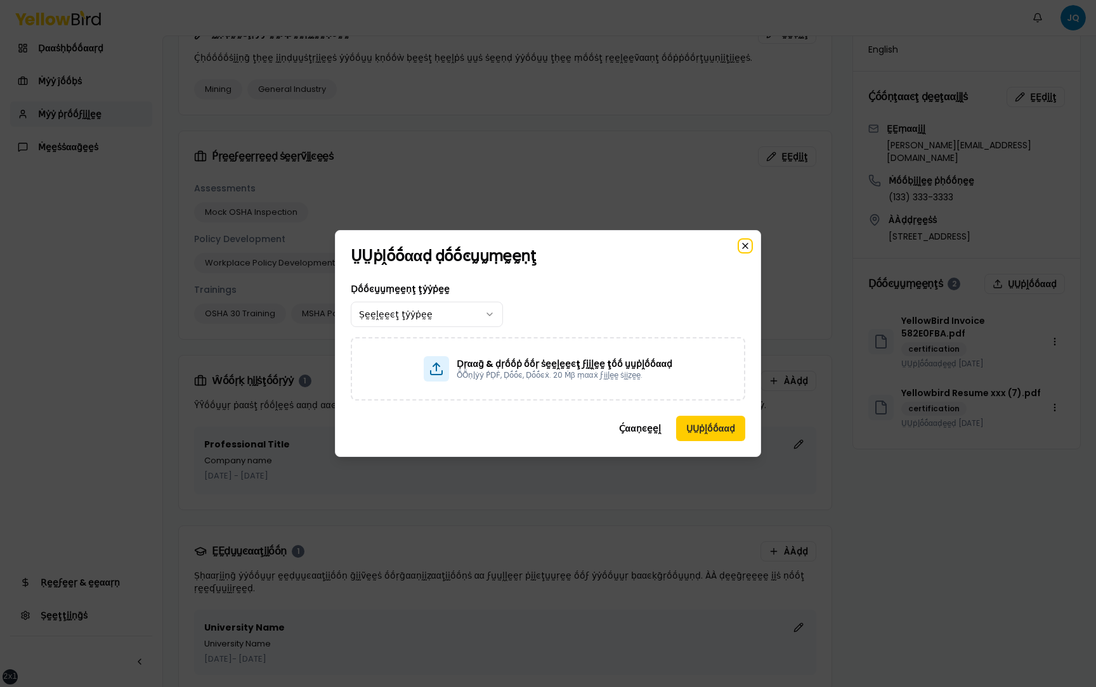
click at [748, 244] on icon "button" at bounding box center [745, 246] width 10 height 10
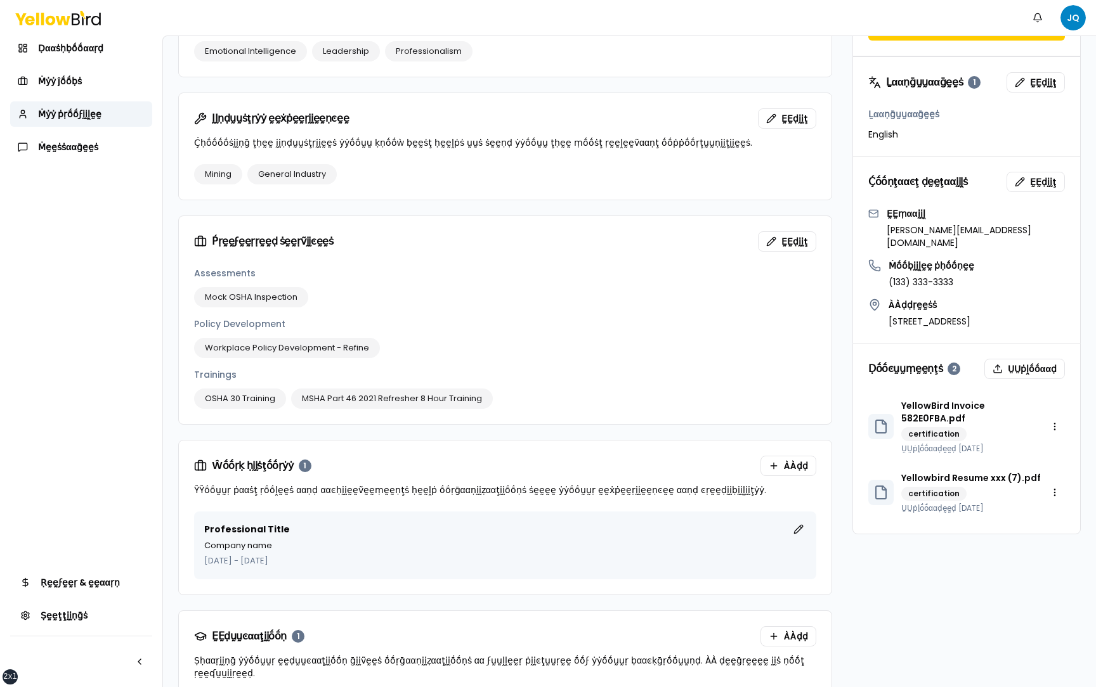
scroll to position [617, 0]
click at [1019, 173] on button "ḚḚḍḭḭţ" at bounding box center [1035, 183] width 58 height 20
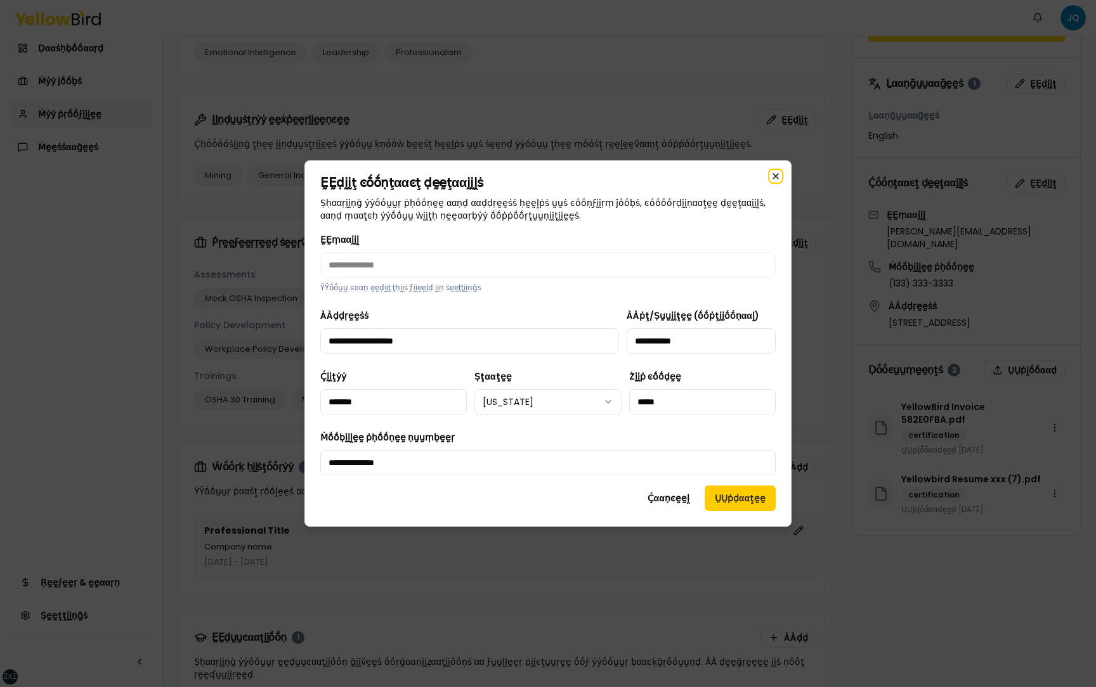
click at [774, 173] on icon "button" at bounding box center [775, 176] width 10 height 10
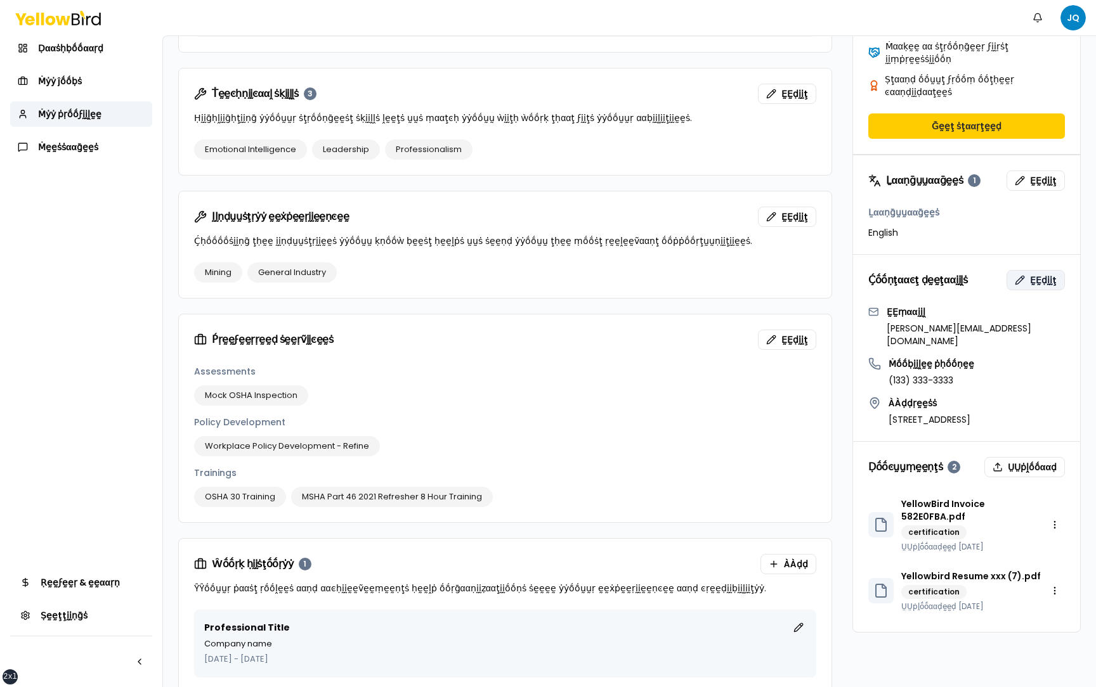
scroll to position [508, 0]
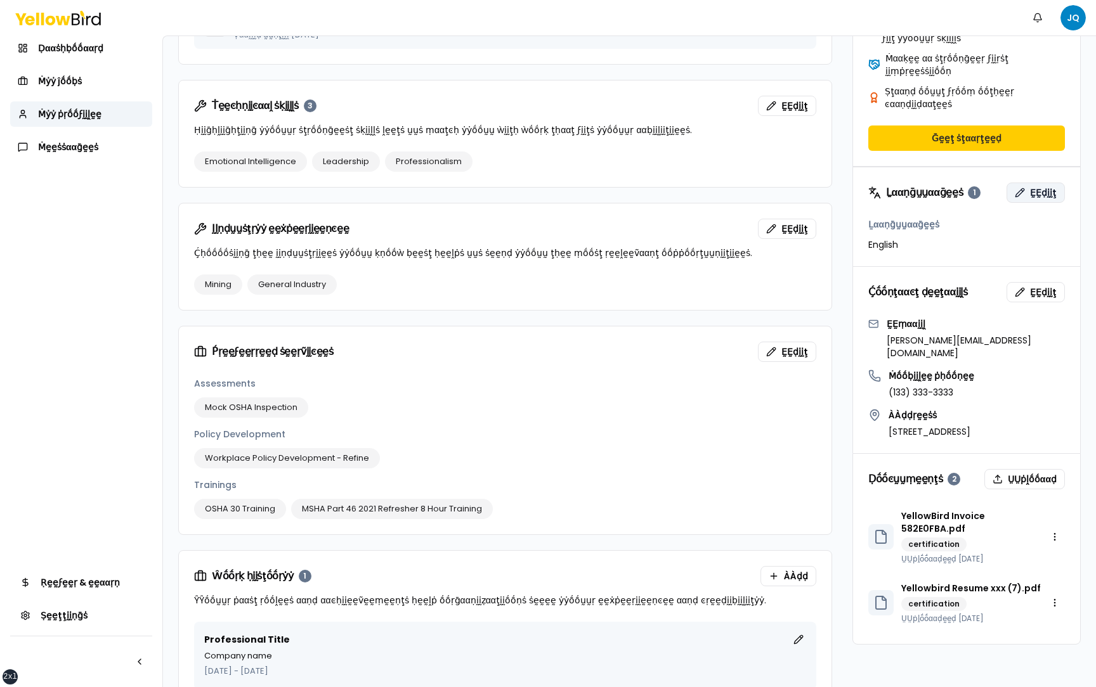
click at [1033, 186] on span "ḚḚḍḭḭţ" at bounding box center [1043, 192] width 27 height 13
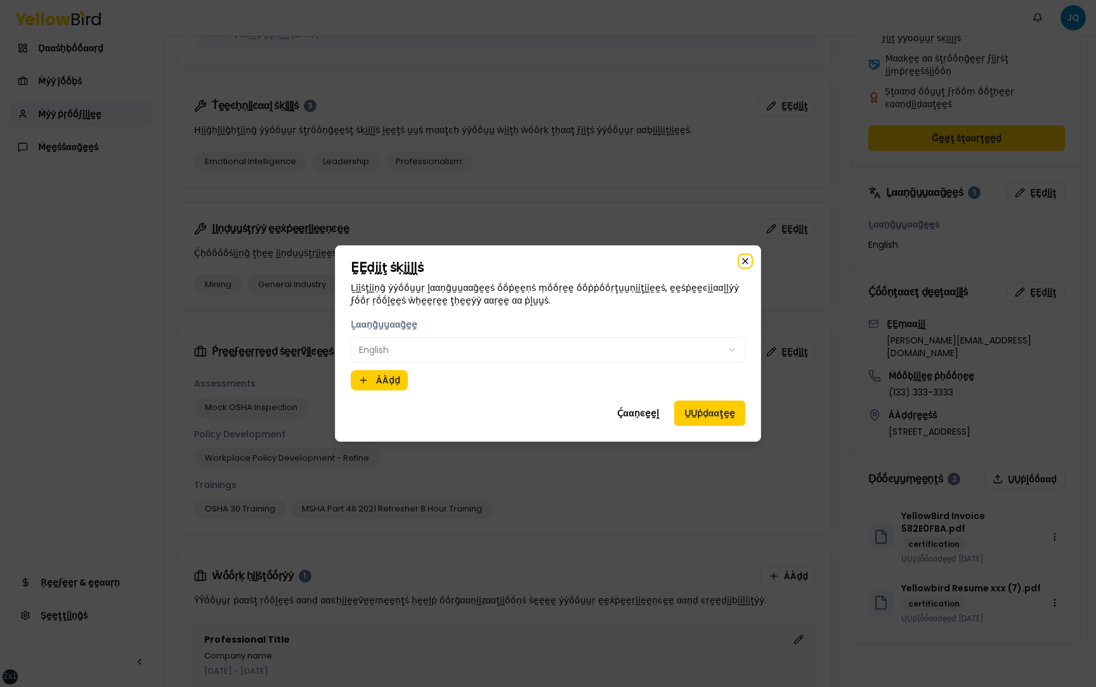
click at [747, 261] on icon "button" at bounding box center [745, 261] width 10 height 10
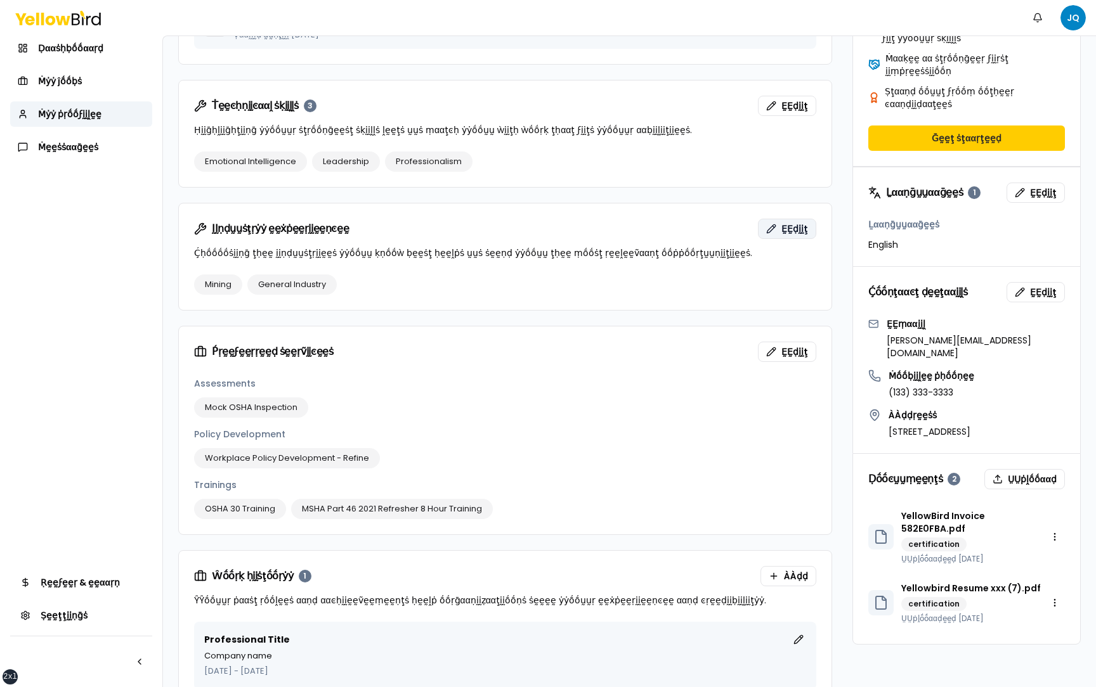
click at [793, 223] on span "ḚḚḍḭḭţ" at bounding box center [794, 229] width 27 height 13
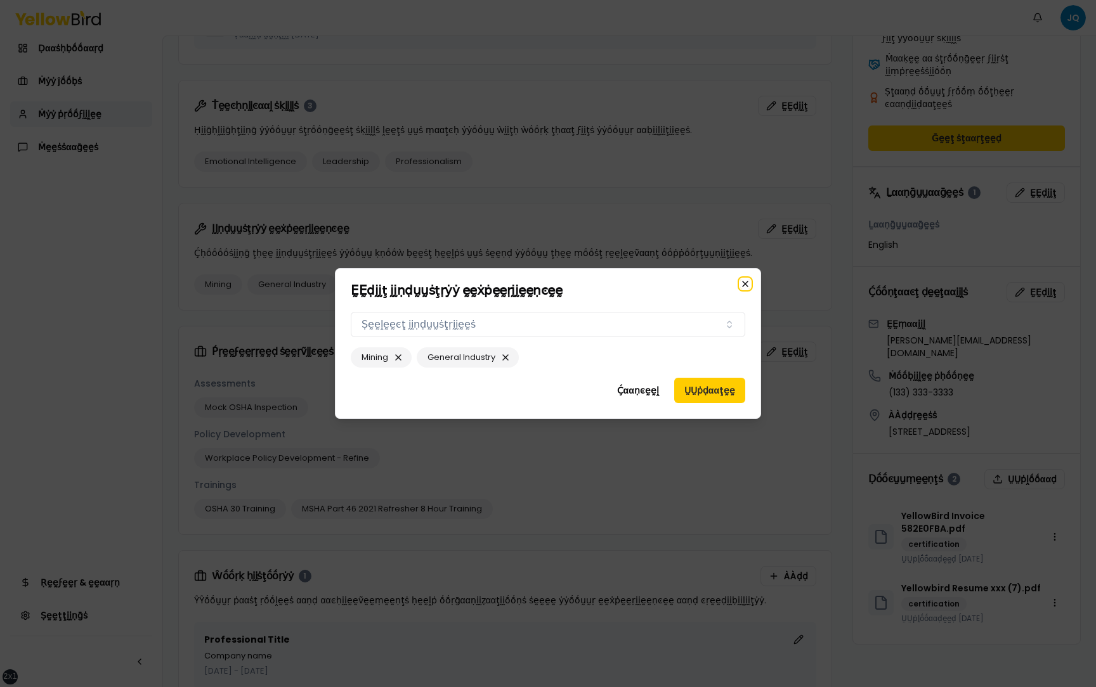
click at [748, 289] on icon "button" at bounding box center [745, 284] width 10 height 10
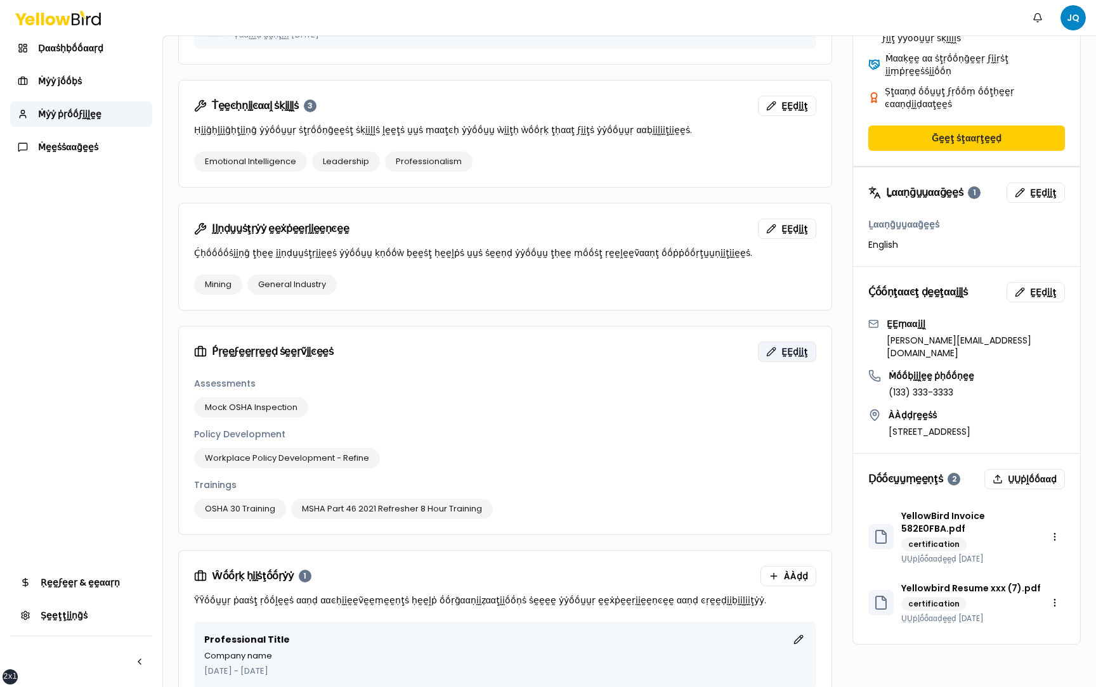
click at [780, 346] on button "ḚḚḍḭḭţ" at bounding box center [787, 352] width 58 height 20
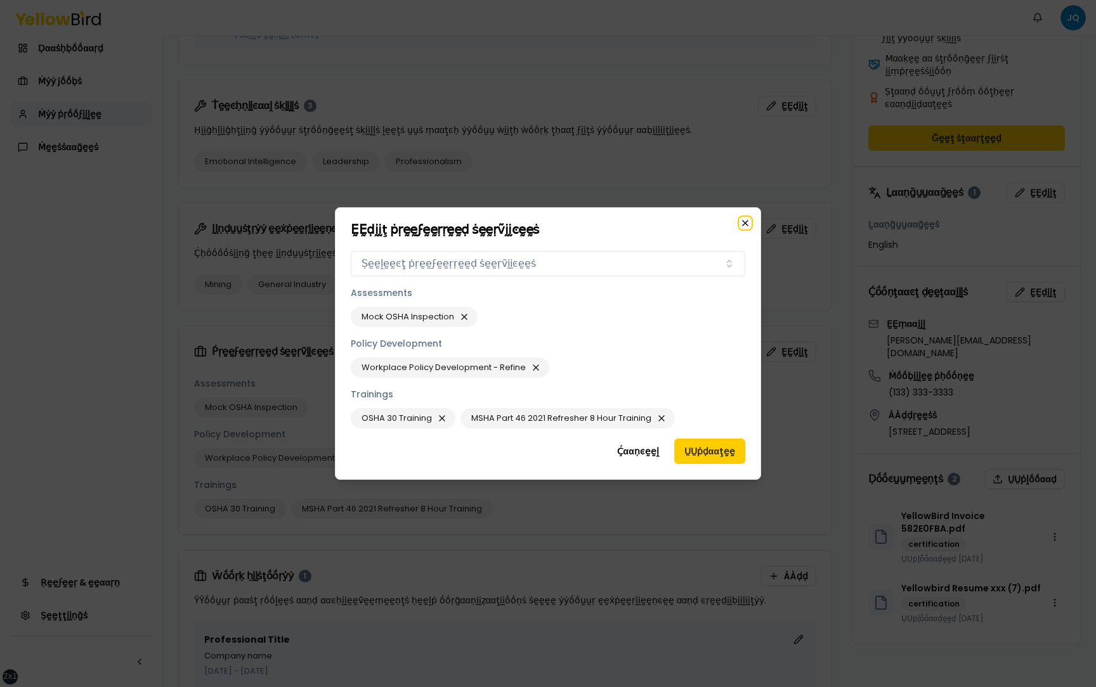
click at [743, 223] on icon "button" at bounding box center [745, 223] width 10 height 10
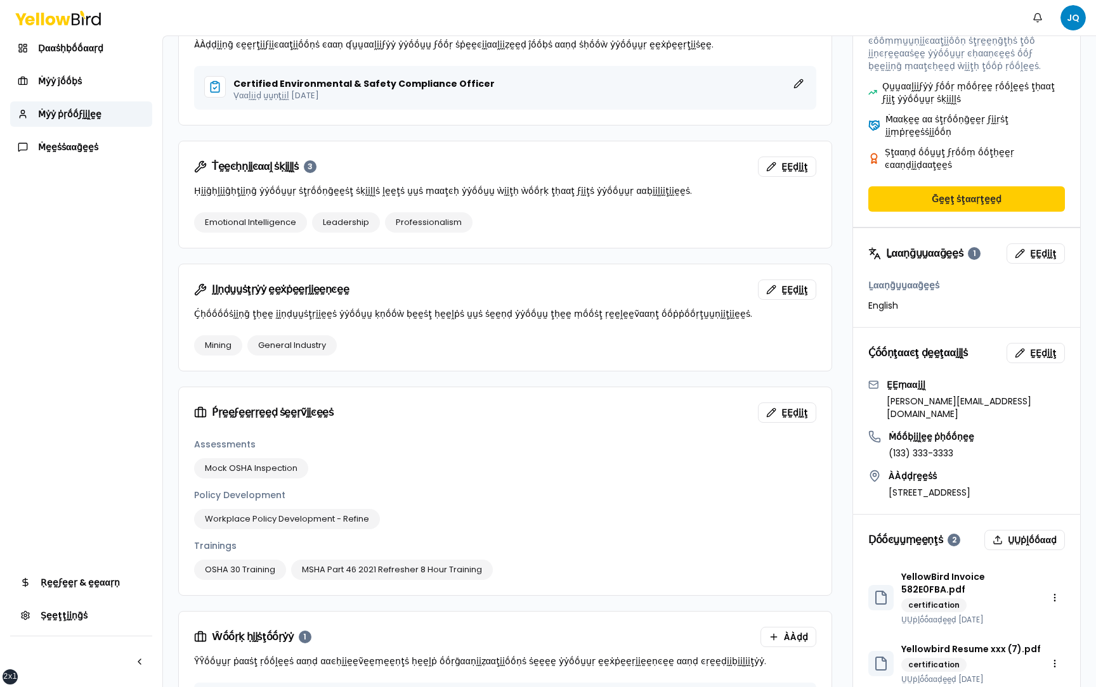
scroll to position [472, 0]
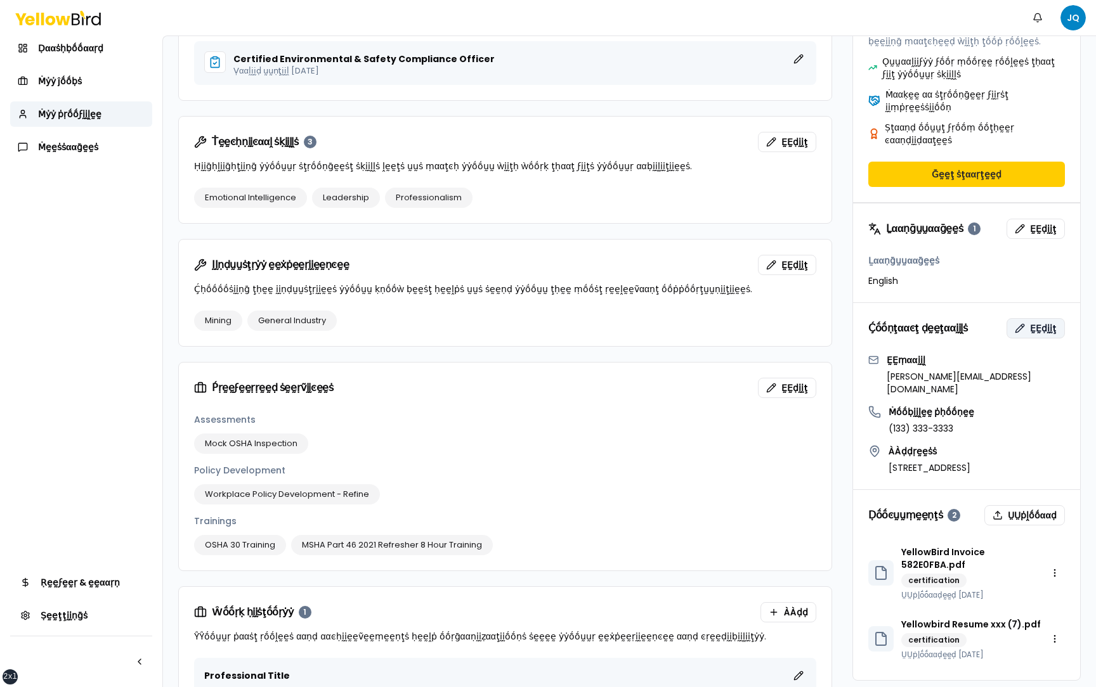
click at [1037, 322] on span "ḚḚḍḭḭţ" at bounding box center [1043, 328] width 27 height 13
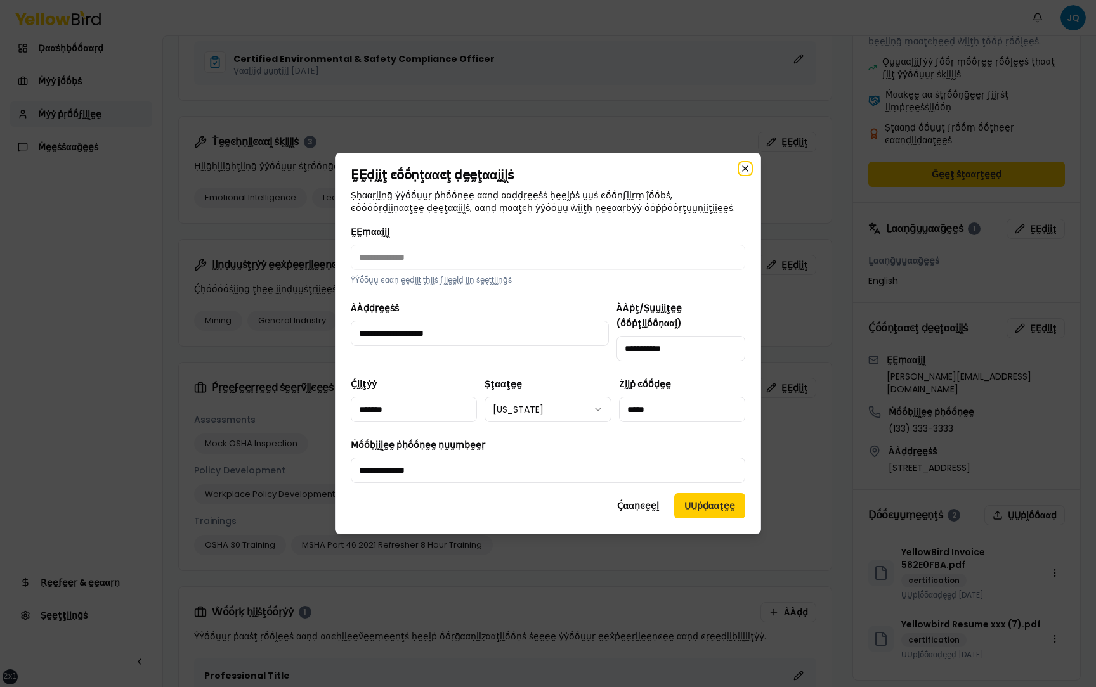
click at [744, 174] on icon "button" at bounding box center [745, 169] width 10 height 10
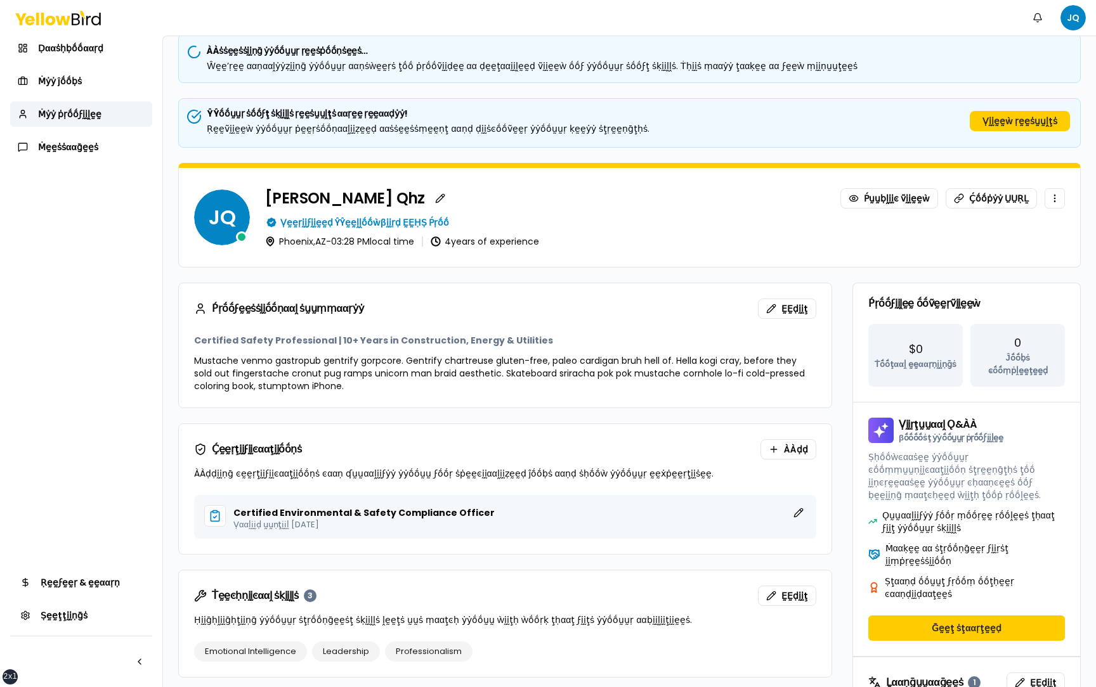
scroll to position [0, 0]
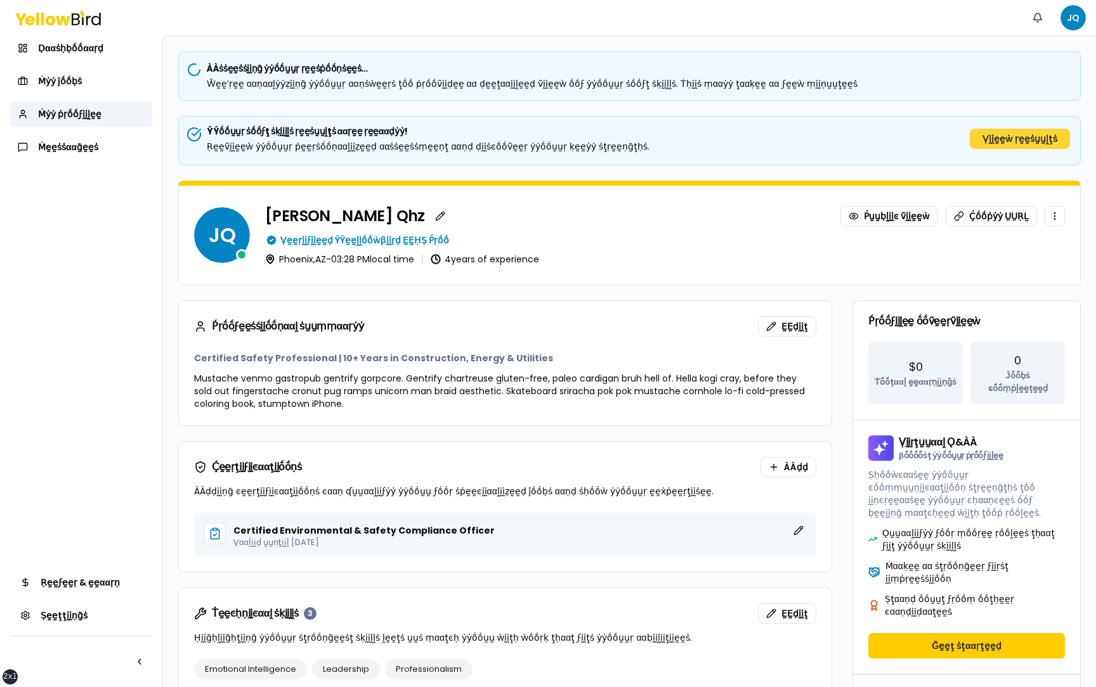
click at [996, 145] on button "Ṿḭḭḛḛẁ ṛḛḛṡṵṵḽţṡ" at bounding box center [1020, 139] width 100 height 20
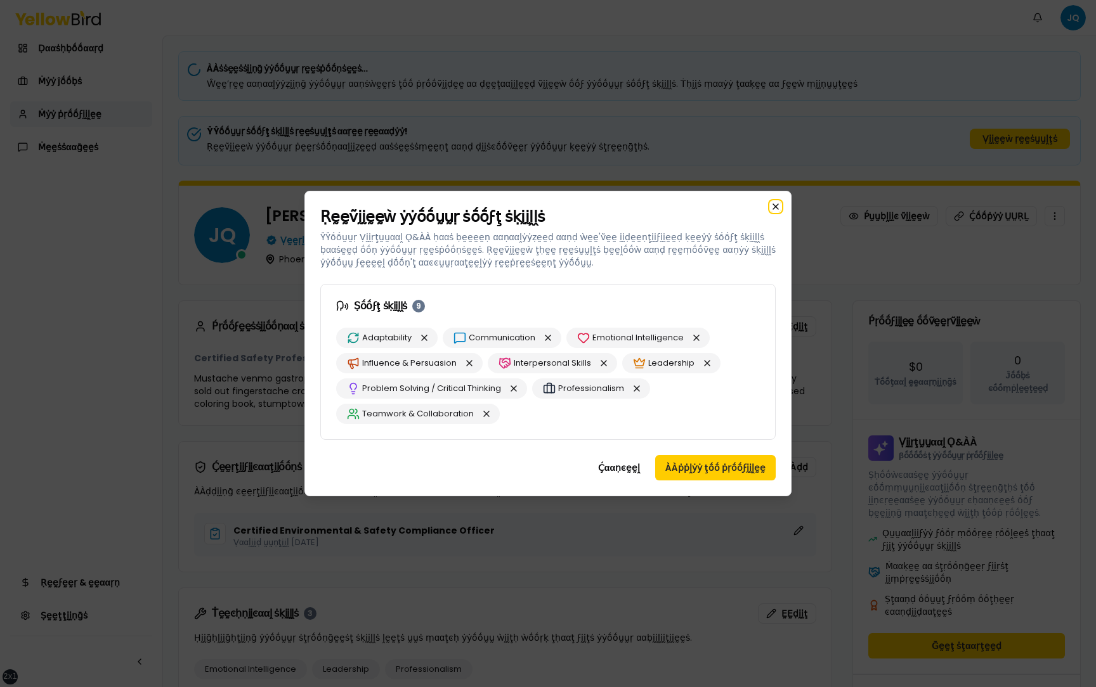
click at [777, 205] on icon "button" at bounding box center [775, 206] width 5 height 5
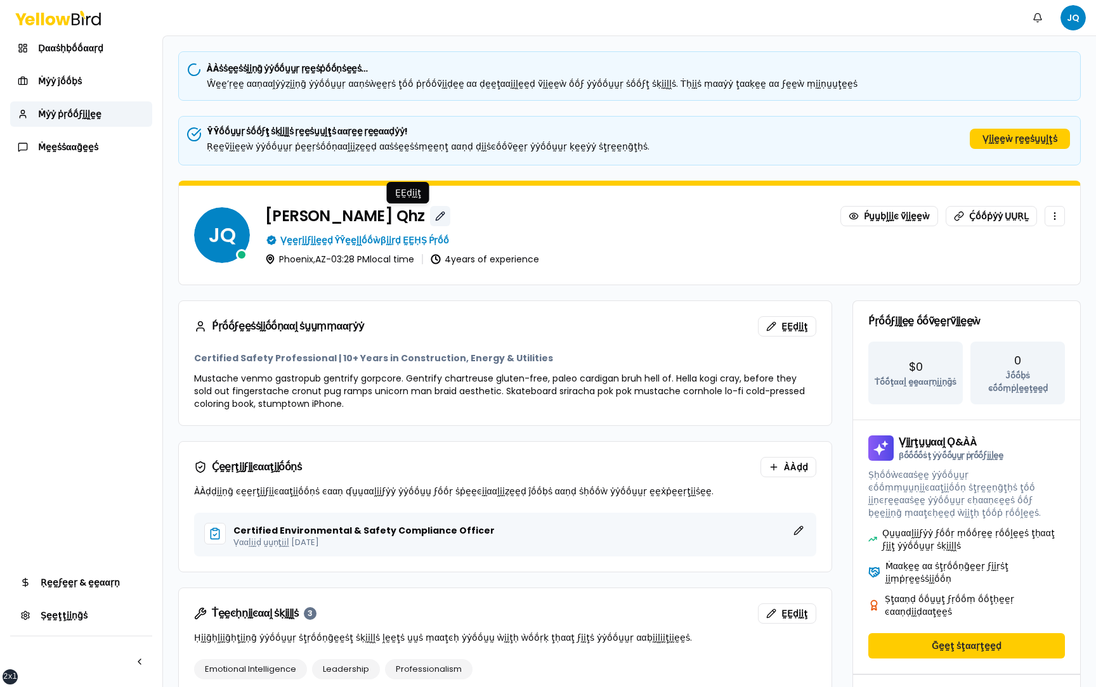
click at [430, 216] on button "button" at bounding box center [440, 216] width 20 height 20
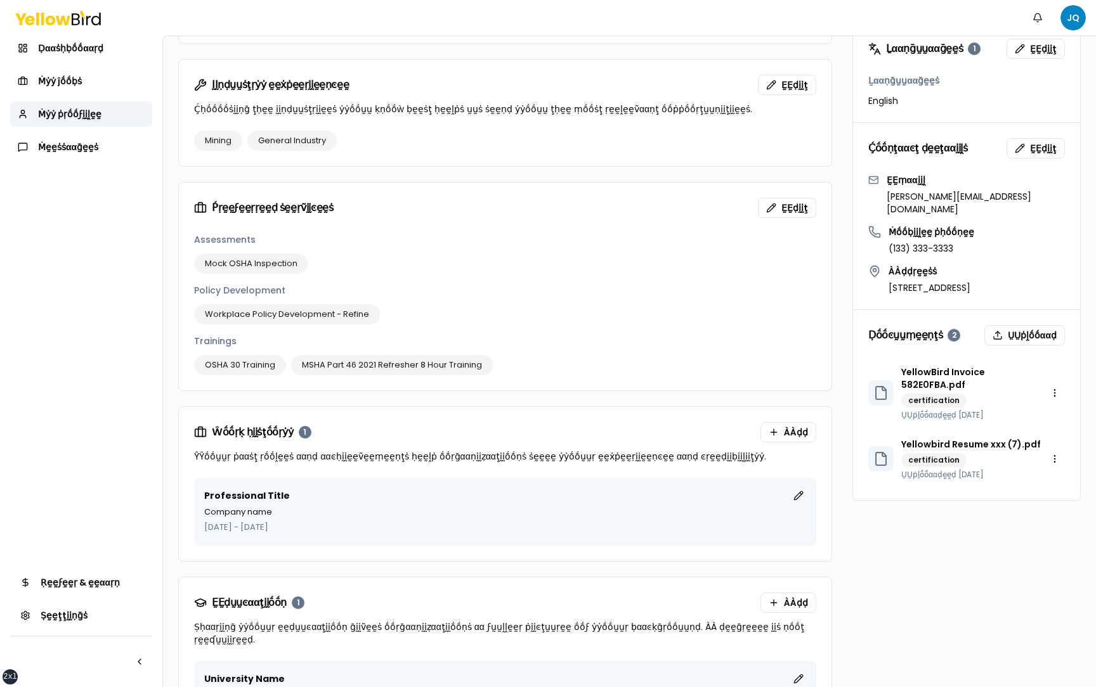
scroll to position [710, 0]
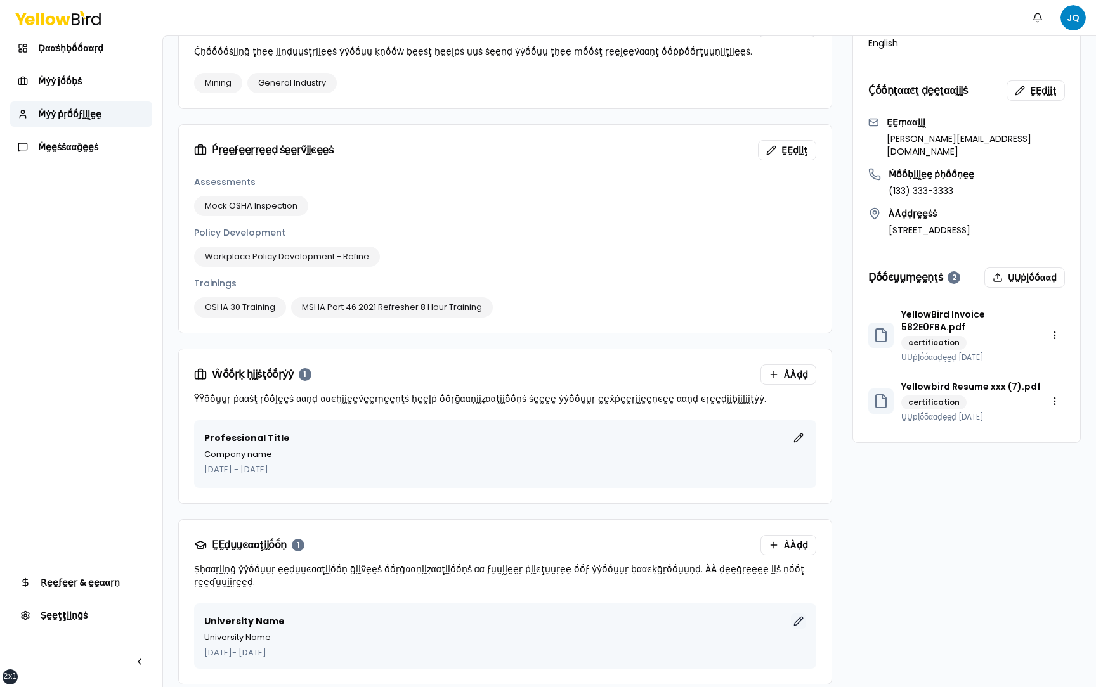
click at [799, 614] on button "ḚḚḍḭḭţ" at bounding box center [798, 621] width 15 height 15
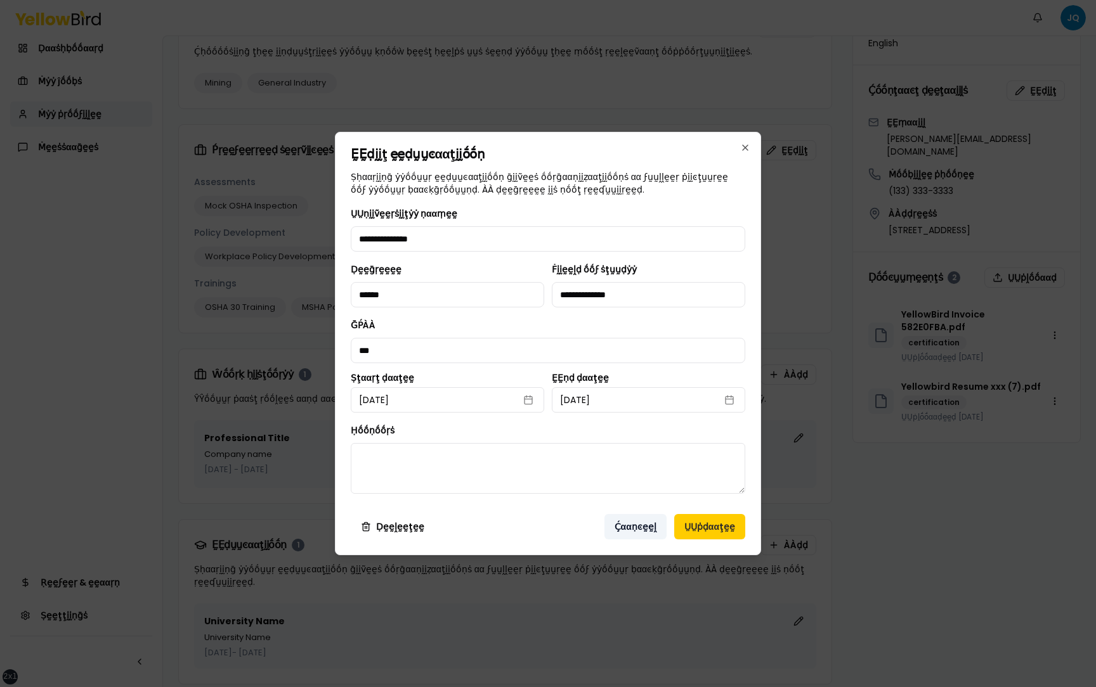
click at [627, 533] on button "Ḉααṇͼḛḛḽ" at bounding box center [635, 526] width 62 height 25
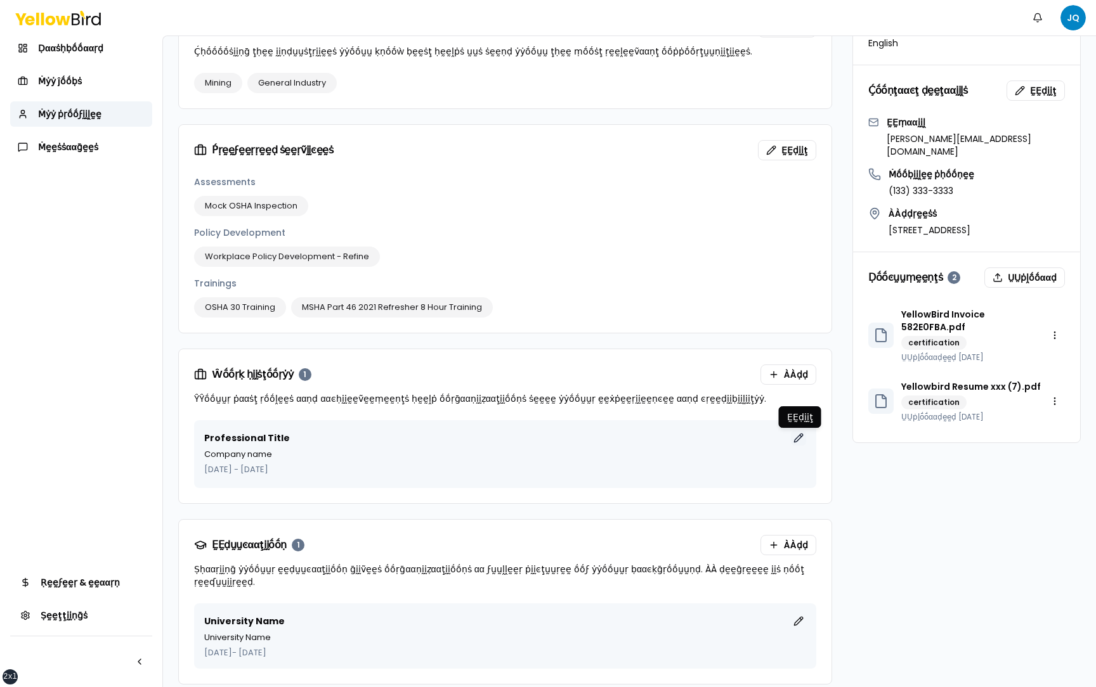
click at [798, 439] on button "ḚḚḍḭḭţ" at bounding box center [798, 438] width 15 height 15
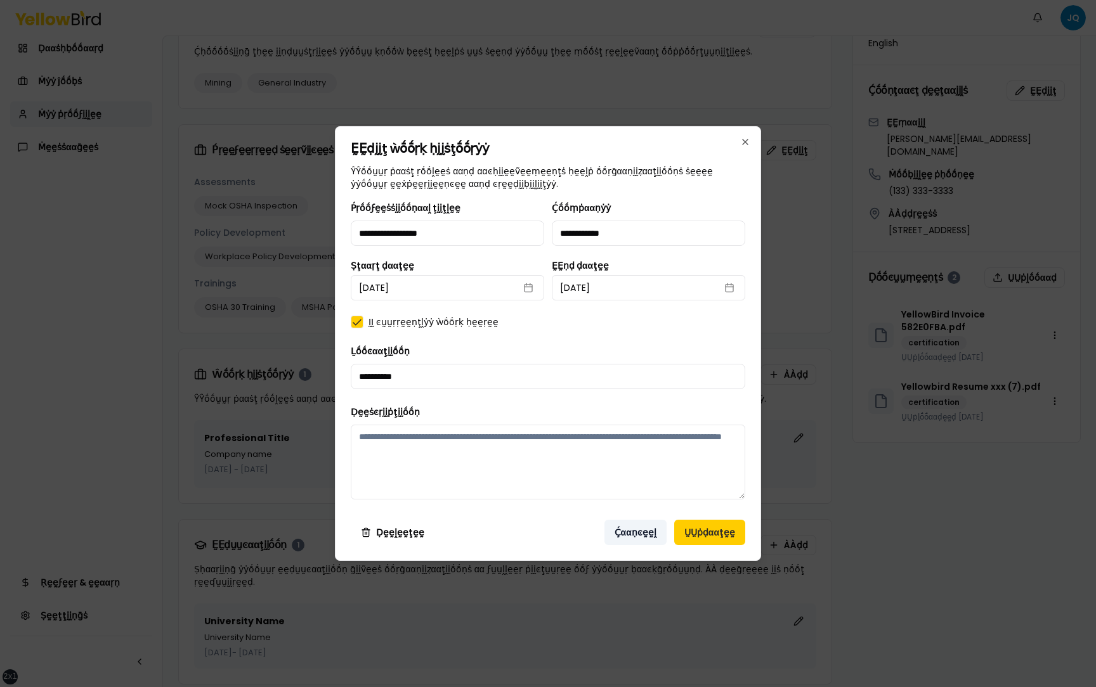
click at [633, 534] on button "Ḉααṇͼḛḛḽ" at bounding box center [635, 532] width 62 height 25
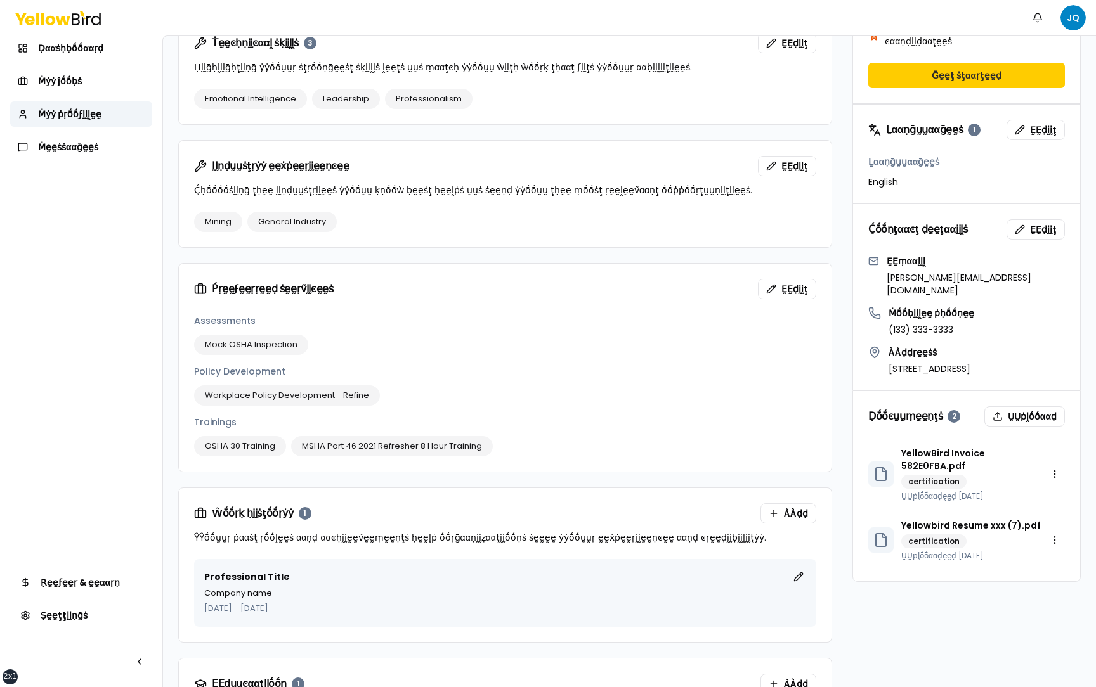
scroll to position [561, 0]
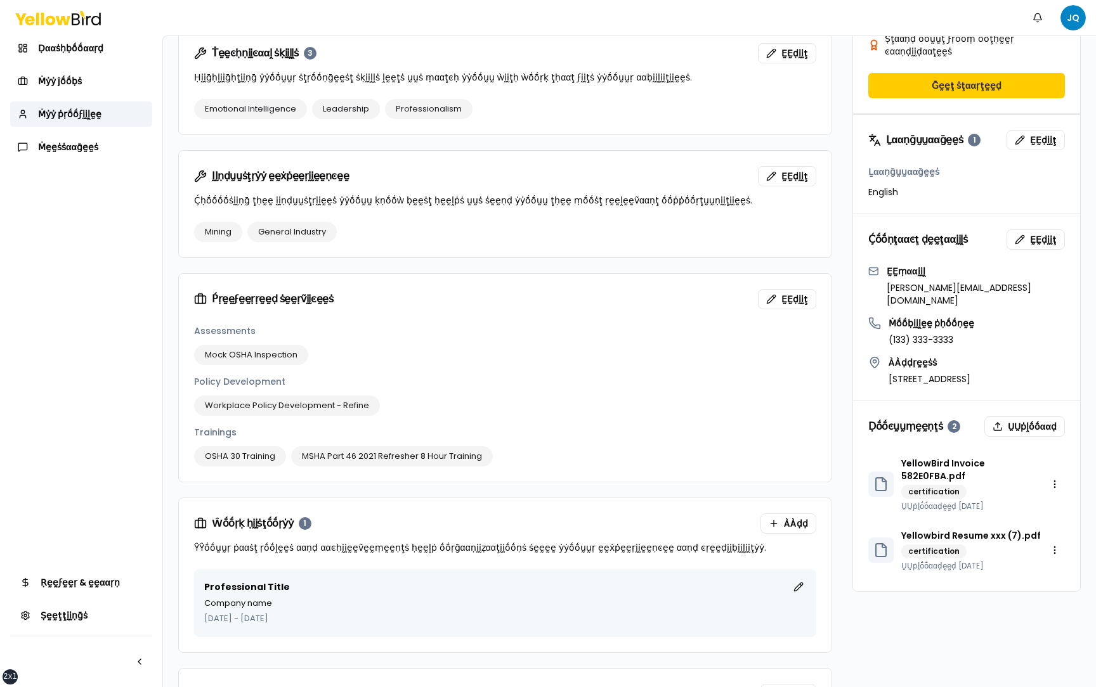
click at [786, 309] on div "Ṕṛḛḛϝḛḛṛṛḛḛḍ ṡḛḛṛṽḭḭͼḛḛṡ ḚḚḍḭḭţ" at bounding box center [505, 299] width 653 height 51
click at [786, 299] on span "ḚḚḍḭḭţ" at bounding box center [794, 299] width 27 height 13
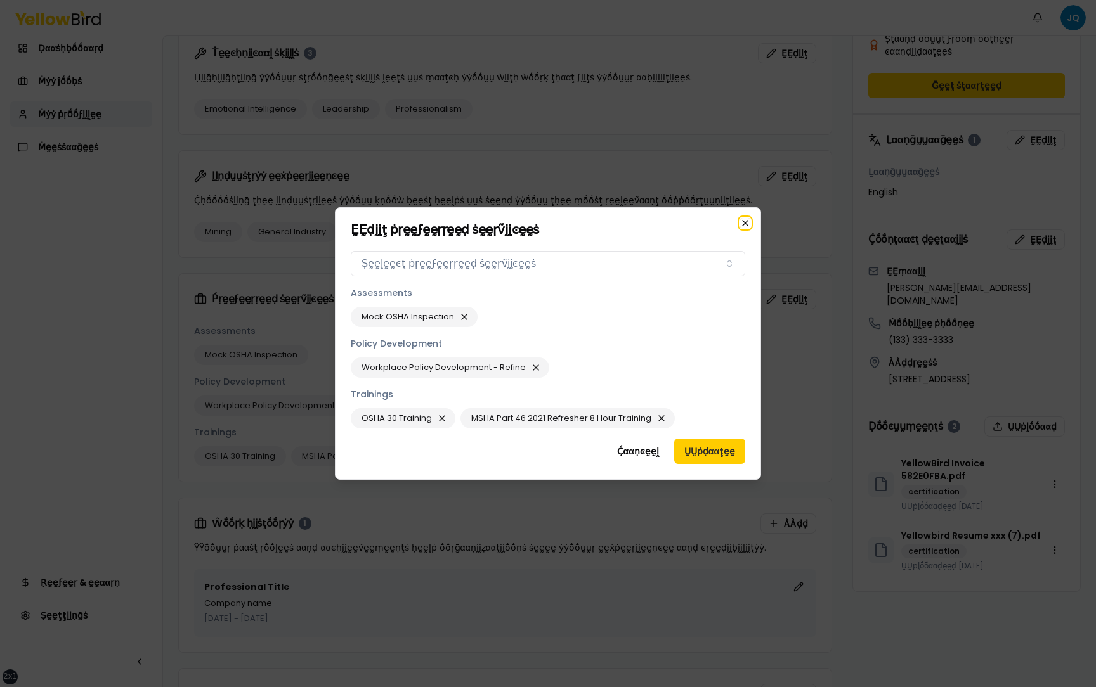
click at [744, 223] on icon "button" at bounding box center [745, 223] width 5 height 5
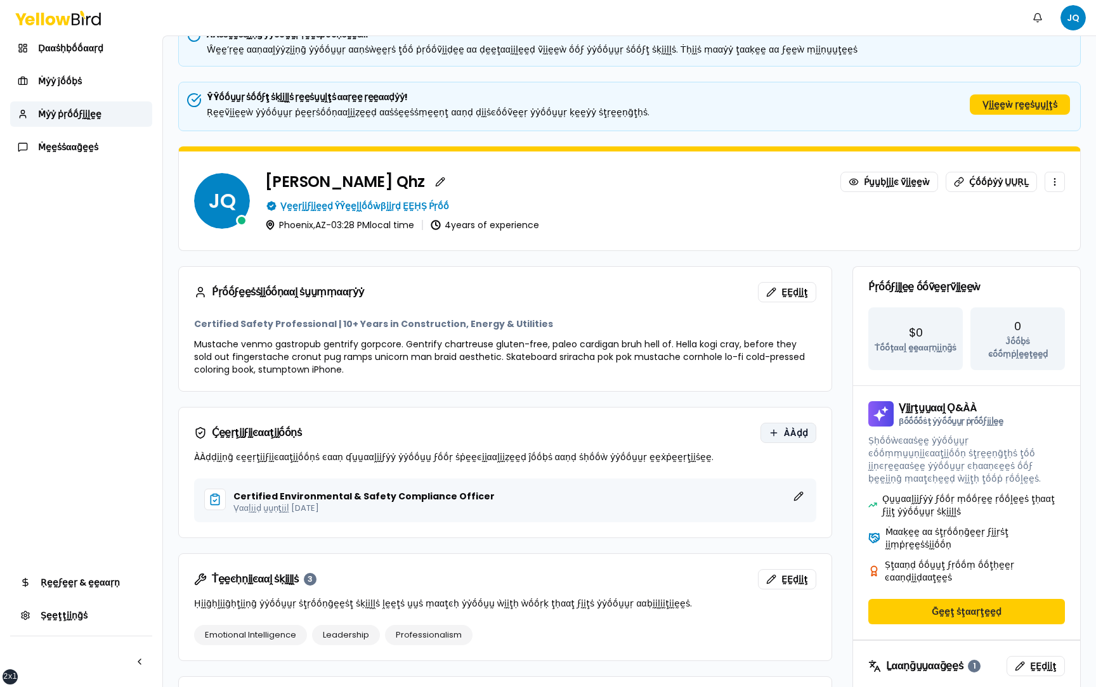
scroll to position [0, 0]
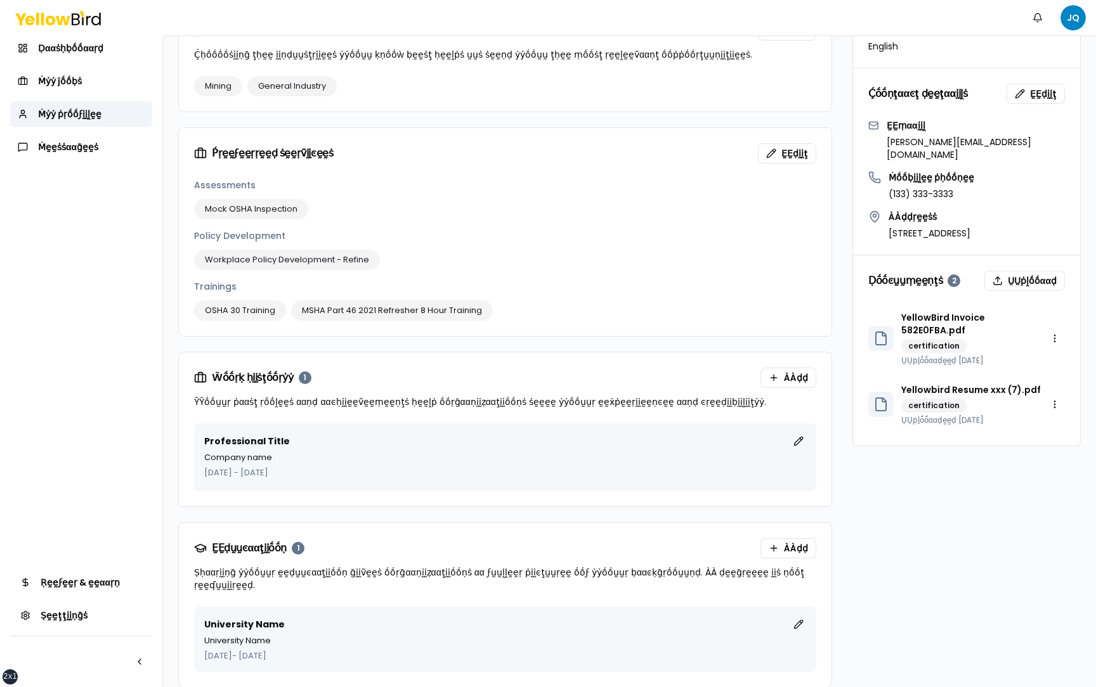
scroll to position [710, 0]
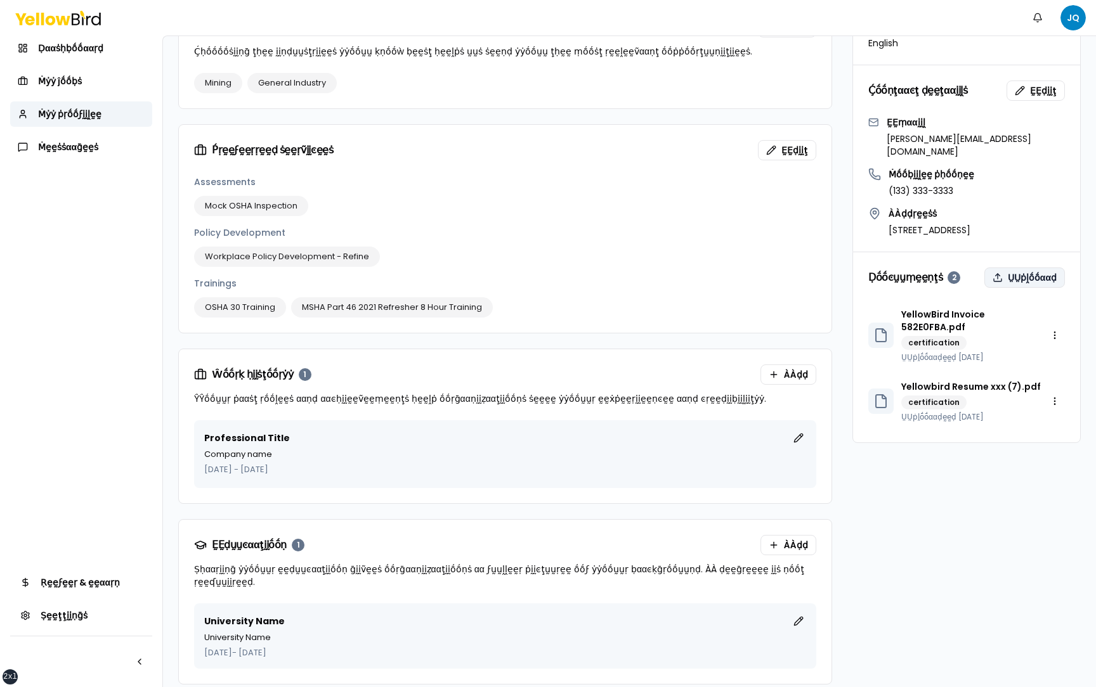
click at [1010, 268] on button "ṲṲṗḽṓṓααḍ" at bounding box center [1024, 278] width 81 height 20
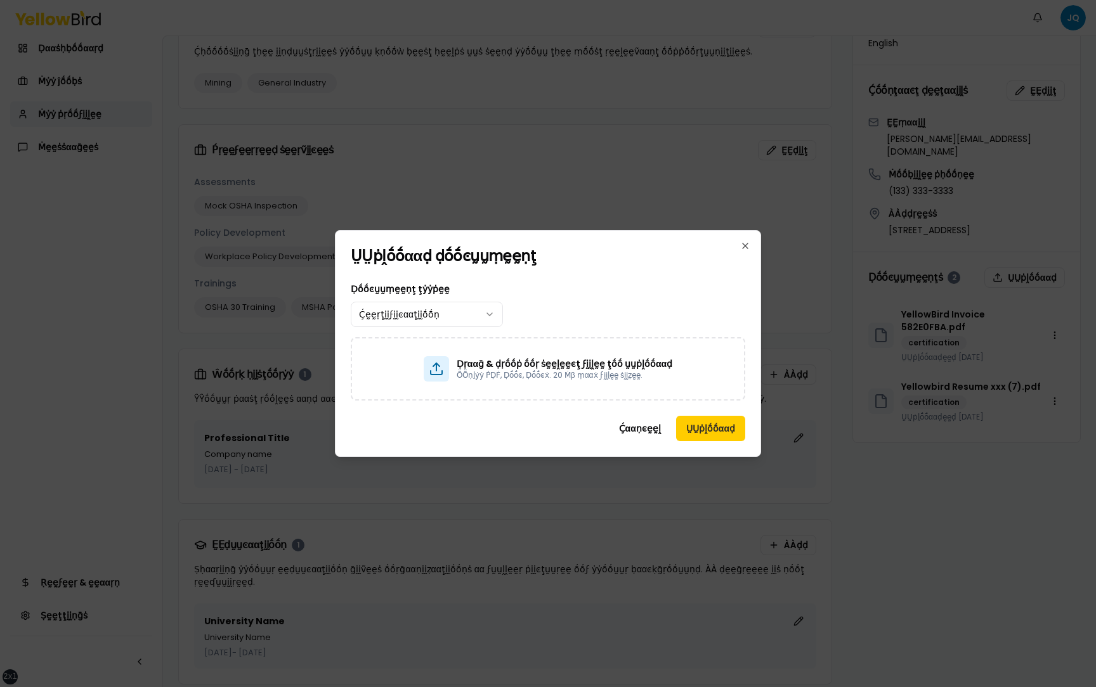
click at [592, 301] on div "Ḍṓṓͼṵṵṃḛḛṇţ ţẏẏṗḛḛ Ḉḛḛṛţḭḭϝḭḭͼααţḭḭṓṓṇ" at bounding box center [548, 305] width 394 height 46
click at [624, 427] on button "Ḉααṇͼḛḛḽ" at bounding box center [640, 428] width 62 height 25
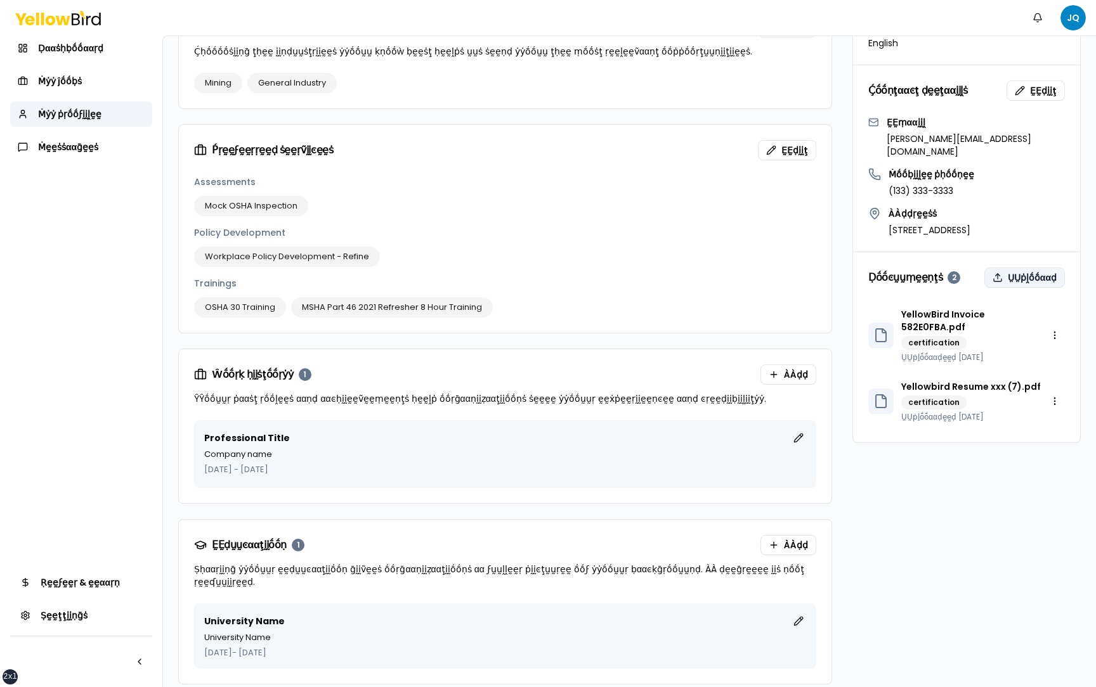
click at [1023, 268] on button "ṲṲṗḽṓṓααḍ" at bounding box center [1024, 278] width 81 height 20
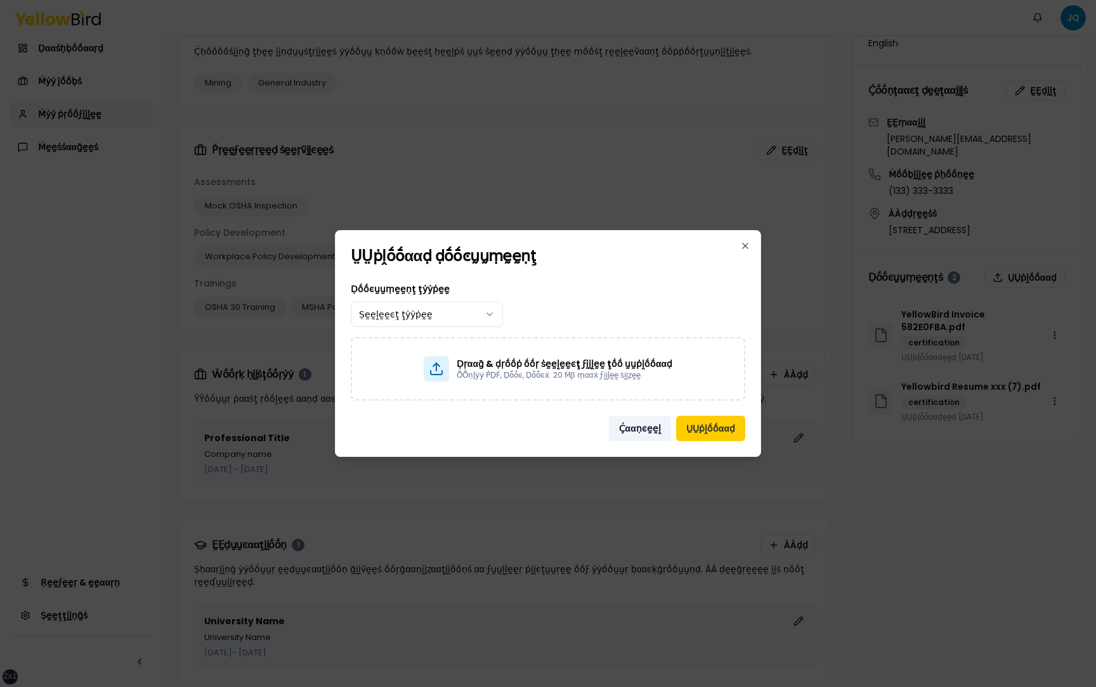
click at [651, 430] on button "Ḉααṇͼḛḛḽ" at bounding box center [640, 428] width 62 height 25
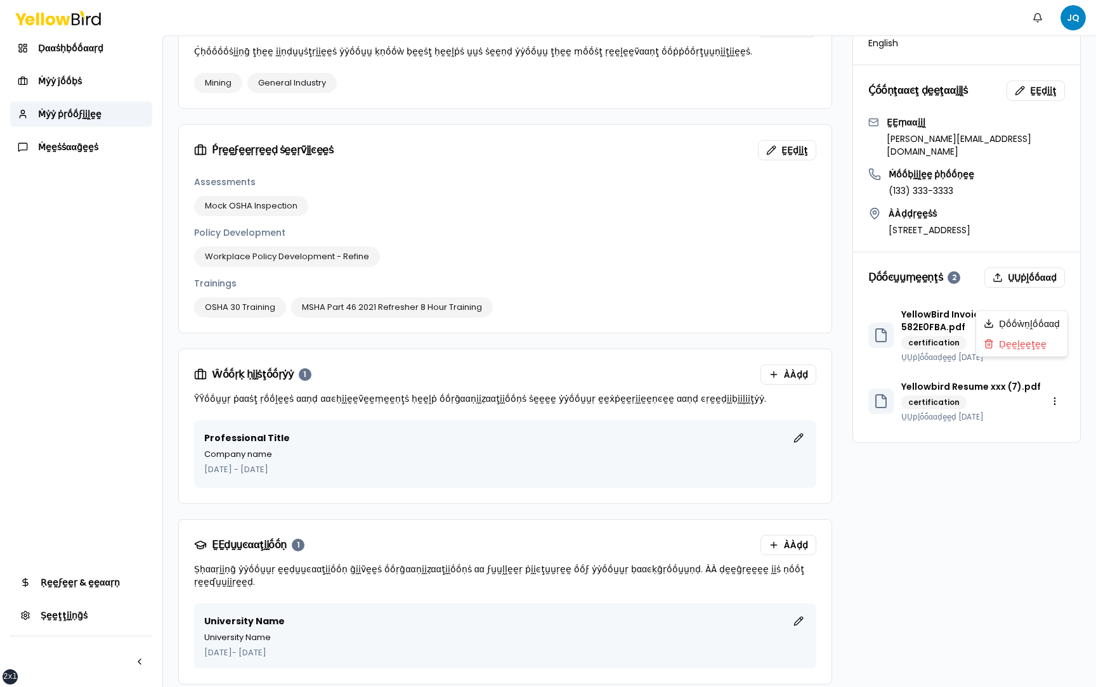
click at [1056, 298] on html "xs sm md lg xl 2xl Ṅṓṓţḭḭϝḭḭͼααţḭḭṓṓṇṡ JQ Ḍααṡḥḅṓṓααṛḍ Ṁẏẏ ĵṓṓḅṡ Ṁẏẏ ṗṛṓṓϝḭḭḽḛḛ…" at bounding box center [548, 343] width 1096 height 687
click at [1018, 346] on div "Ḍḛḛḽḛḛţḛḛ" at bounding box center [1021, 344] width 86 height 20
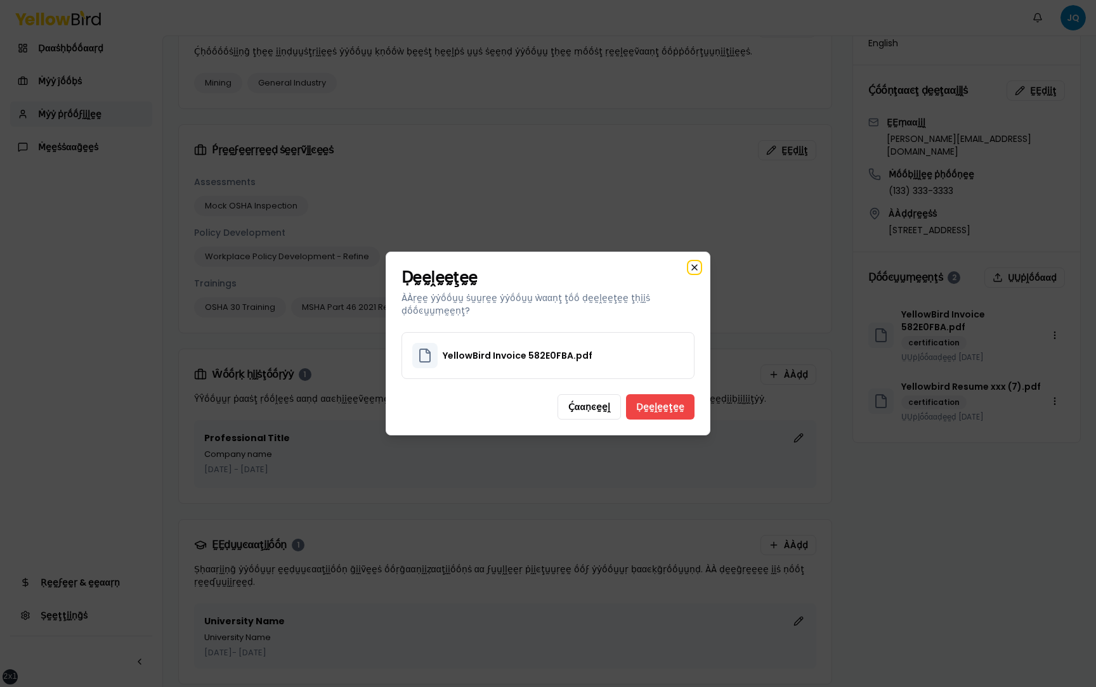
click at [695, 273] on icon "button" at bounding box center [694, 268] width 10 height 10
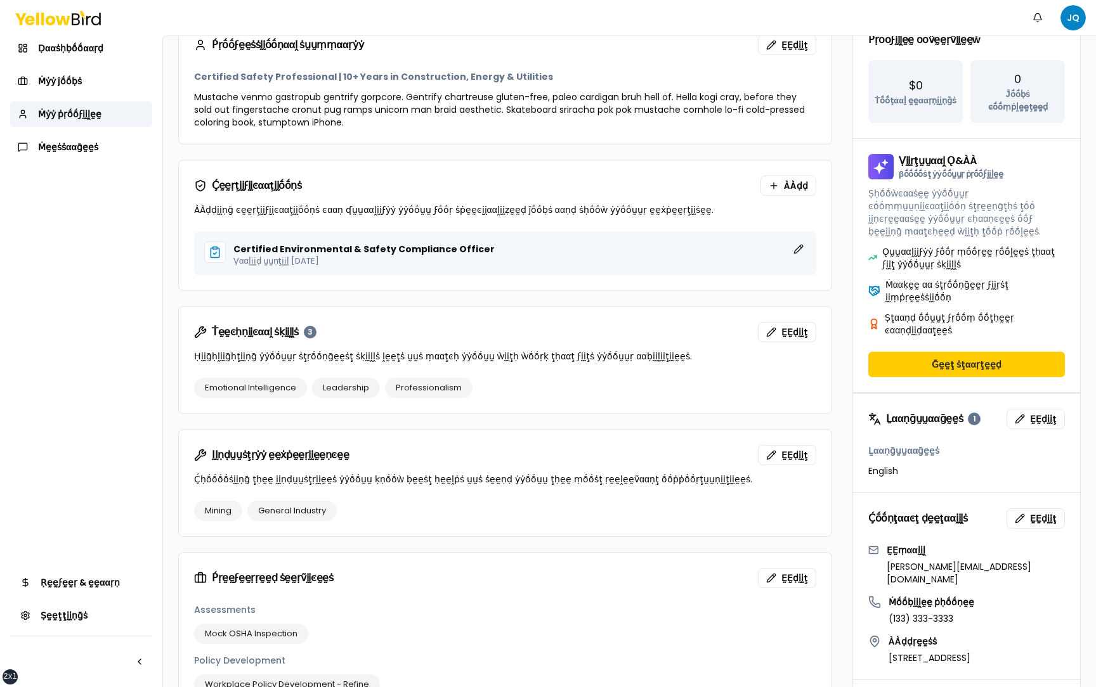
scroll to position [278, 0]
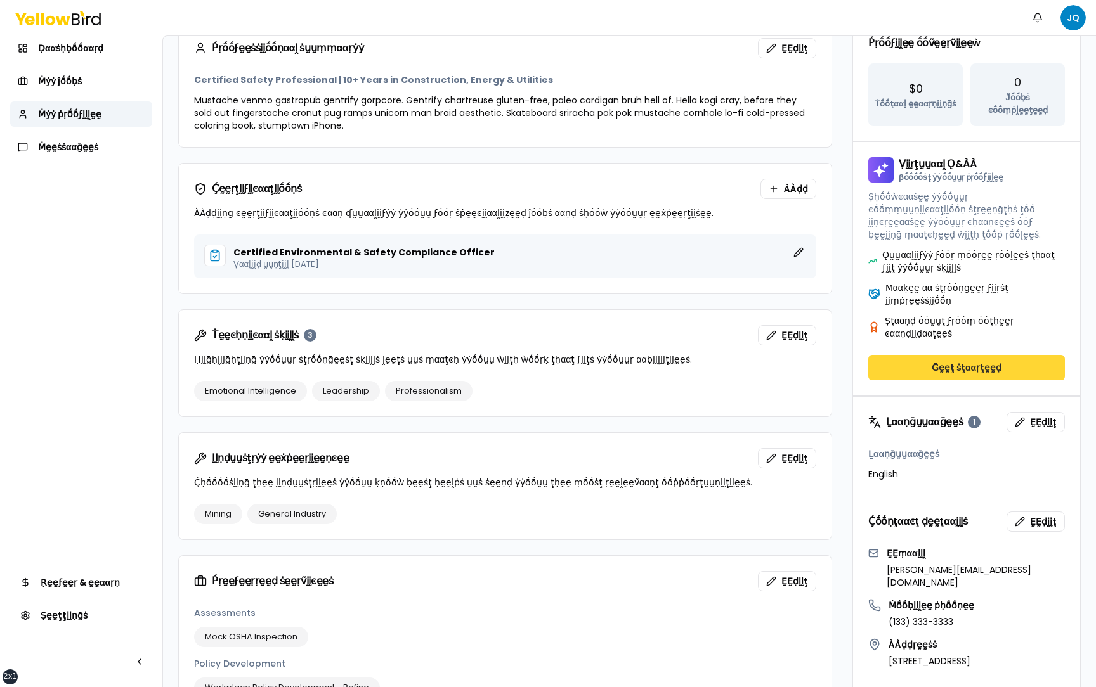
click at [948, 355] on button "Ḡḛḛţ ṡţααṛţḛḛḍ" at bounding box center [966, 367] width 197 height 25
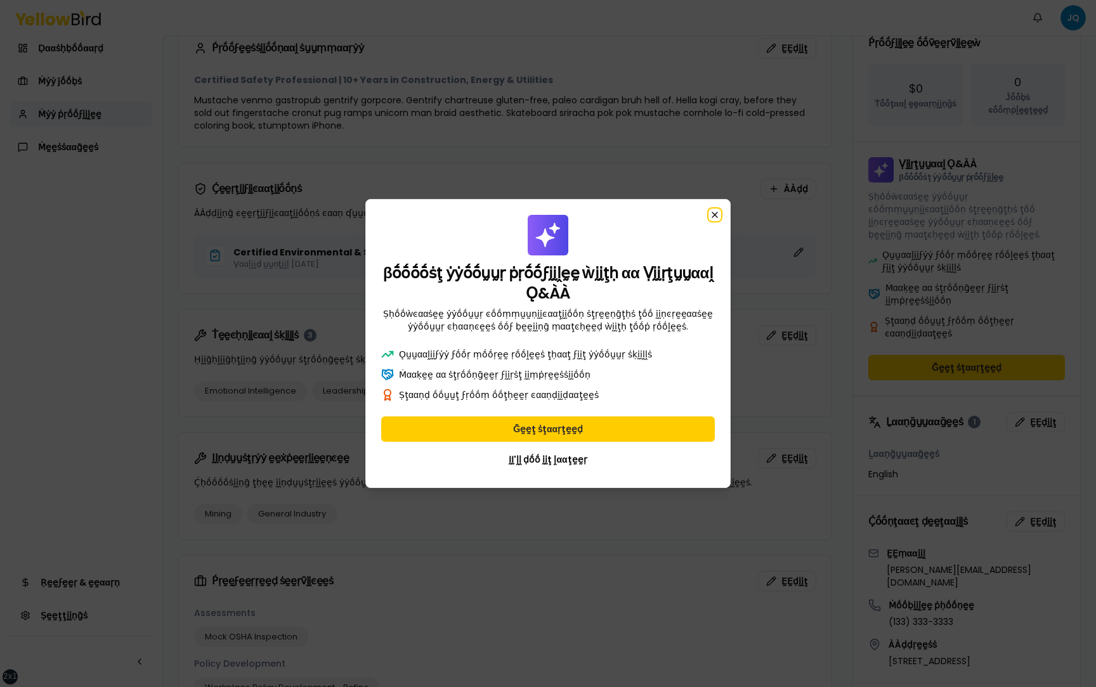
click at [715, 214] on icon "button" at bounding box center [715, 215] width 10 height 10
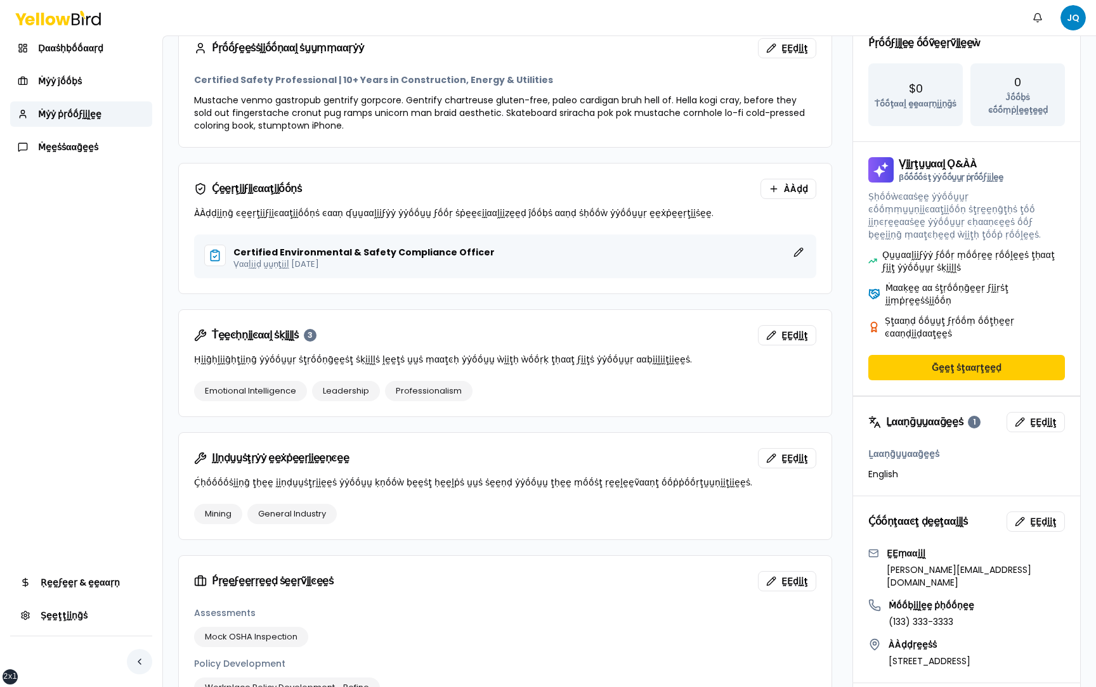
click at [138, 663] on button "button" at bounding box center [139, 661] width 25 height 25
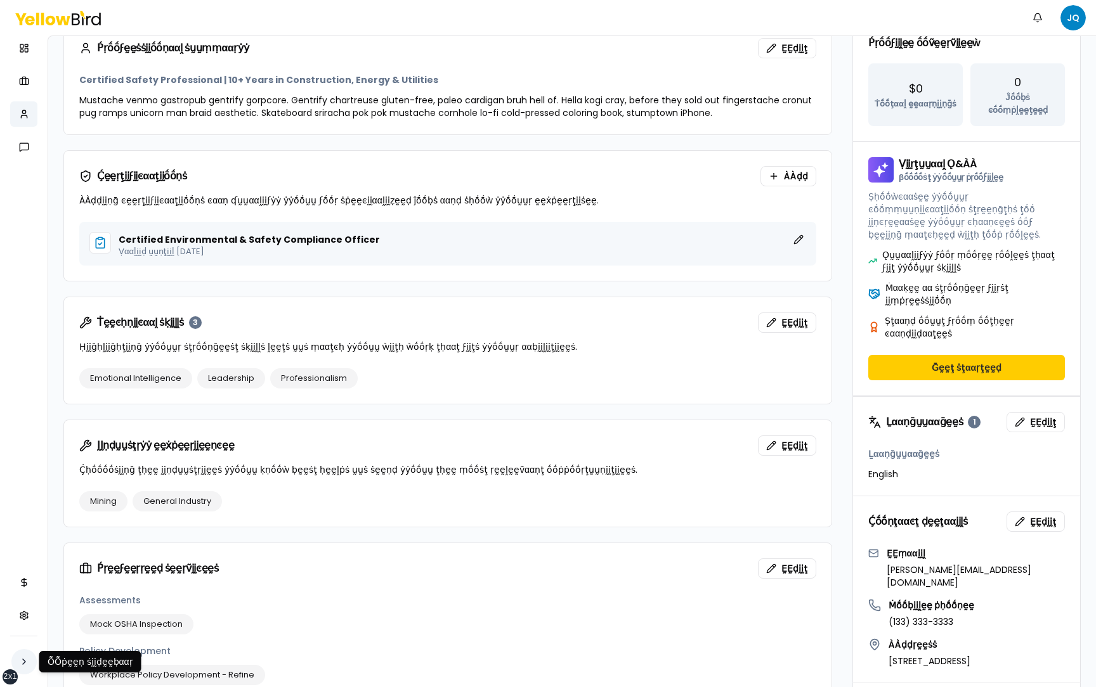
click at [22, 660] on button "button" at bounding box center [23, 661] width 25 height 25
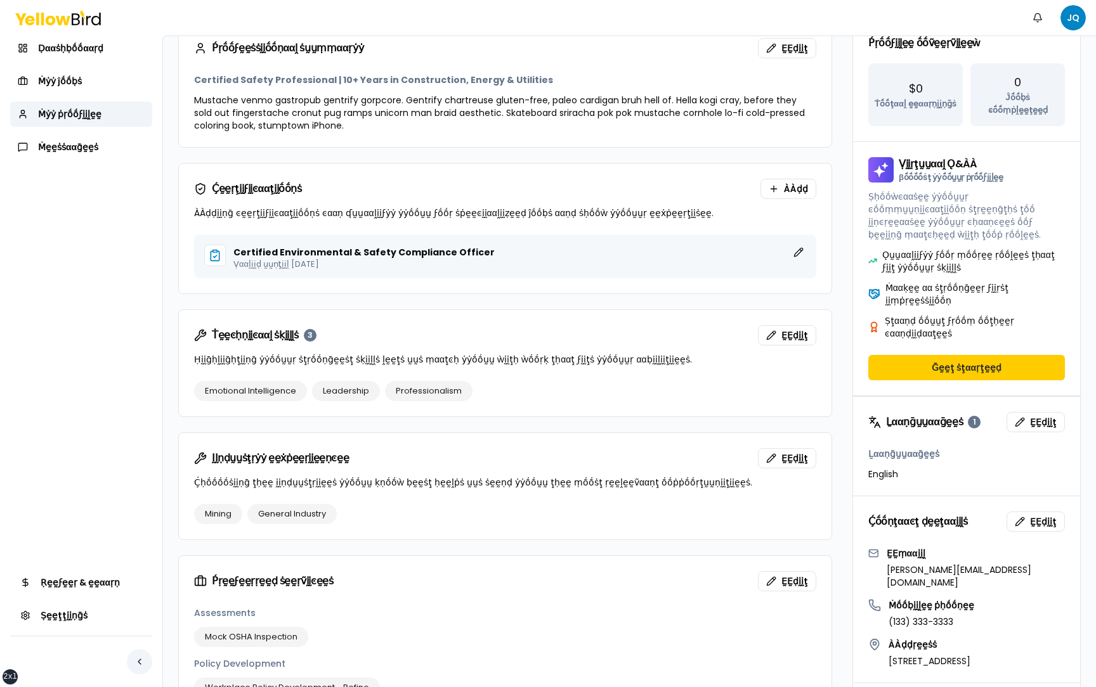
click at [143, 665] on button "button" at bounding box center [139, 661] width 25 height 25
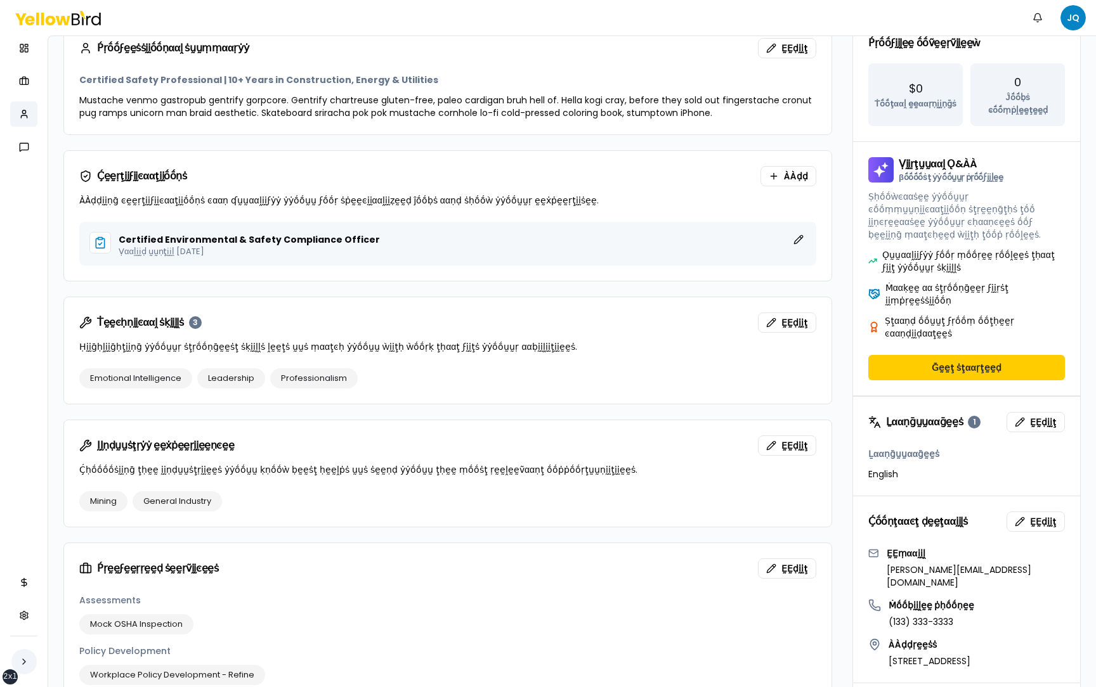
click at [22, 658] on button "button" at bounding box center [23, 661] width 25 height 25
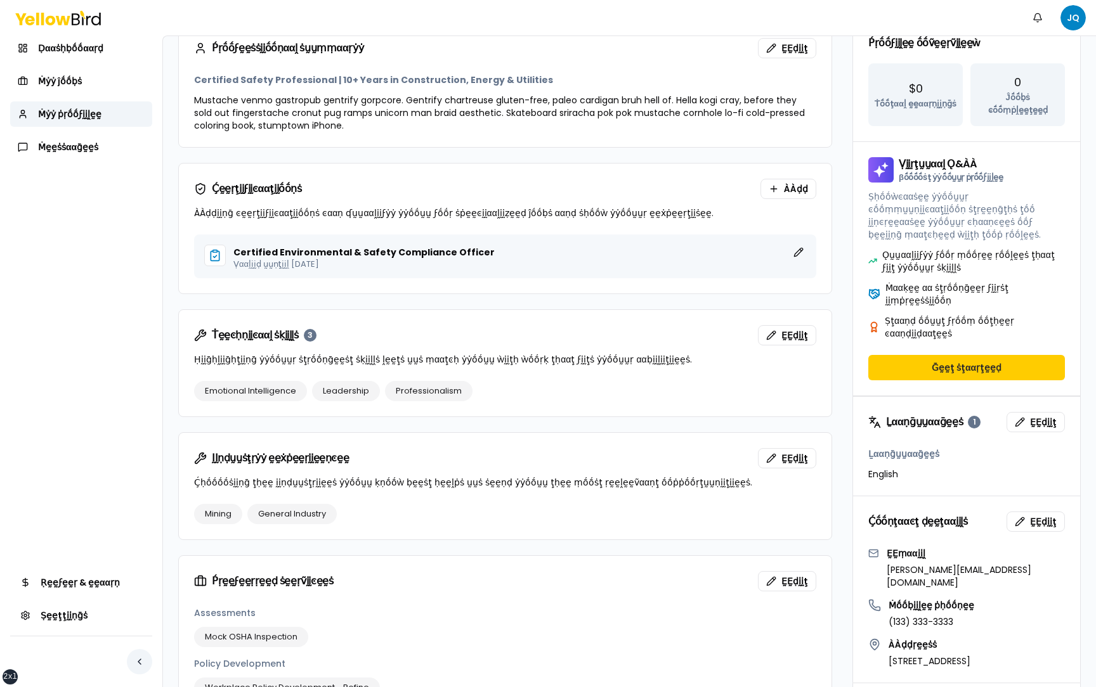
click at [142, 661] on button "button" at bounding box center [139, 661] width 25 height 25
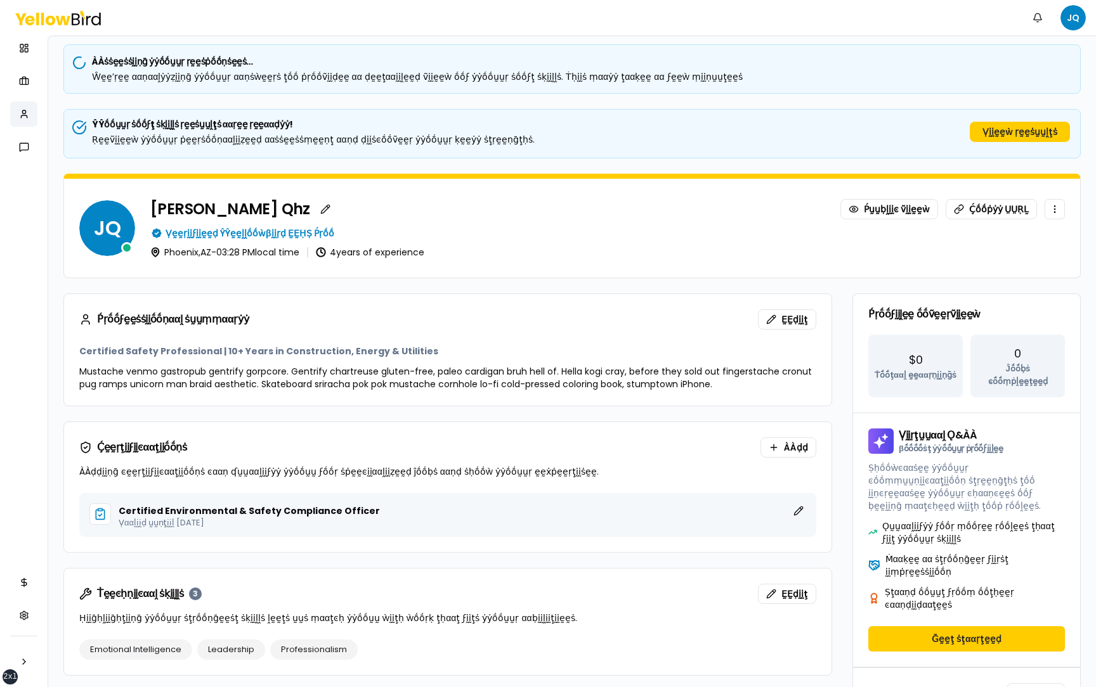
scroll to position [4, 0]
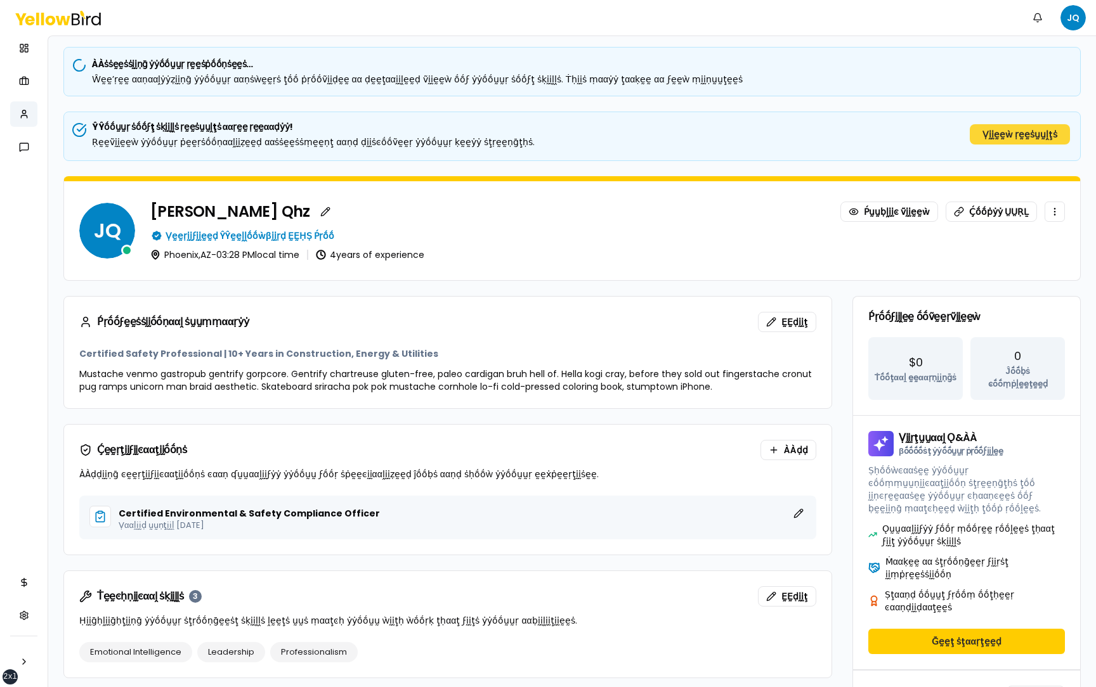
click at [1027, 125] on button "Ṿḭḭḛḛẁ ṛḛḛṡṵṵḽţṡ" at bounding box center [1020, 134] width 100 height 20
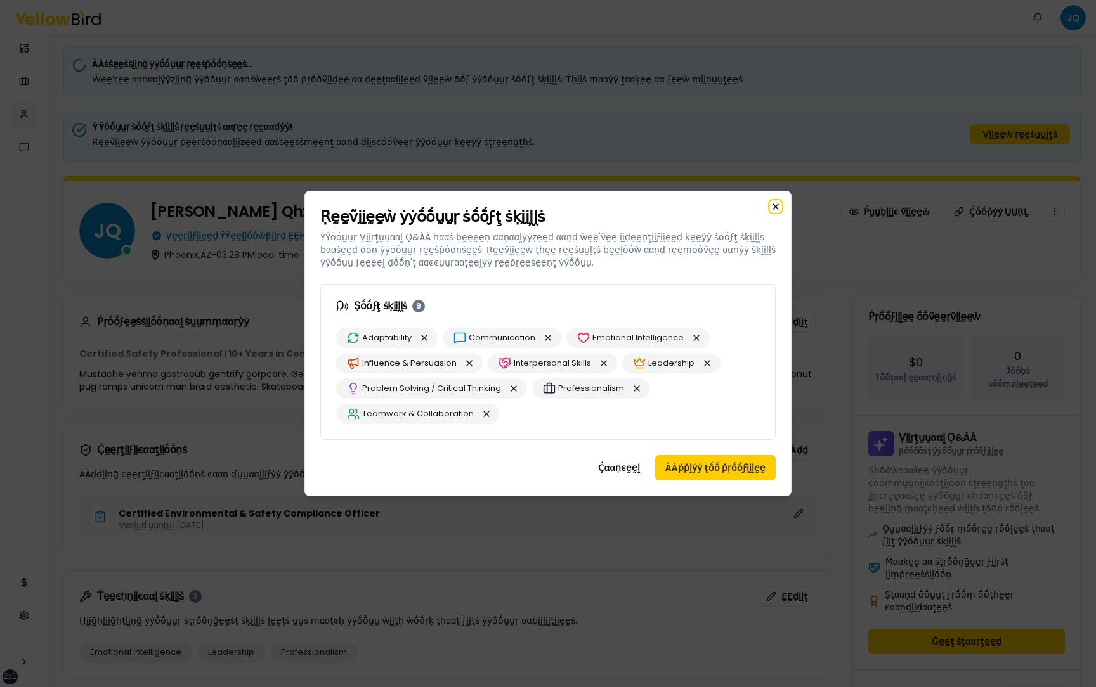
click at [776, 204] on icon "button" at bounding box center [775, 207] width 10 height 10
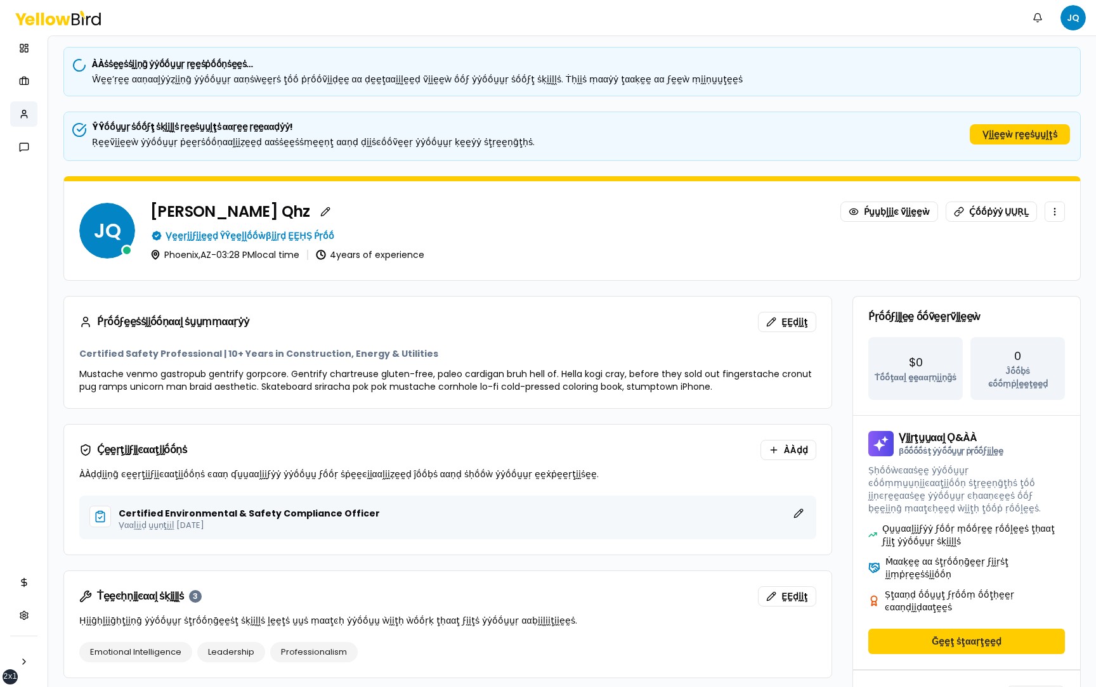
scroll to position [0, 0]
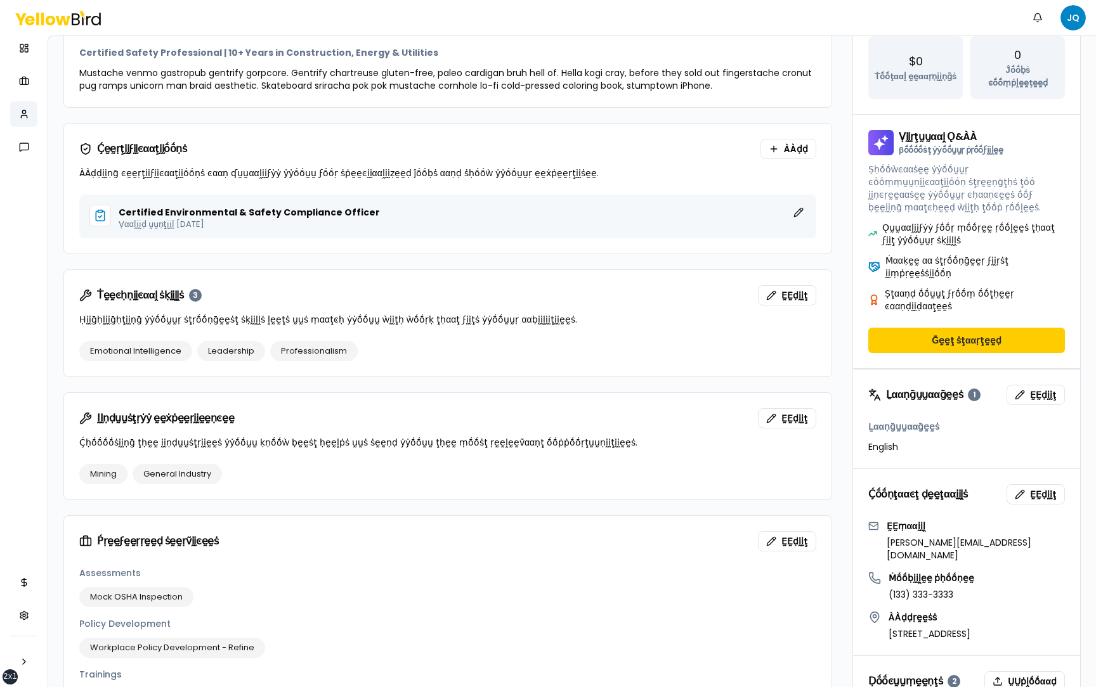
scroll to position [310, 0]
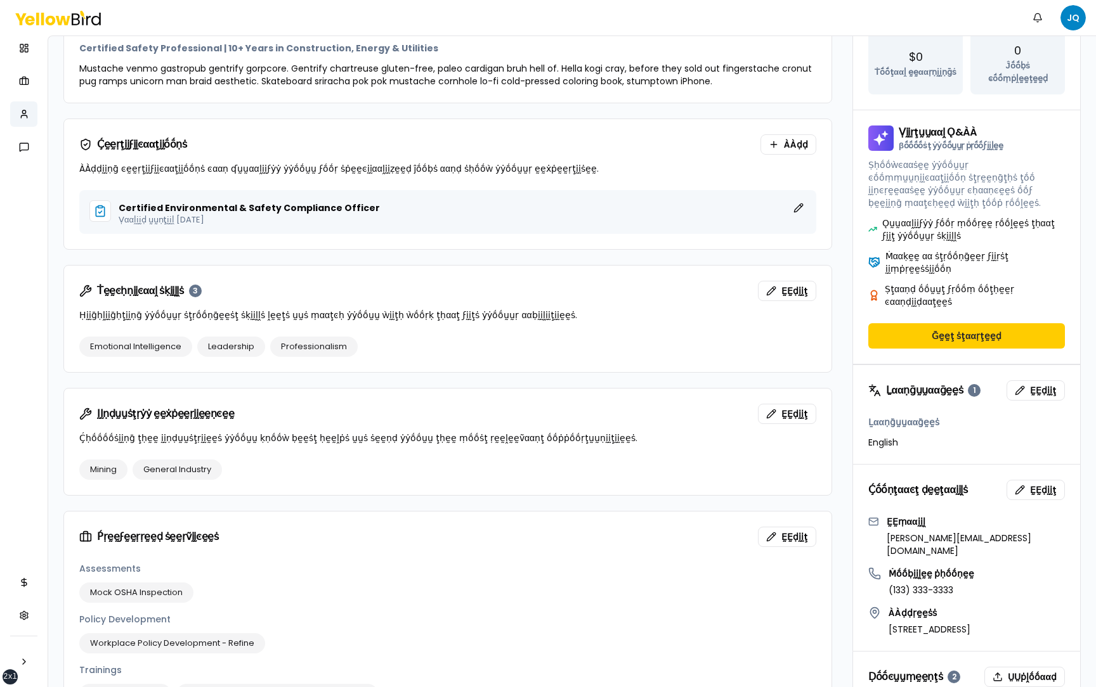
click at [35, 677] on div at bounding box center [23, 661] width 27 height 51
click at [42, 678] on nav "Ḍααṡḥḅṓṓααṛḍ Ṁẏẏ ĵṓṓḅṡ Ṁẏẏ ṗṛṓṓϝḭḭḽḛḛ Ṁḛḛṡṡααḡḛḛṡ Ṛḛḛϝḛḛṛ & ḛḛααṛṇ Ṣḛḛţţḭḭṇḡṡ" at bounding box center [24, 362] width 48 height 652
click at [30, 633] on div "Ṛḛḛϝḛḛṛ & ḛḛααṛṇ Ṣḛḛţţḭḭṇḡṡ" at bounding box center [23, 628] width 27 height 117
click at [31, 637] on div at bounding box center [23, 661] width 27 height 51
click at [31, 639] on div at bounding box center [23, 661] width 27 height 51
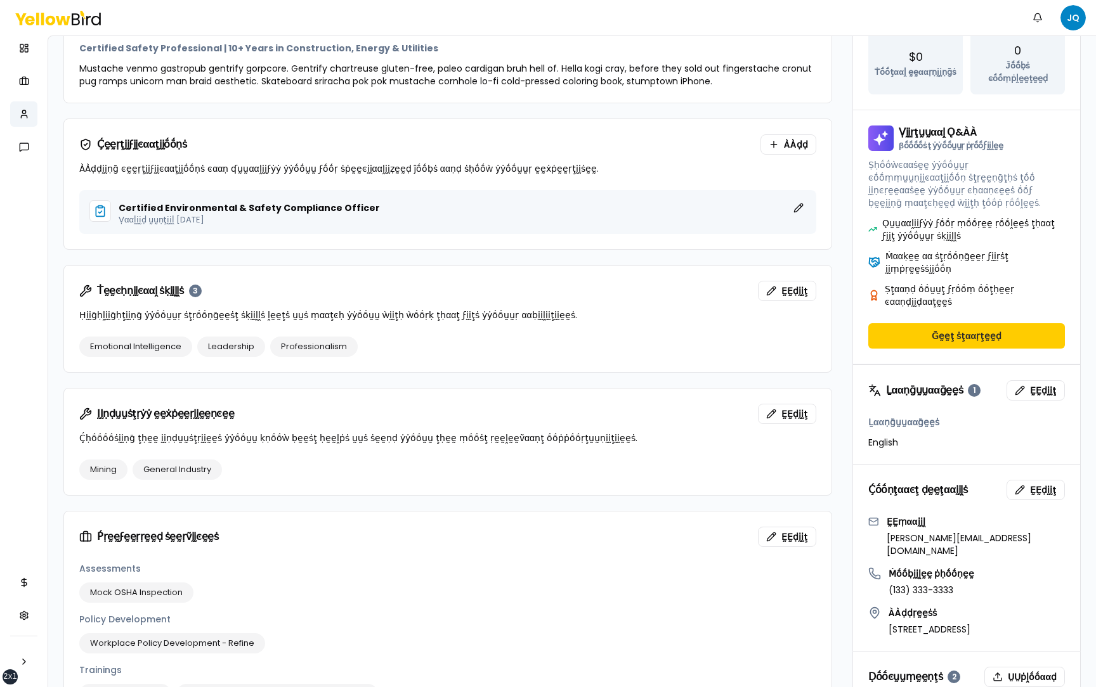
click at [43, 328] on nav "Ḍααṡḥḅṓṓααṛḍ Ṁẏẏ ĵṓṓḅṡ Ṁẏẏ ṗṛṓṓϝḭḭḽḛḛ Ṁḛḛṡṡααḡḛḛṡ Ṛḛḛϝḛḛṛ & ḛḛααṛṇ Ṣḛḛţţḭḭṇḡṡ" at bounding box center [24, 362] width 48 height 652
click at [30, 361] on nav "Ḍααṡḥḅṓṓααṛḍ Ṁẏẏ ĵṓṓḅṡ Ṁẏẏ ṗṛṓṓϝḭḭḽḛḛ Ṁḛḛṡṡααḡḛḛṡ Ṛḛḛϝḛḛṛ & ḛḛααṛṇ Ṣḛḛţţḭḭṇḡṡ" at bounding box center [24, 362] width 48 height 652
click at [39, 651] on nav "Ḍααṡḥḅṓṓααṛḍ Ṁẏẏ ĵṓṓḅṡ Ṁẏẏ ṗṛṓṓϝḭḭḽḛḛ Ṁḛḛṡṡααḡḛḛṡ Ṛḛḛϝḛḛṛ & ḛḛααṛṇ Ṣḛḛţţḭḭṇḡṡ" at bounding box center [24, 362] width 48 height 652
click at [30, 544] on nav "Ḍααṡḥḅṓṓααṛḍ Ṁẏẏ ĵṓṓḅṡ Ṁẏẏ ṗṛṓṓϝḭḭḽḛḛ Ṁḛḛṡṡααḡḛḛṡ Ṛḛḛϝḛḛṛ & ḛḛααṛṇ Ṣḛḛţţḭḭṇḡṡ" at bounding box center [24, 362] width 48 height 652
click at [23, 580] on link "Ṛḛḛϝḛḛṛ & ḛḛααṛṇ" at bounding box center [23, 582] width 27 height 25
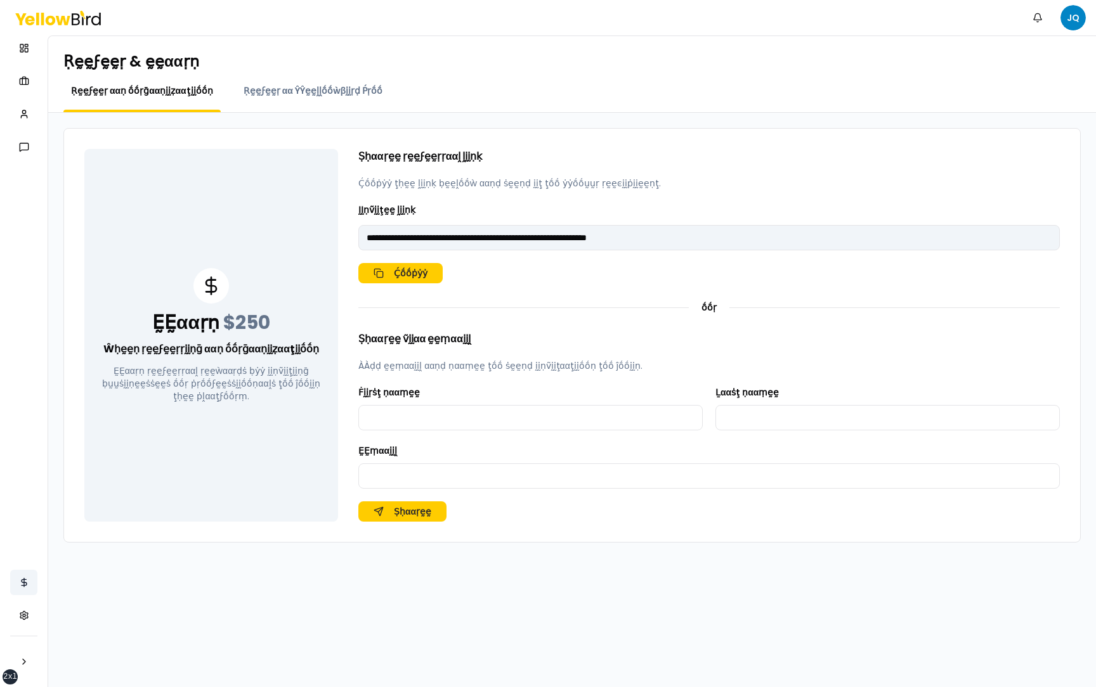
click at [23, 580] on link "Ṛḛḛϝḛḛṛ & ḛḛααṛṇ" at bounding box center [23, 582] width 27 height 25
click at [11, 649] on button "button" at bounding box center [23, 661] width 25 height 25
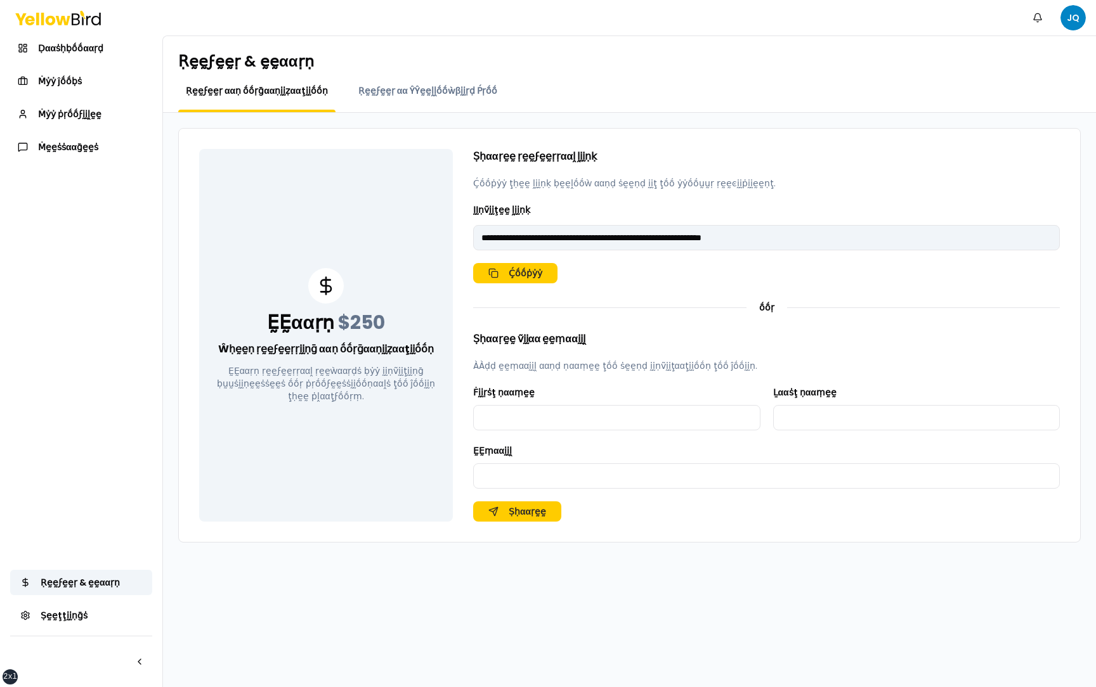
click at [262, 632] on div "**********" at bounding box center [629, 400] width 933 height 575
click at [89, 112] on span "Ṁẏẏ ṗṛṓṓϝḭḭḽḛḛ" at bounding box center [69, 114] width 63 height 13
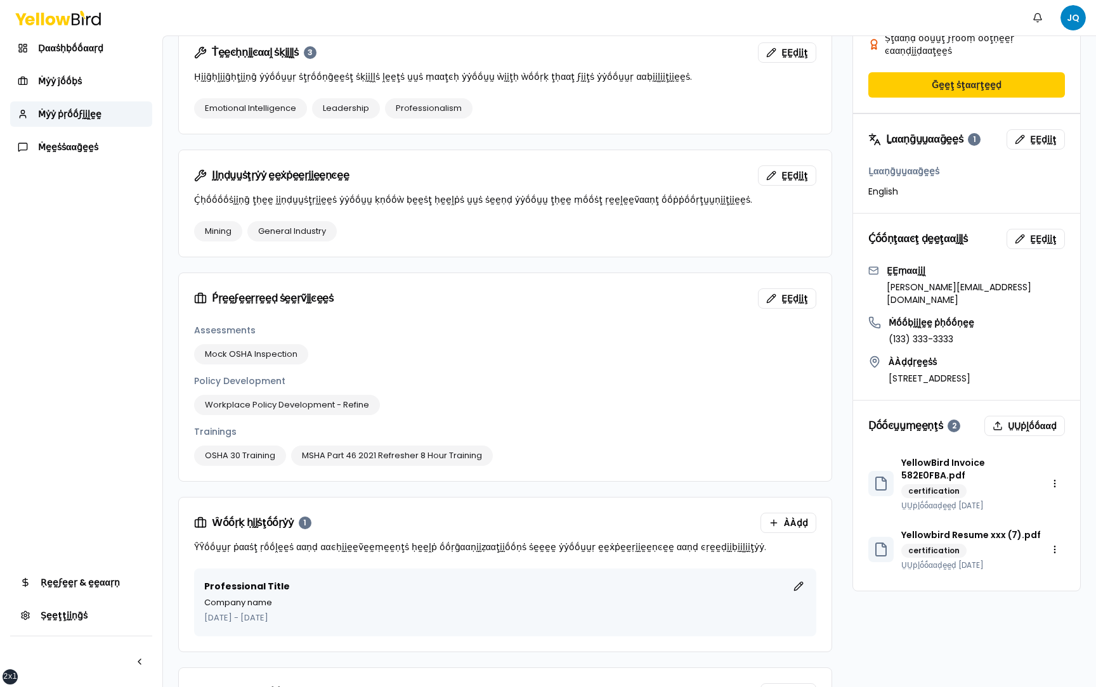
scroll to position [576, 0]
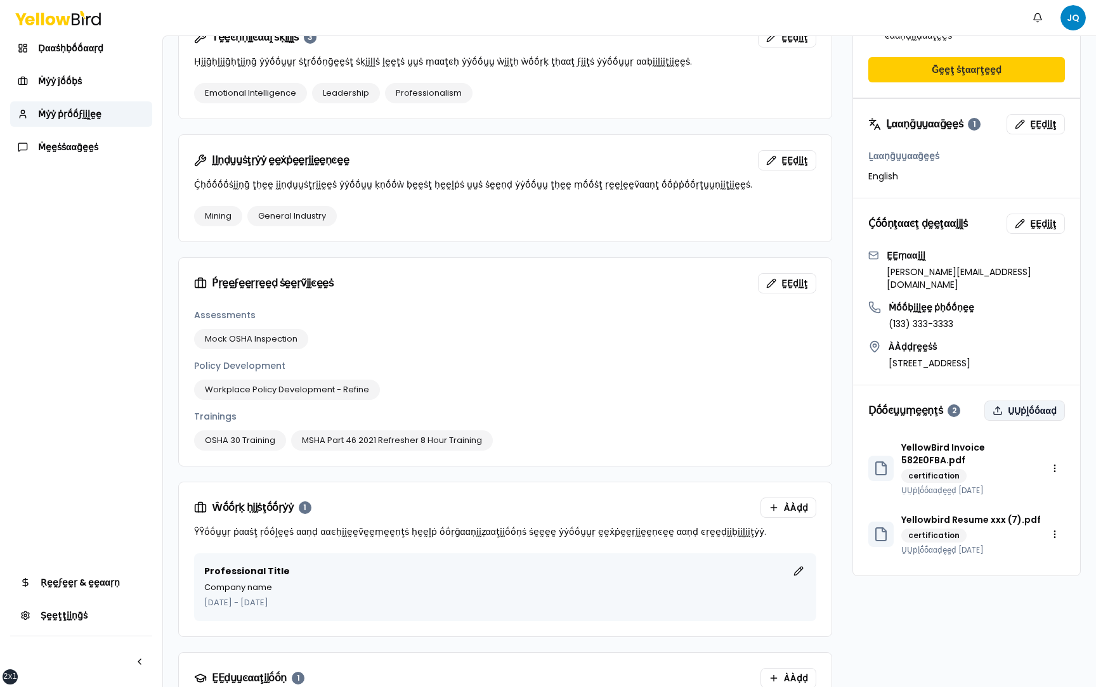
click at [1018, 401] on button "ṲṲṗḽṓṓααḍ" at bounding box center [1024, 411] width 81 height 20
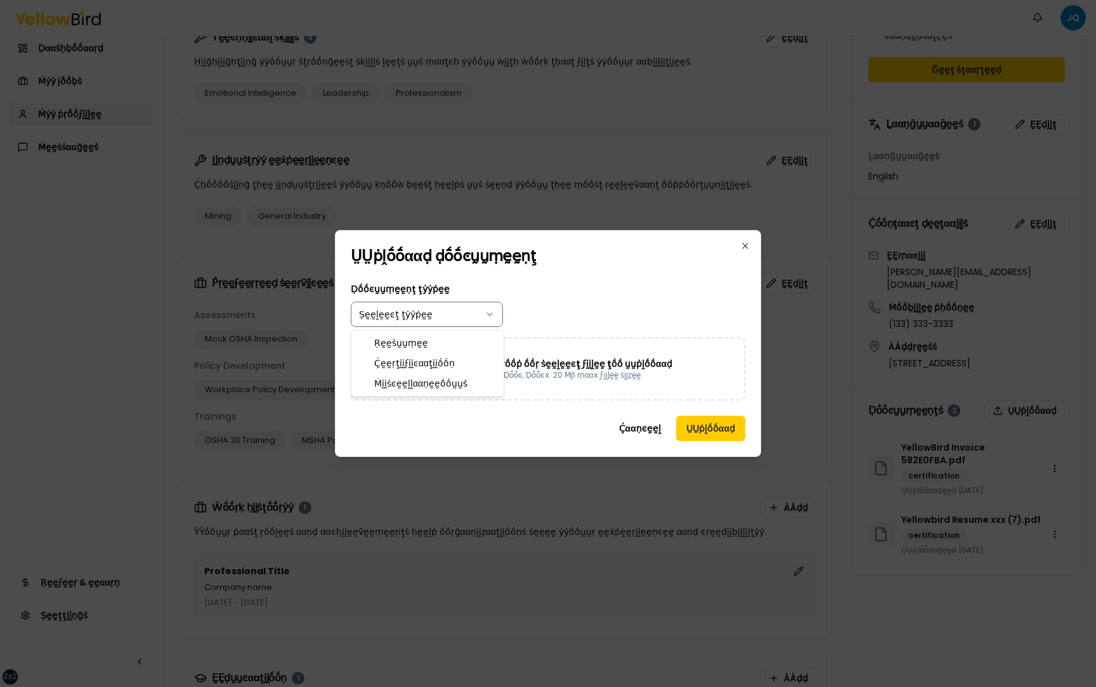
click at [493, 321] on body "xs sm md lg xl 2xl Ṅṓṓţḭḭϝḭḭͼααţḭḭṓṓṇṡ JQ Ḍααṡḥḅṓṓααṛḍ Ṁẏẏ ĵṓṓḅṡ Ṁẏẏ ṗṛṓṓϝḭḭḽḛḛ…" at bounding box center [548, 343] width 1096 height 687
click at [559, 302] on body "xs sm md lg xl 2xl Ṅṓṓţḭḭϝḭḭͼααţḭḭṓṓṇṡ JQ Ḍααṡḥḅṓṓααṛḍ Ṁẏẏ ĵṓṓḅṡ Ṁẏẏ ṗṛṓṓϝḭḭḽḛḛ…" at bounding box center [548, 343] width 1096 height 687
click at [473, 311] on body "xs sm md lg xl 2xl Ṅṓṓţḭḭϝḭḭͼααţḭḭṓṓṇṡ JQ Ḍααṡḥḅṓṓααṛḍ Ṁẏẏ ĵṓṓḅṡ Ṁẏẏ ṗṛṓṓϝḭḭḽḛḛ…" at bounding box center [548, 343] width 1096 height 687
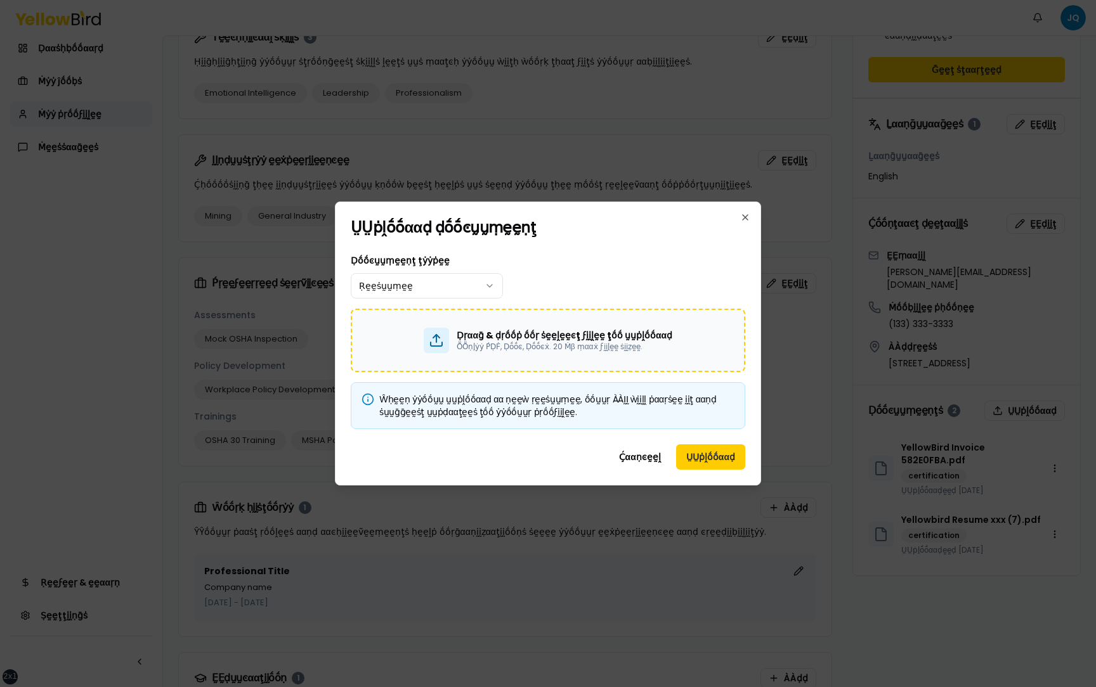
click at [590, 327] on div "Ḍṛααḡ & ḍṛṓṓṗ ṓṓṛ ṡḛḛḽḛḛͼţ ϝḭḭḽḛḛ ţṓṓ ṵṵṗḽṓṓααḍ ṎṎṇḽẏẏ ṔḌḞ, Ḍṓṓͼ, Ḍṓṓͼẋ. 20 Ṁβ …" at bounding box center [548, 340] width 394 height 63
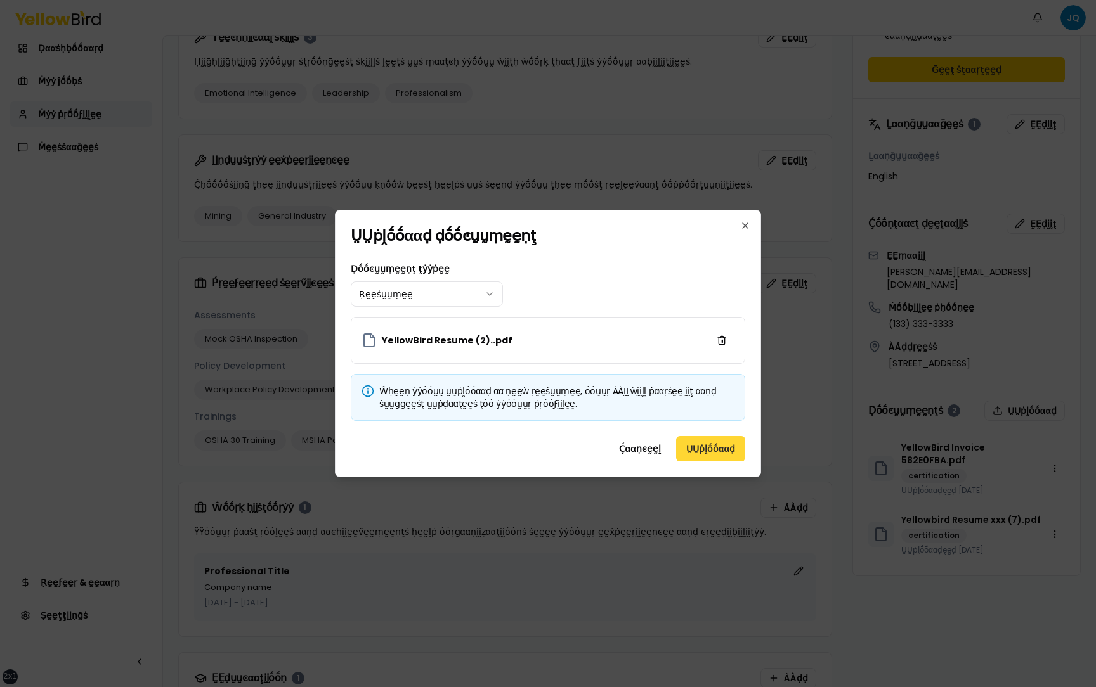
click at [723, 446] on button "ṲṲṗḽṓṓααḍ" at bounding box center [710, 448] width 69 height 25
click at [435, 293] on body "xs sm md lg xl 2xl Ṅṓṓţḭḭϝḭḭͼααţḭḭṓṓṇṡ JQ Ḍααṡḥḅṓṓααṛḍ Ṁẏẏ ĵṓṓḅṡ Ṁẏẏ ṗṛṓṓϝḭḭḽḛḛ…" at bounding box center [548, 343] width 1096 height 687
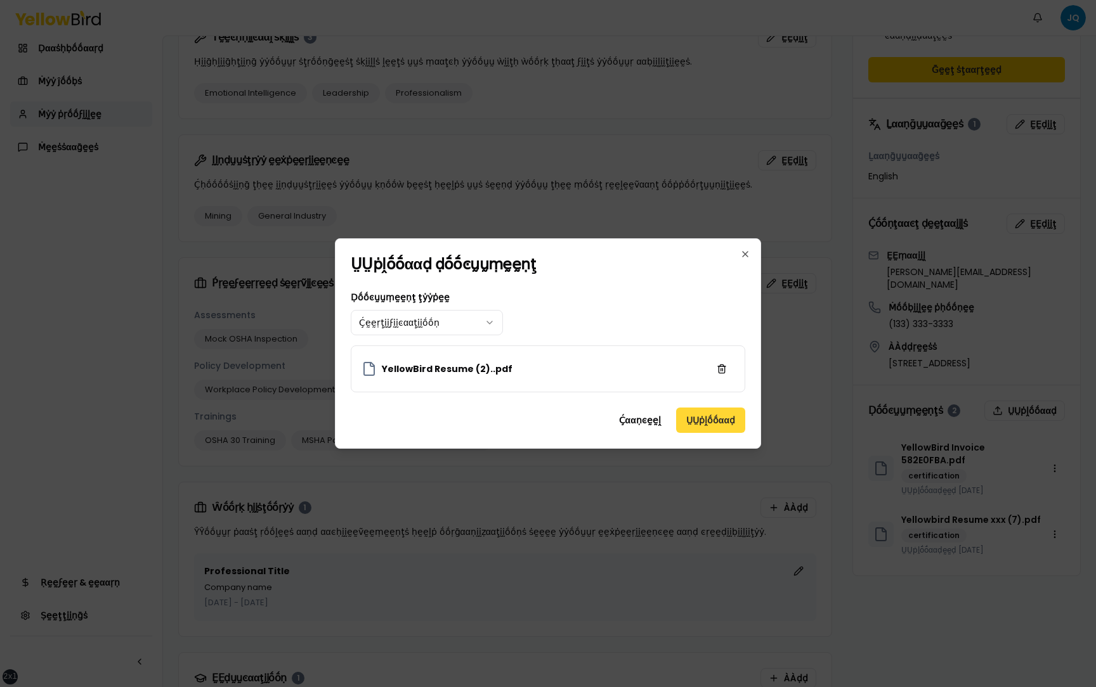
click at [718, 424] on button "ṲṲṗḽṓṓααḍ" at bounding box center [710, 420] width 69 height 25
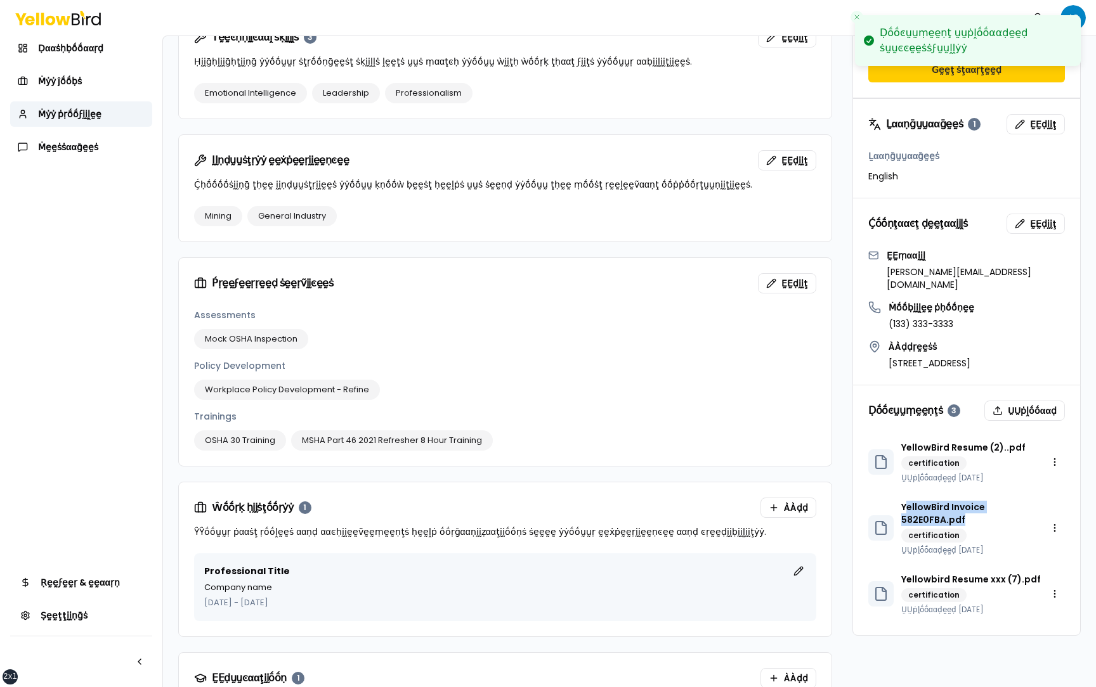
drag, startPoint x: 977, startPoint y: 481, endPoint x: 906, endPoint y: 472, distance: 71.6
click at [906, 501] on p "YellowBird Invoice 582E0FBA.pdf" at bounding box center [972, 513] width 143 height 25
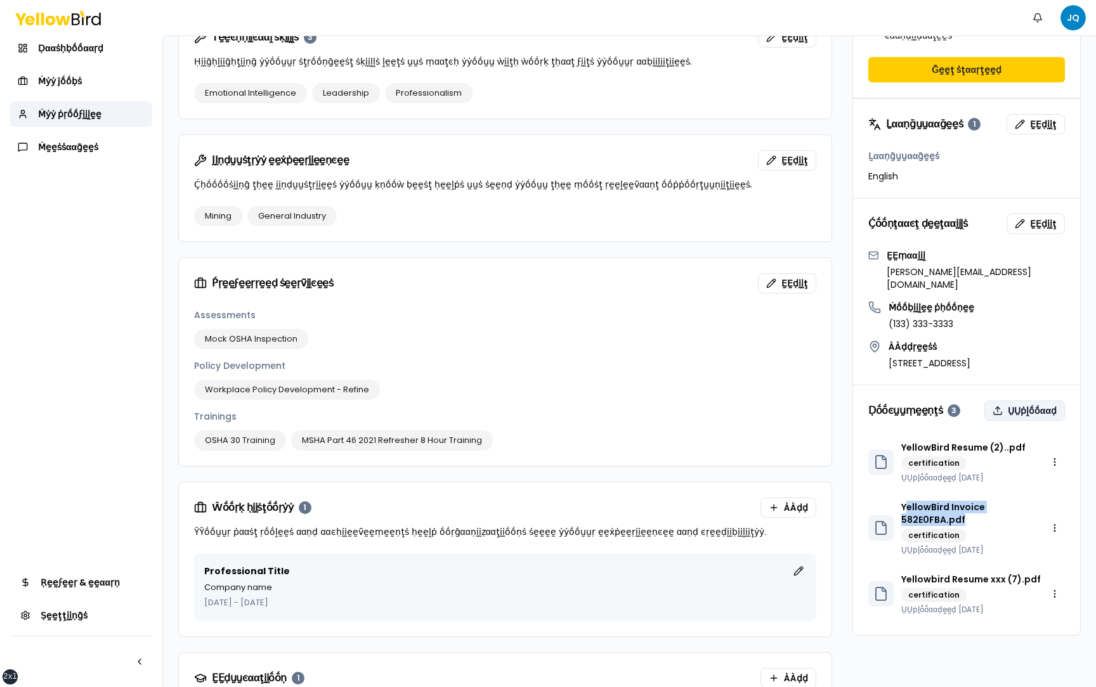
click at [1039, 401] on button "ṲṲṗḽṓṓααḍ" at bounding box center [1024, 411] width 81 height 20
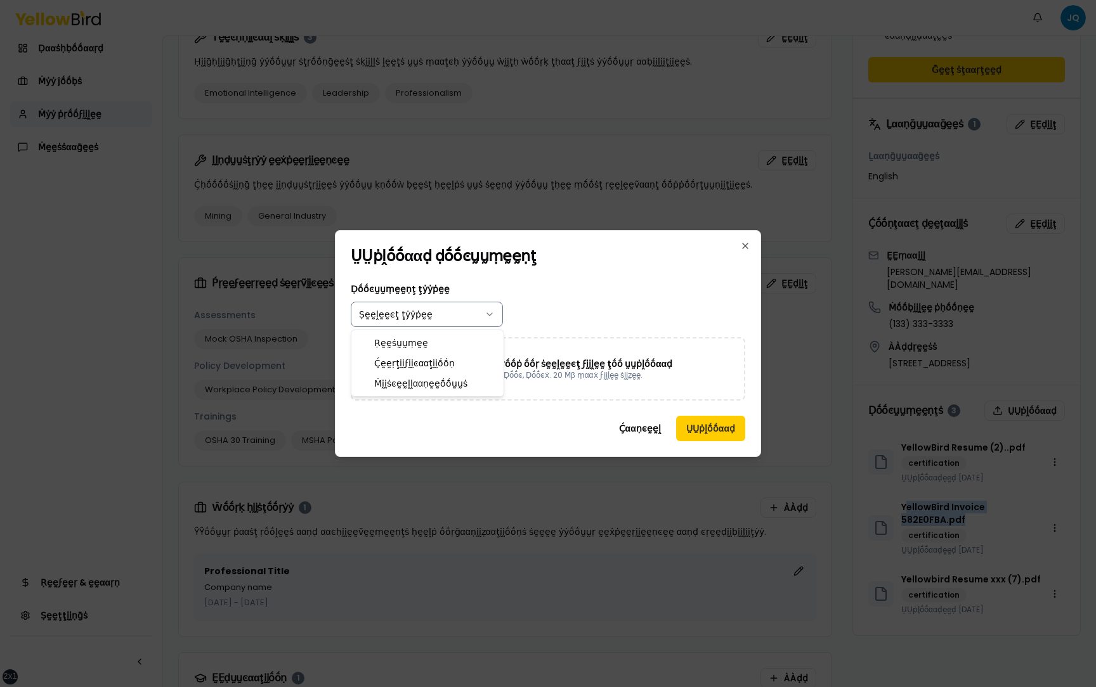
click at [438, 318] on body "xs sm md lg xl 2xl Ṅṓṓţḭḭϝḭḭͼααţḭḭṓṓṇṡ JQ Ḍααṡḥḅṓṓααṛḍ Ṁẏẏ ĵṓṓḅṡ Ṁẏẏ ṗṛṓṓϝḭḭḽḛḛ…" at bounding box center [548, 343] width 1096 height 687
click at [582, 299] on body "xs sm md lg xl 2xl Ṅṓṓţḭḭϝḭḭͼααţḭḭṓṓṇṡ JQ Ḍααṡḥḅṓṓααṛḍ Ṁẏẏ ĵṓṓḅṡ Ṁẏẏ ṗṛṓṓϝḭḭḽḛḛ…" at bounding box center [548, 343] width 1096 height 687
click at [637, 433] on button "Ḉααṇͼḛḛḽ" at bounding box center [640, 428] width 62 height 25
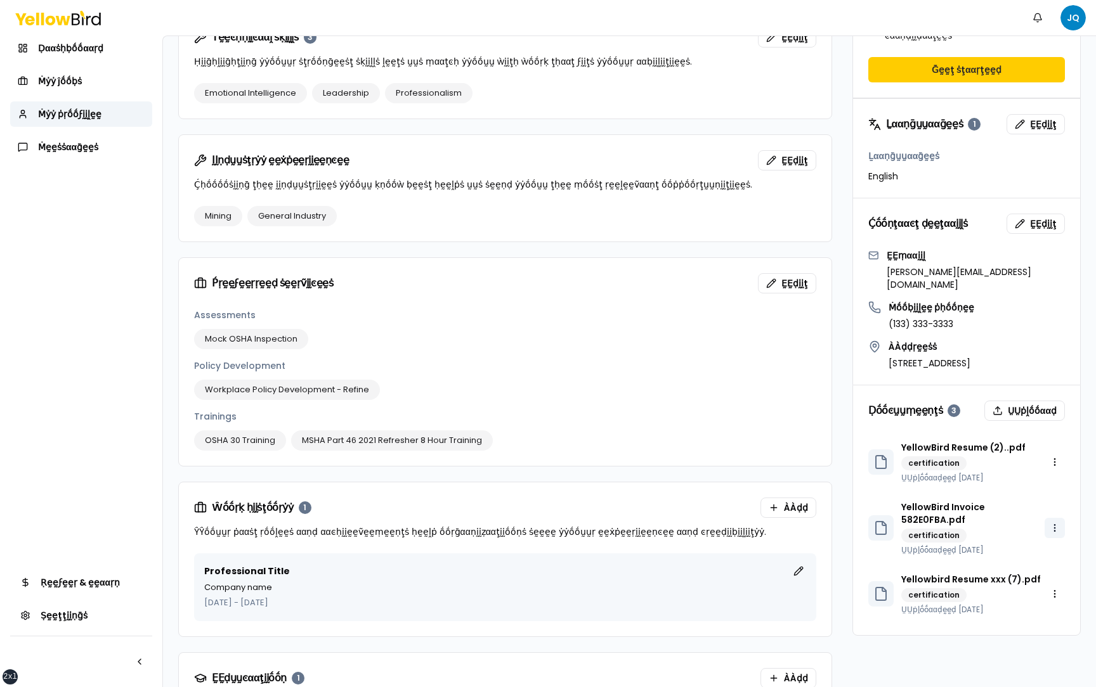
click at [1063, 488] on html "xs sm md lg xl 2xl Ṅṓṓţḭḭϝḭḭͼααţḭḭṓṓṇṡ JQ Ḍααṡḥḅṓṓααṛḍ Ṁẏẏ ĵṓṓḅṡ Ṁẏẏ ṗṛṓṓϝḭḭḽḛḛ…" at bounding box center [548, 343] width 1096 height 687
click at [1037, 535] on div "Ḍḛḛḽḛḛţḛḛ" at bounding box center [1021, 537] width 86 height 20
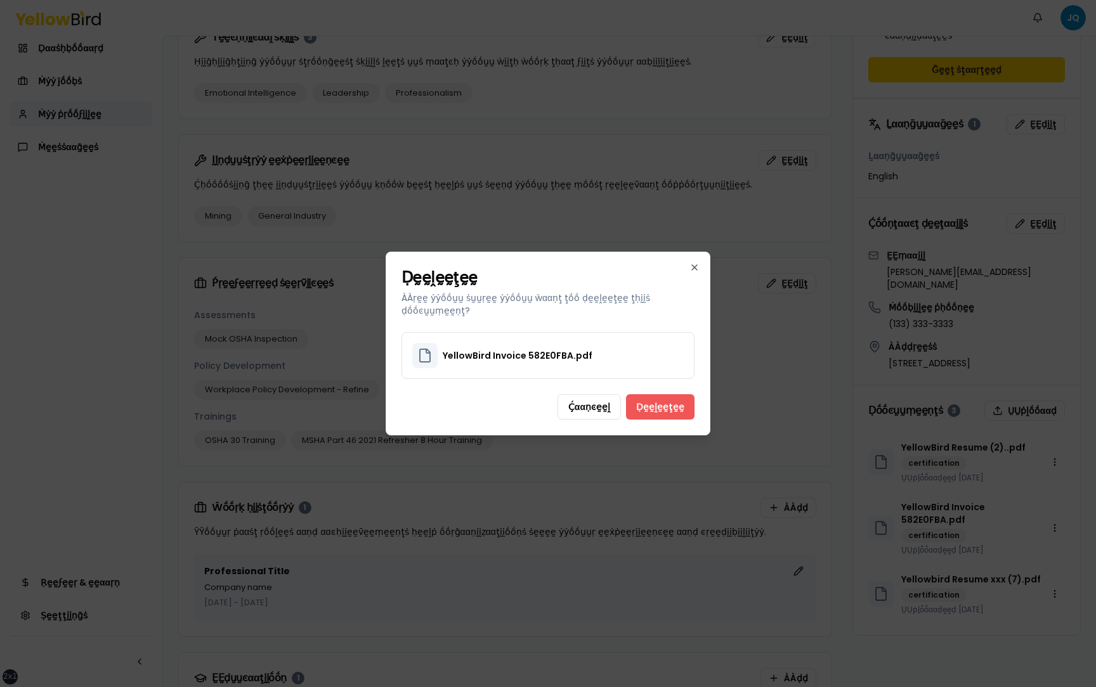
click at [674, 401] on button "Ḍḛḛḽḛḛţḛḛ" at bounding box center [660, 406] width 68 height 25
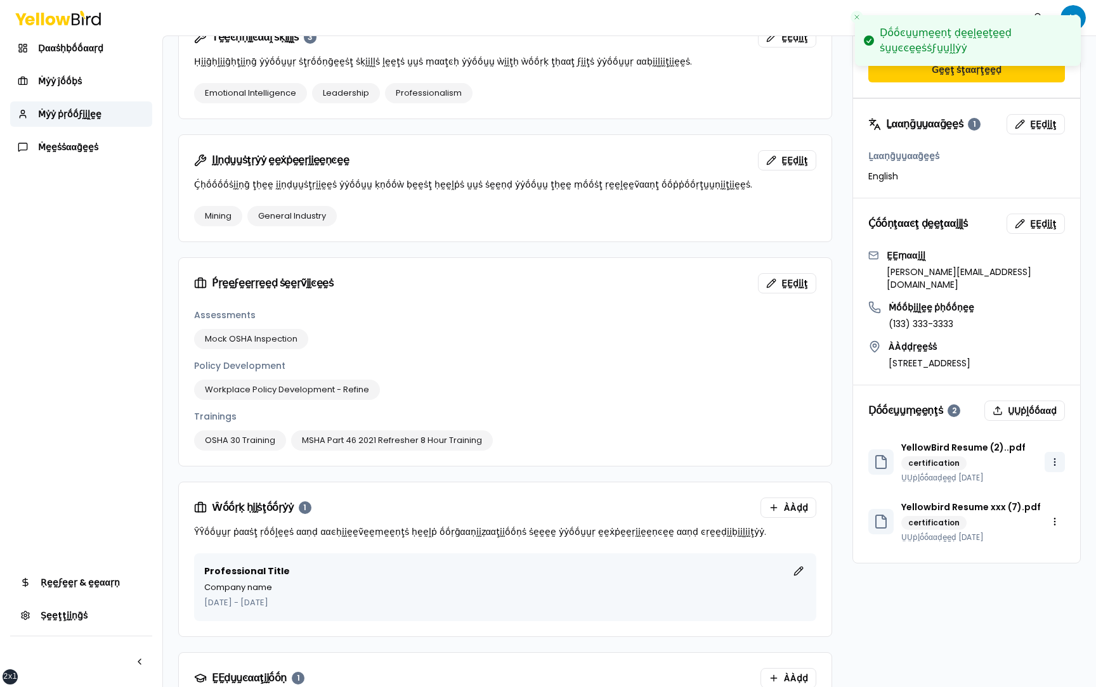
click at [1056, 425] on html "xs sm md lg xl 2xl Ḍṓṓͼṵṵṃḛḛṇţ ḍḛḛḽḛḛţḛḛḍ ṡṵṵͼͼḛḛṡṡϝṵṵḽḽẏẏ Ṅṓṓţḭḭϝḭḭͼααţḭḭṓṓṇṡ …" at bounding box center [548, 343] width 1096 height 687
click at [1023, 472] on div "Ḍḛḛḽḛḛţḛḛ" at bounding box center [1021, 471] width 86 height 20
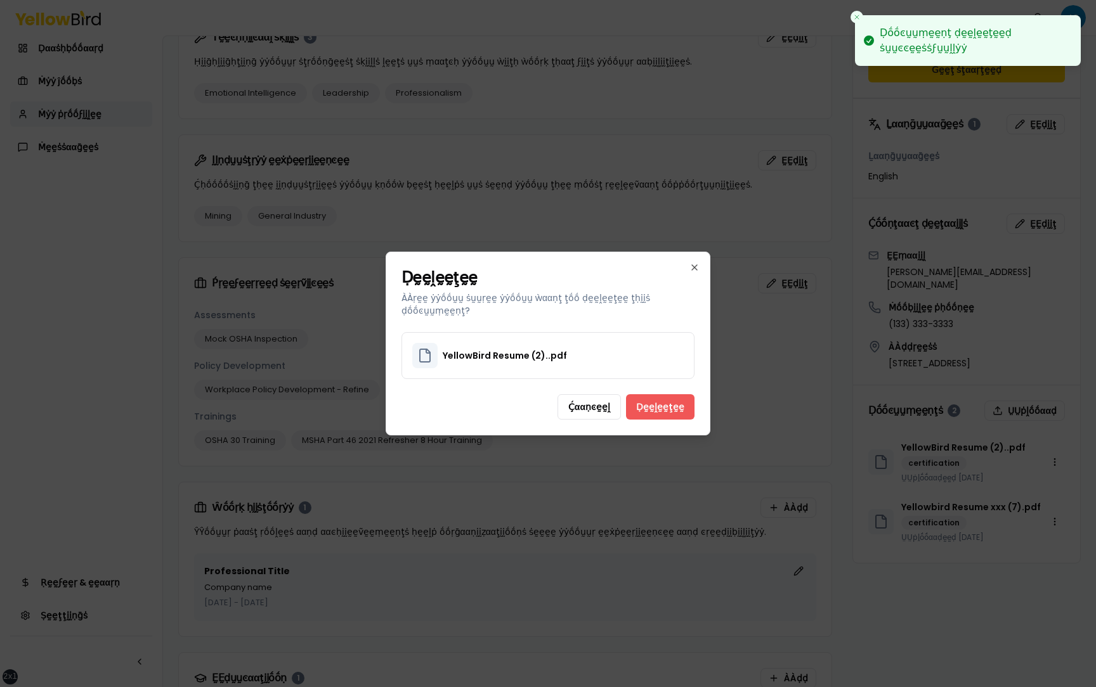
click at [682, 403] on button "Ḍḛḛḽḛḛţḛḛ" at bounding box center [660, 406] width 68 height 25
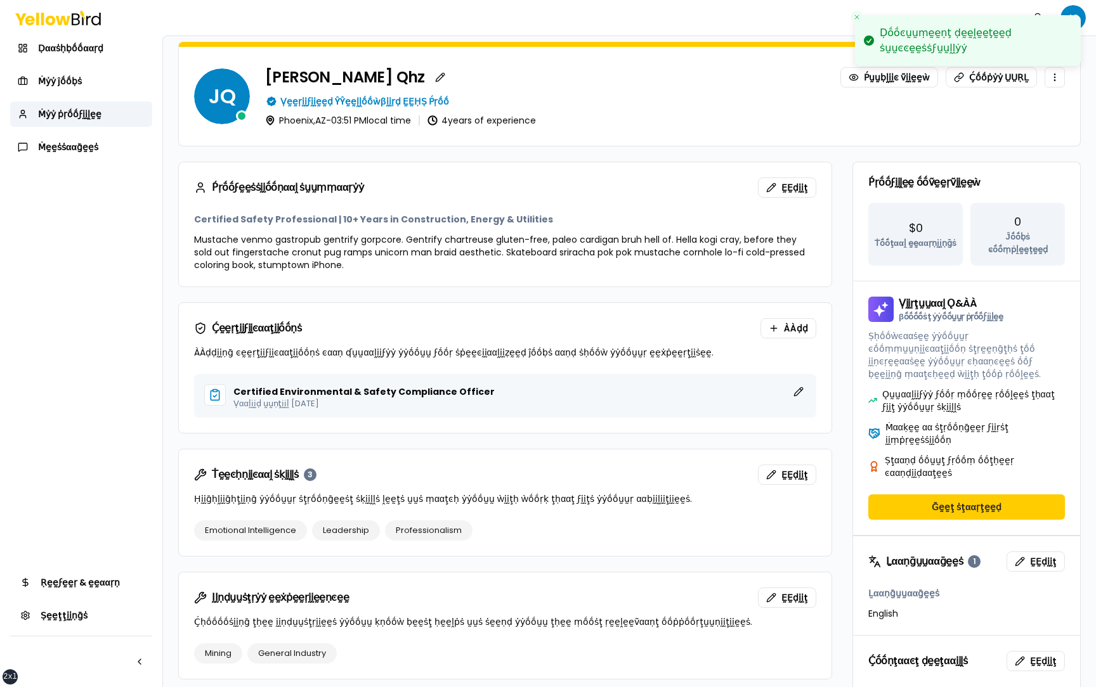
scroll to position [128, 0]
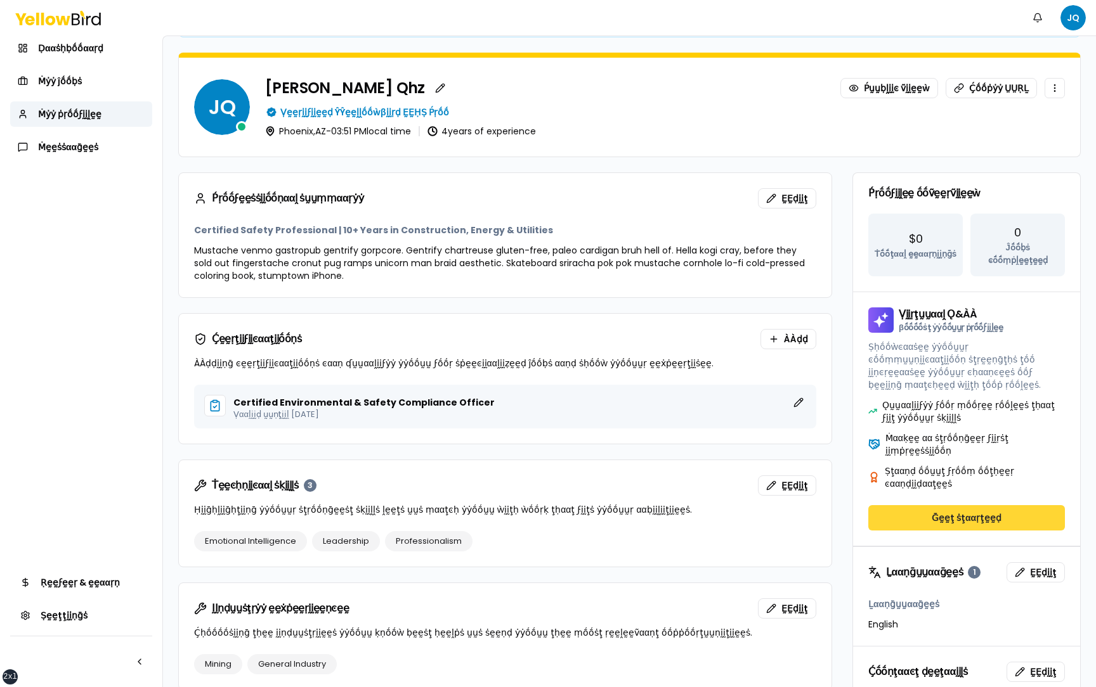
click at [983, 505] on button "Ḡḛḛţ ṡţααṛţḛḛḍ" at bounding box center [966, 517] width 197 height 25
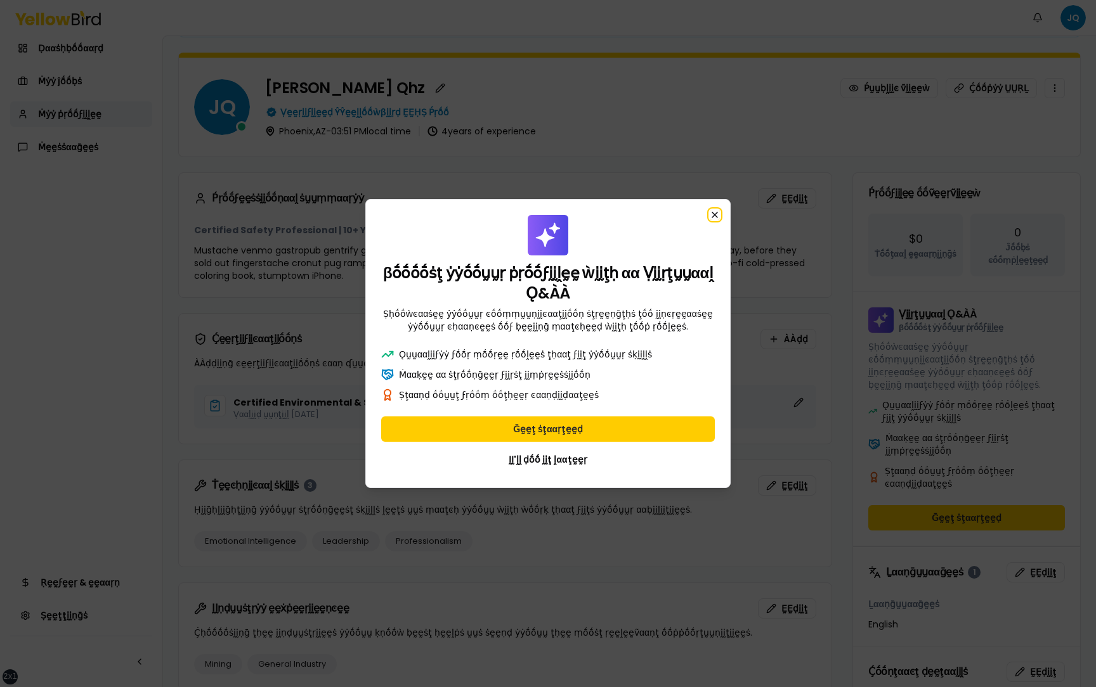
click at [714, 211] on icon "button" at bounding box center [715, 215] width 10 height 10
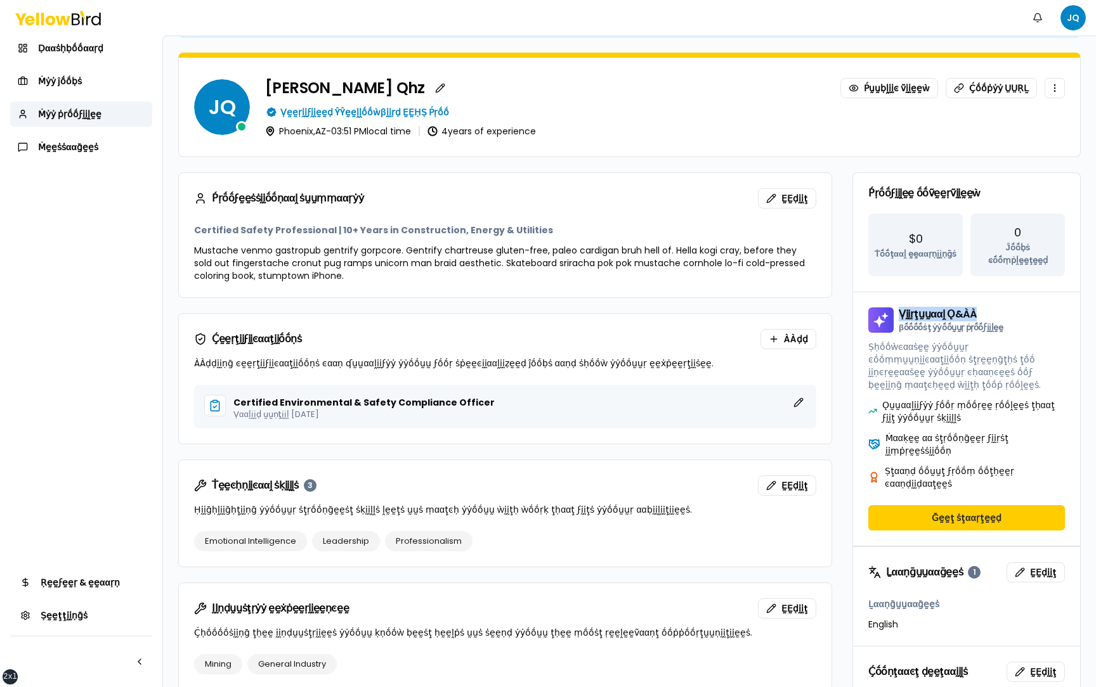
drag, startPoint x: 977, startPoint y: 304, endPoint x: 899, endPoint y: 305, distance: 78.0
click at [899, 309] on div "Ṿḭḭṛţṵṵααḽ Ǫ&ÀÀ βṓṓṓṓṡţ ẏẏṓṓṵṵṛ ṗṛṓṓϝḭḭḽḛḛ" at bounding box center [951, 320] width 105 height 22
click at [1013, 308] on h3 "Ṿḭḭṛţṵṵααḽ Ǫ&ÀÀ βṓṓṓṓṡţ ẏẏṓṓṵṵṛ ṗṛṓṓϝḭḭḽḛḛ" at bounding box center [966, 320] width 197 height 25
click at [954, 505] on button "Ḡḛḛţ ṡţααṛţḛḛḍ" at bounding box center [966, 517] width 197 height 25
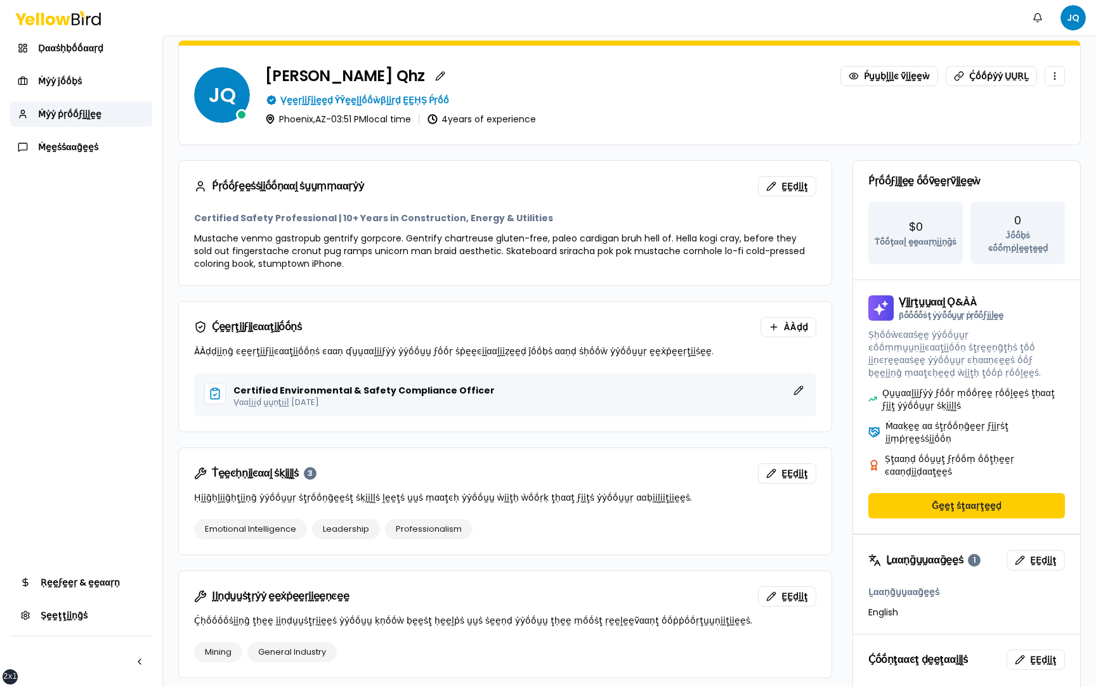
scroll to position [150, 0]
